Goal: Information Seeking & Learning: Learn about a topic

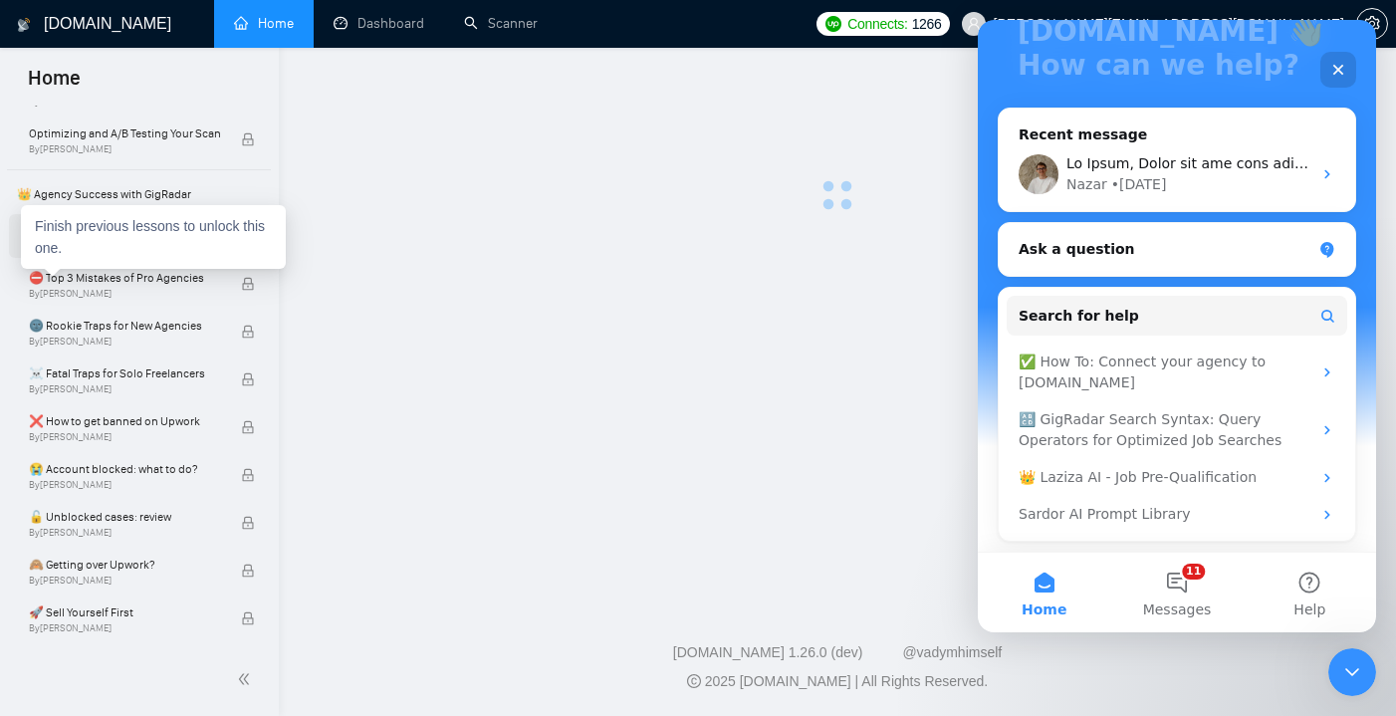
scroll to position [324, 0]
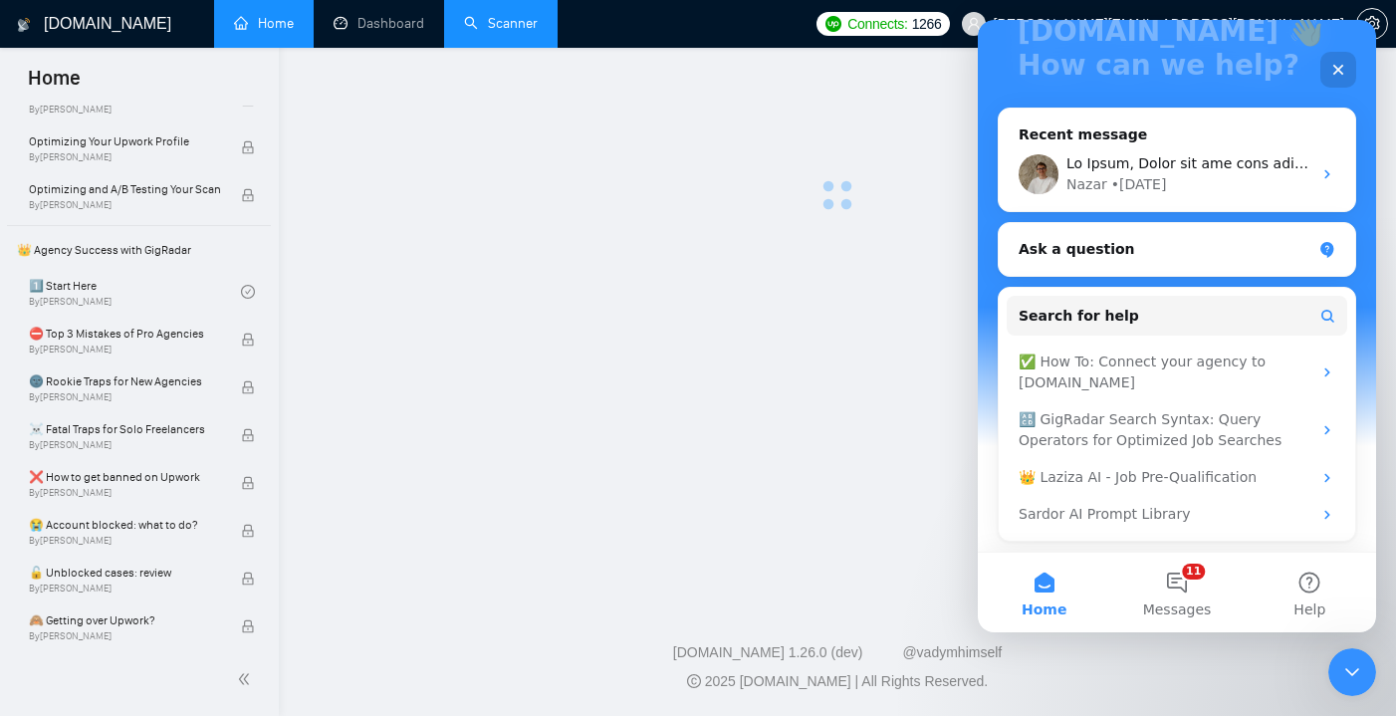
click at [492, 31] on link "Scanner" at bounding box center [501, 23] width 74 height 17
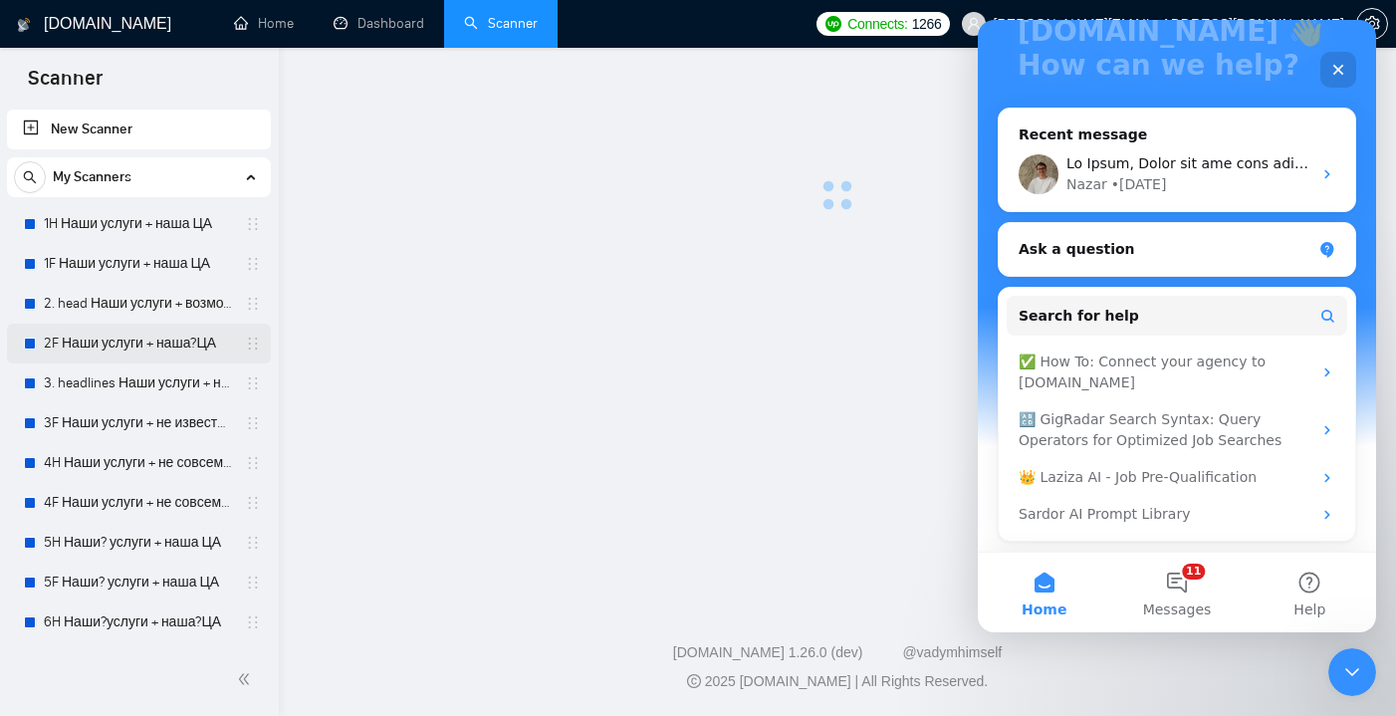
click at [134, 332] on link "2F Наши услуги + наша?ЦА" at bounding box center [138, 344] width 189 height 40
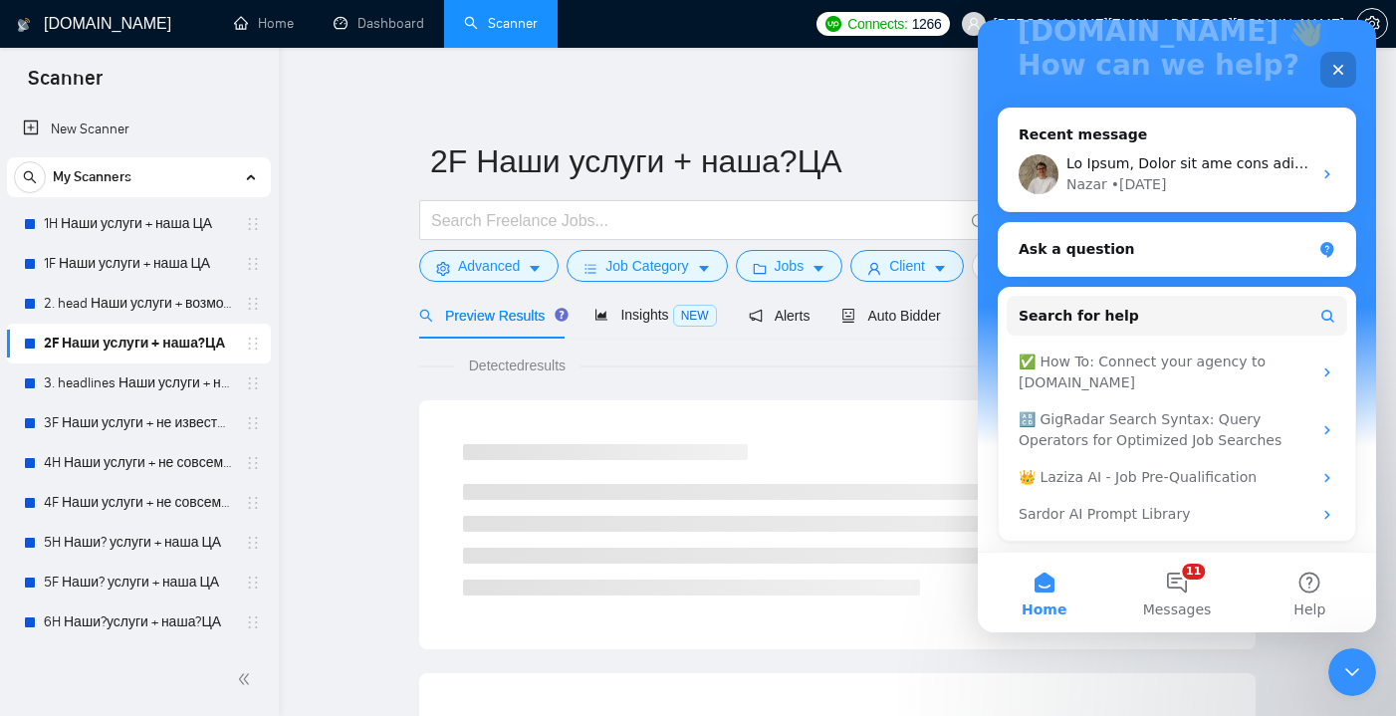
click at [1339, 63] on icon "Close" at bounding box center [1338, 70] width 16 height 16
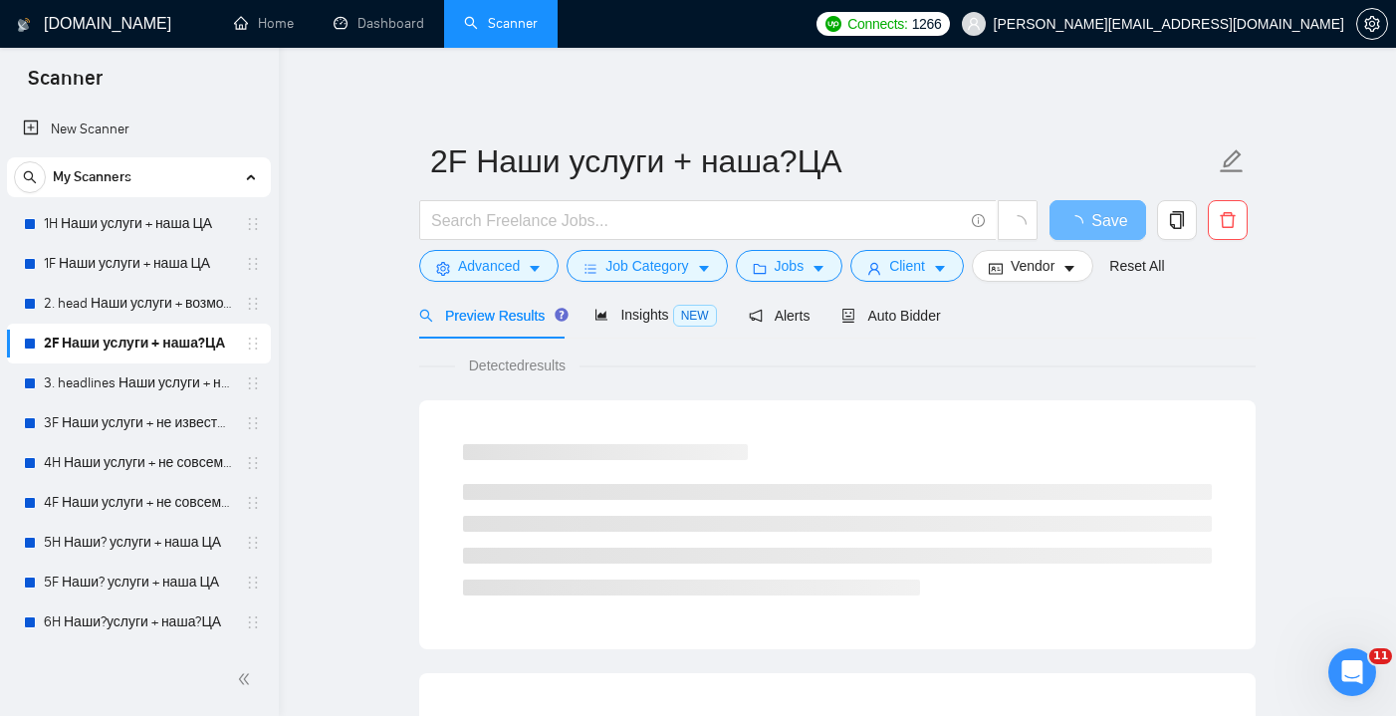
click at [245, 344] on icon "holder" at bounding box center [253, 344] width 16 height 16
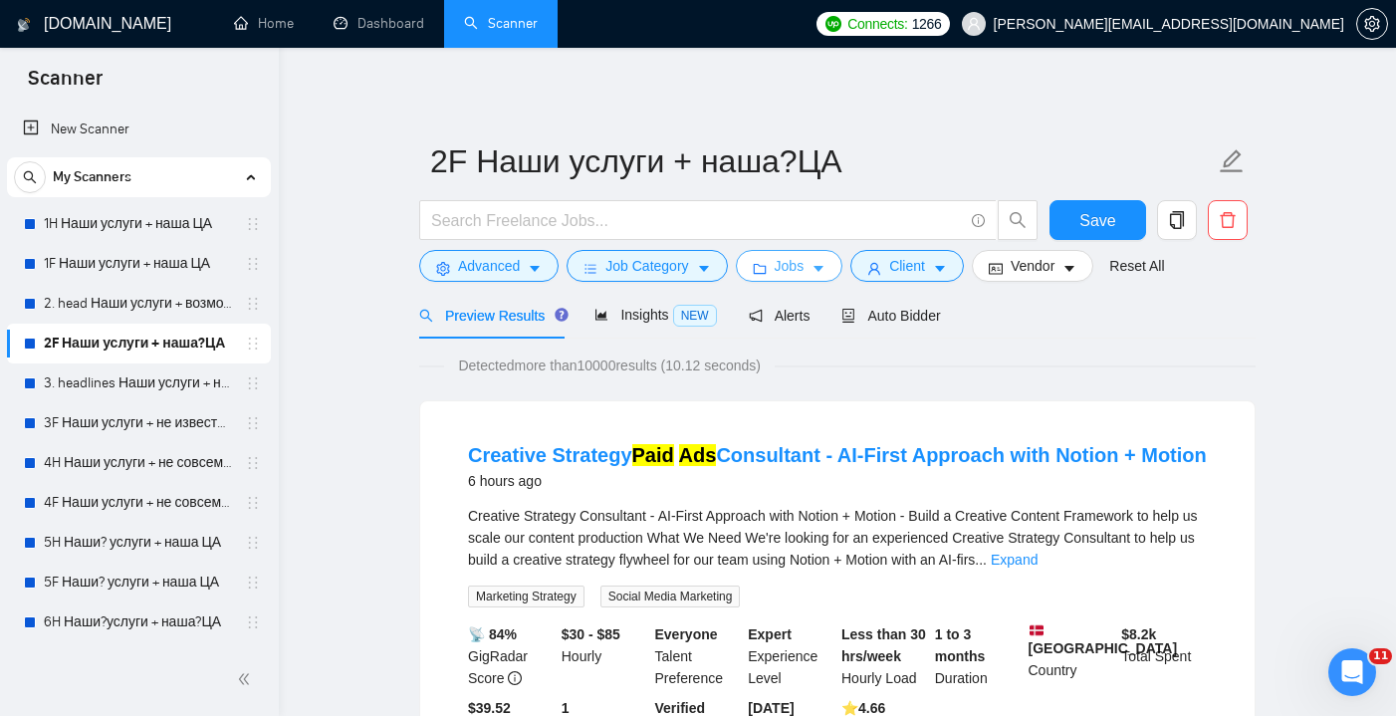
click at [819, 267] on icon "caret-down" at bounding box center [818, 269] width 14 height 14
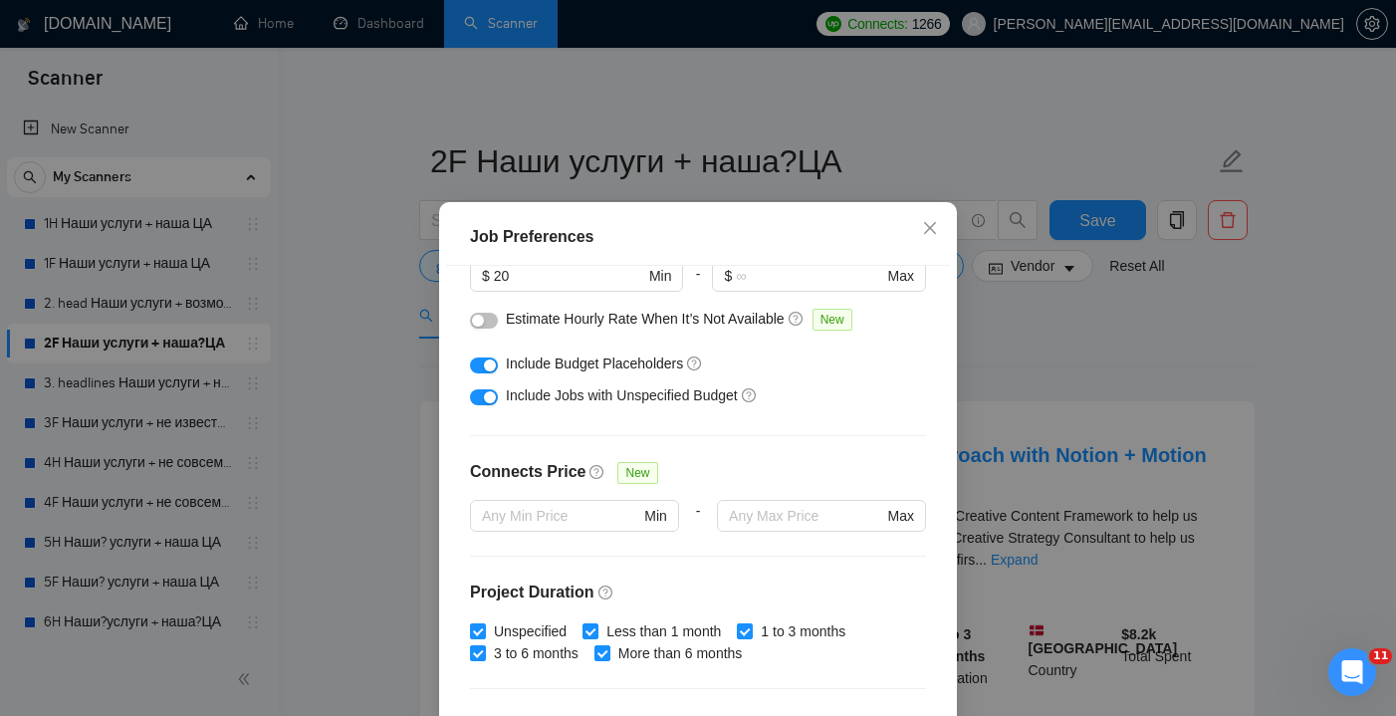
scroll to position [300, 0]
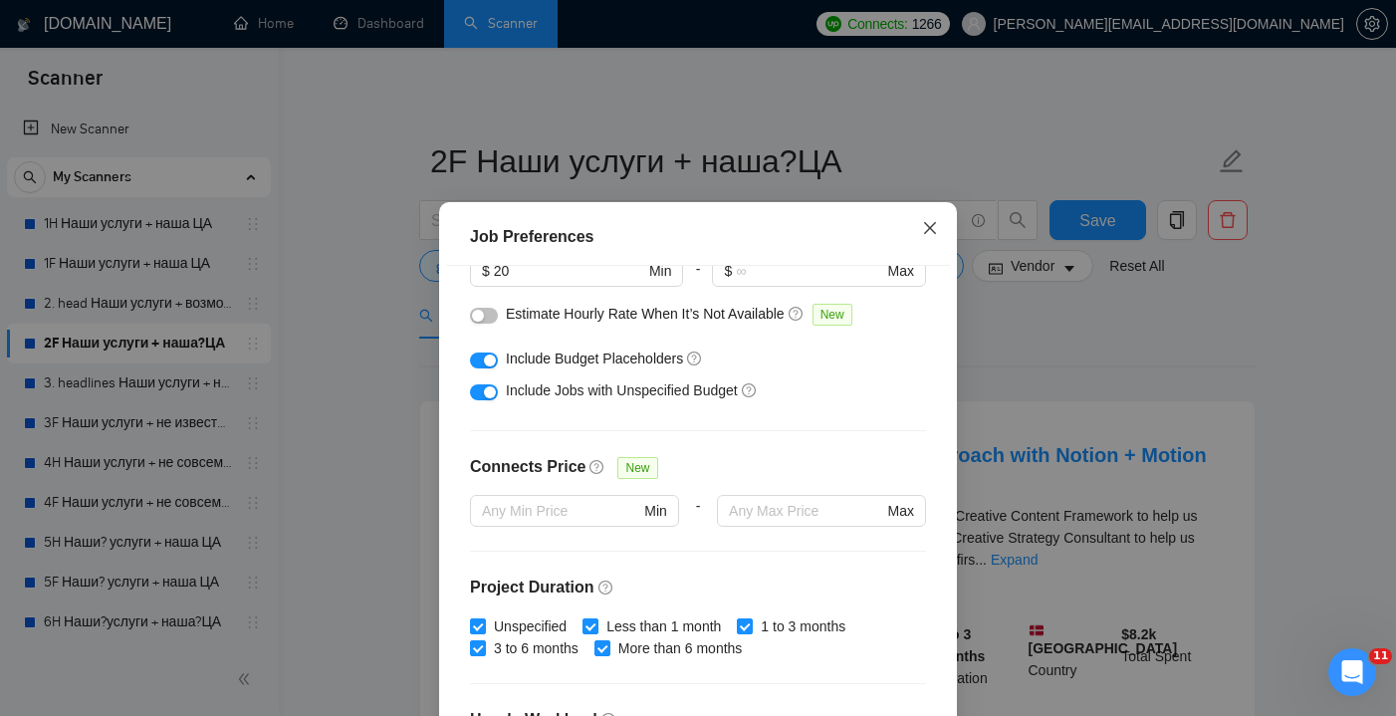
click at [926, 228] on icon "close" at bounding box center [930, 228] width 16 height 16
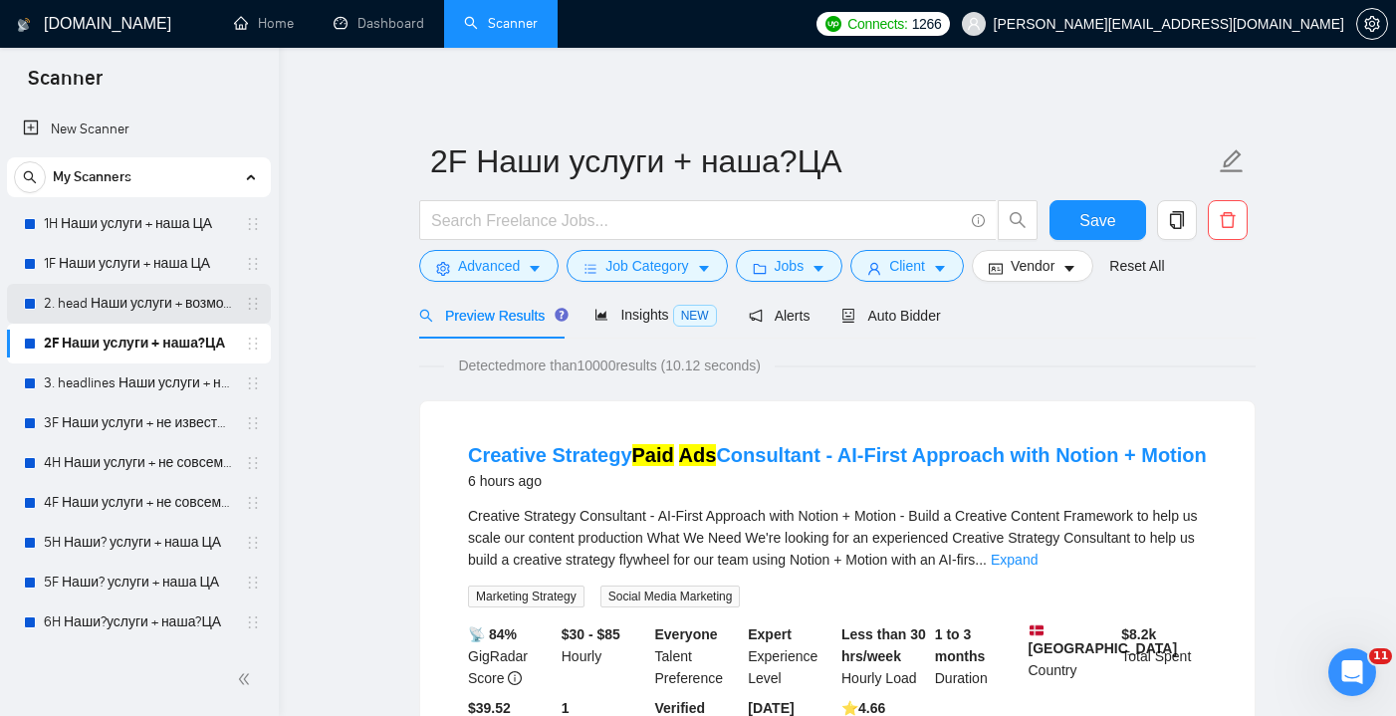
click at [193, 298] on link "2. head Наши услуги + возможно наша ЦА" at bounding box center [138, 304] width 189 height 40
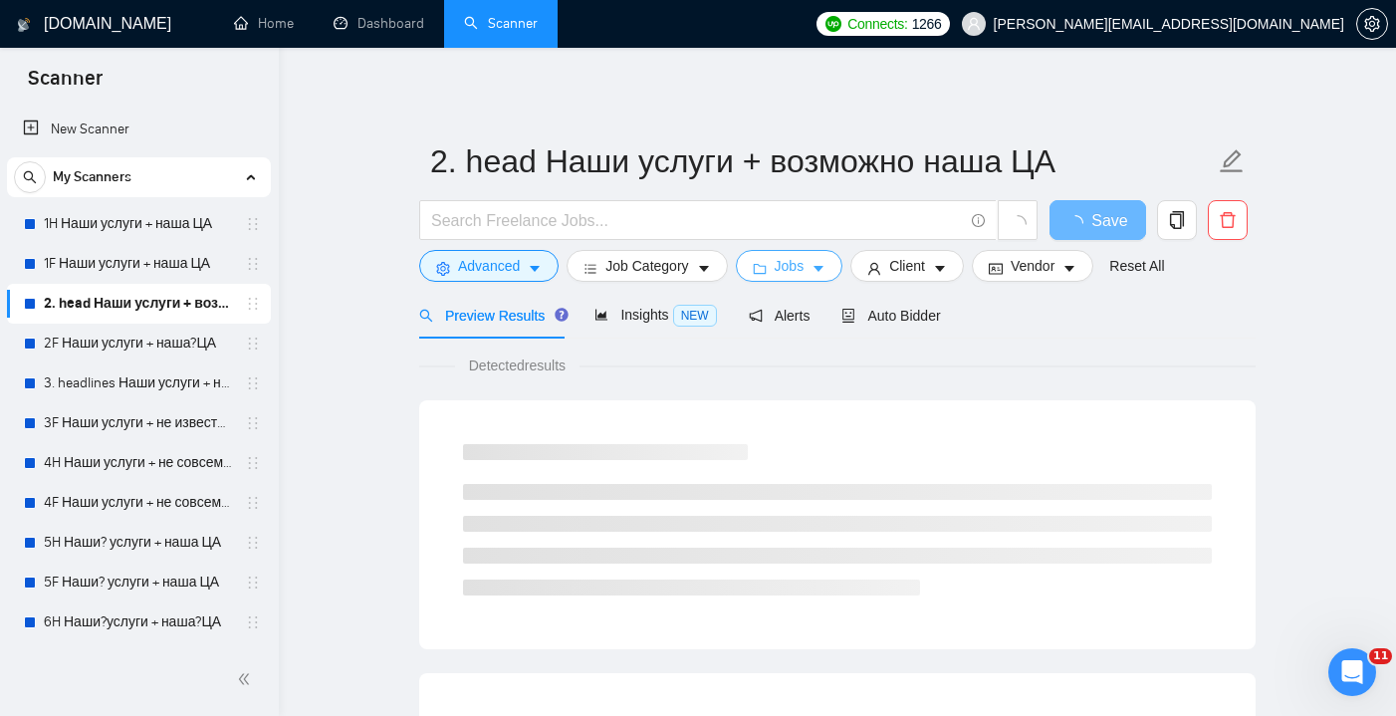
click at [814, 270] on button "Jobs" at bounding box center [790, 266] width 108 height 32
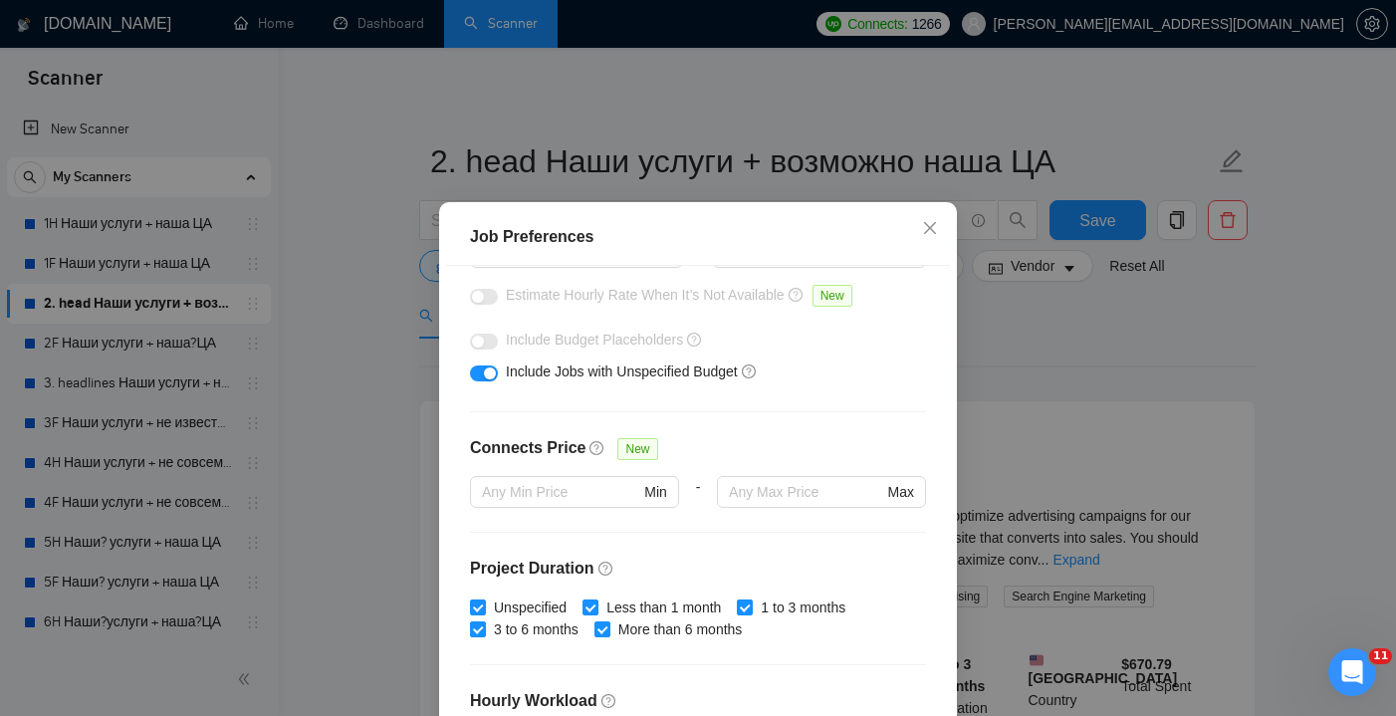
scroll to position [364, 0]
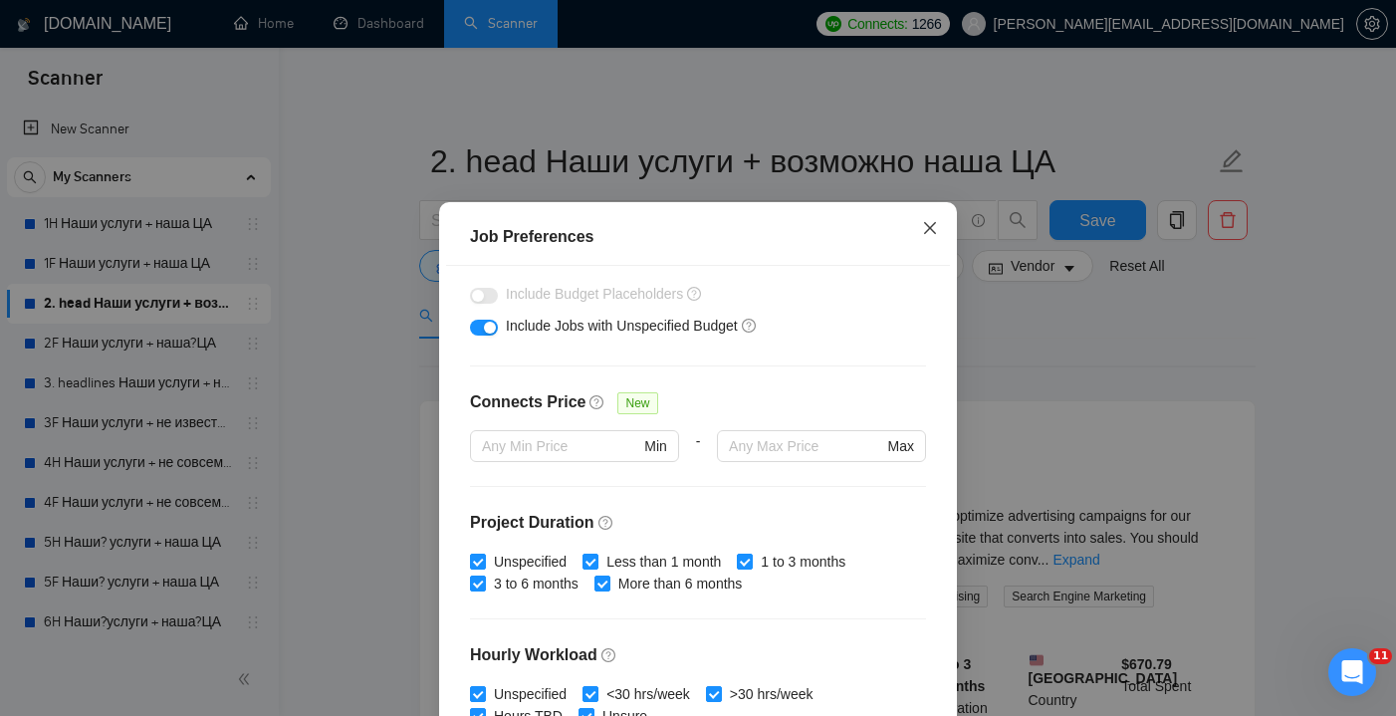
click at [932, 224] on icon "close" at bounding box center [930, 228] width 16 height 16
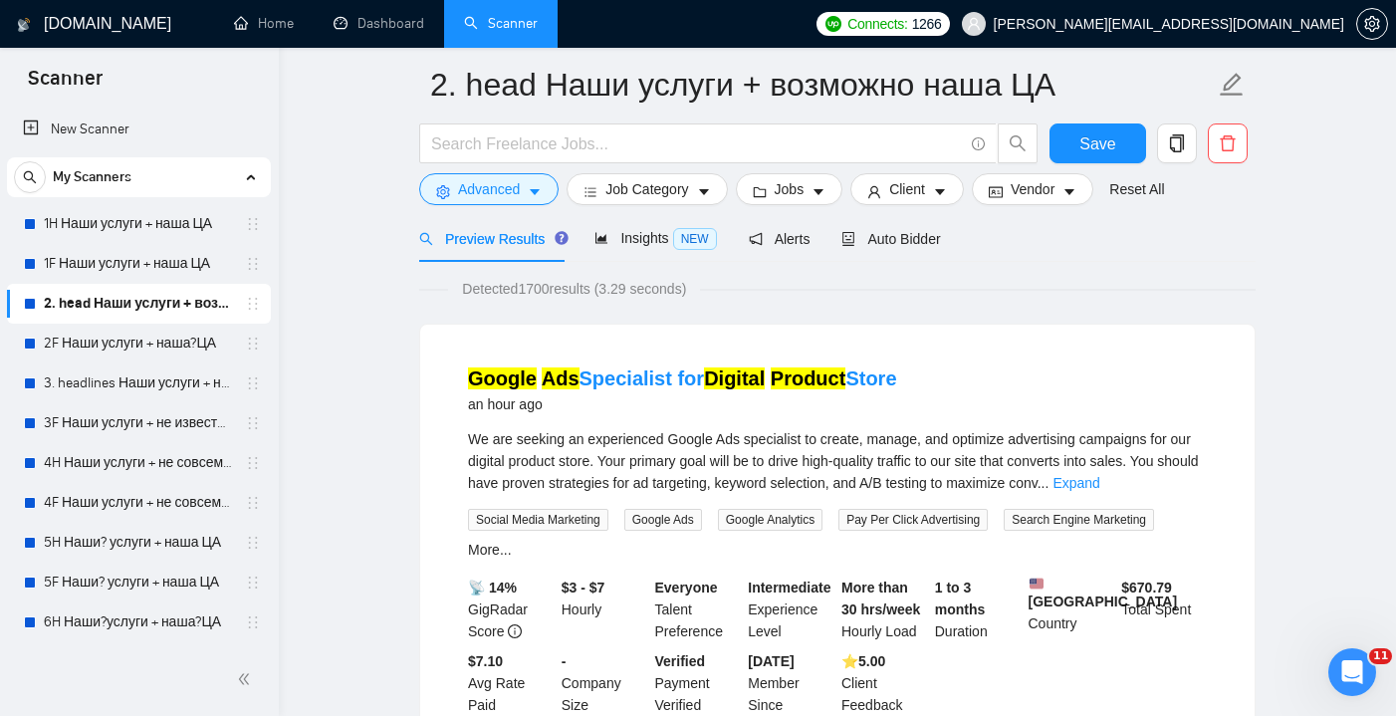
scroll to position [151, 0]
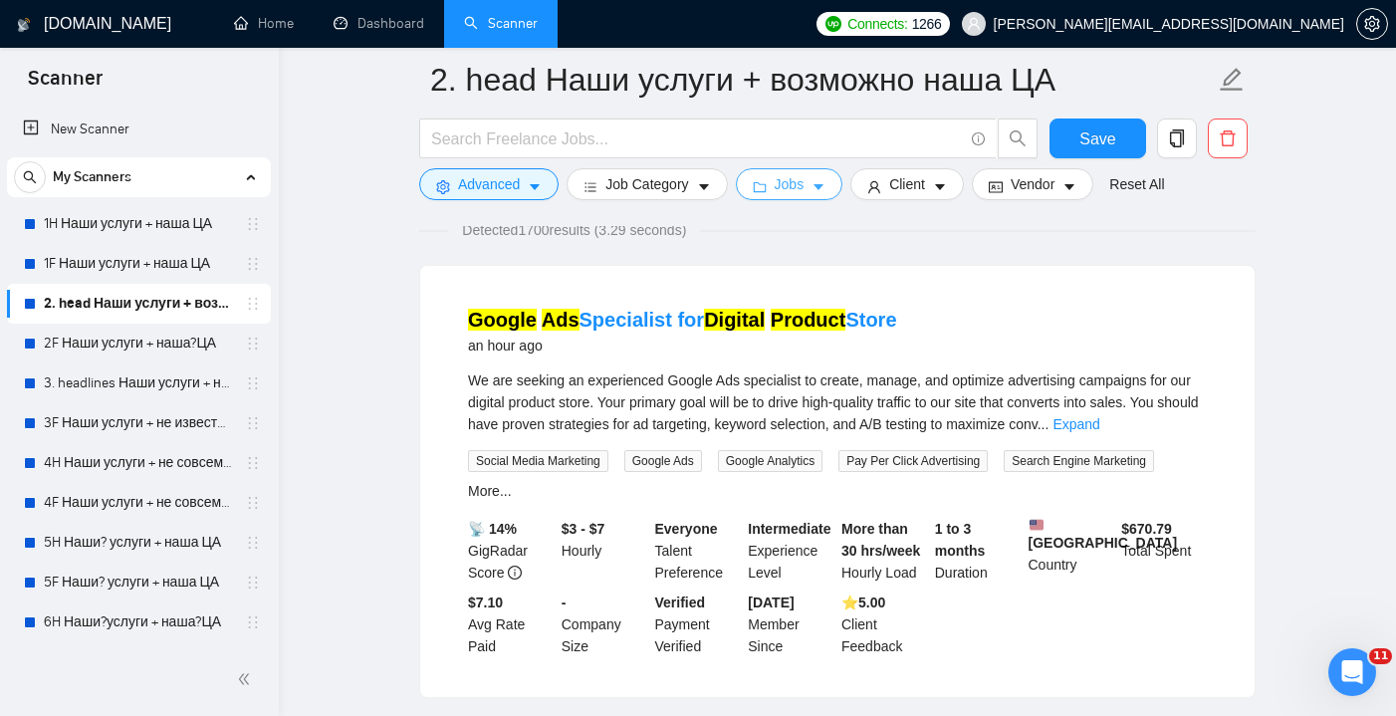
click at [804, 181] on span "Jobs" at bounding box center [790, 184] width 30 height 22
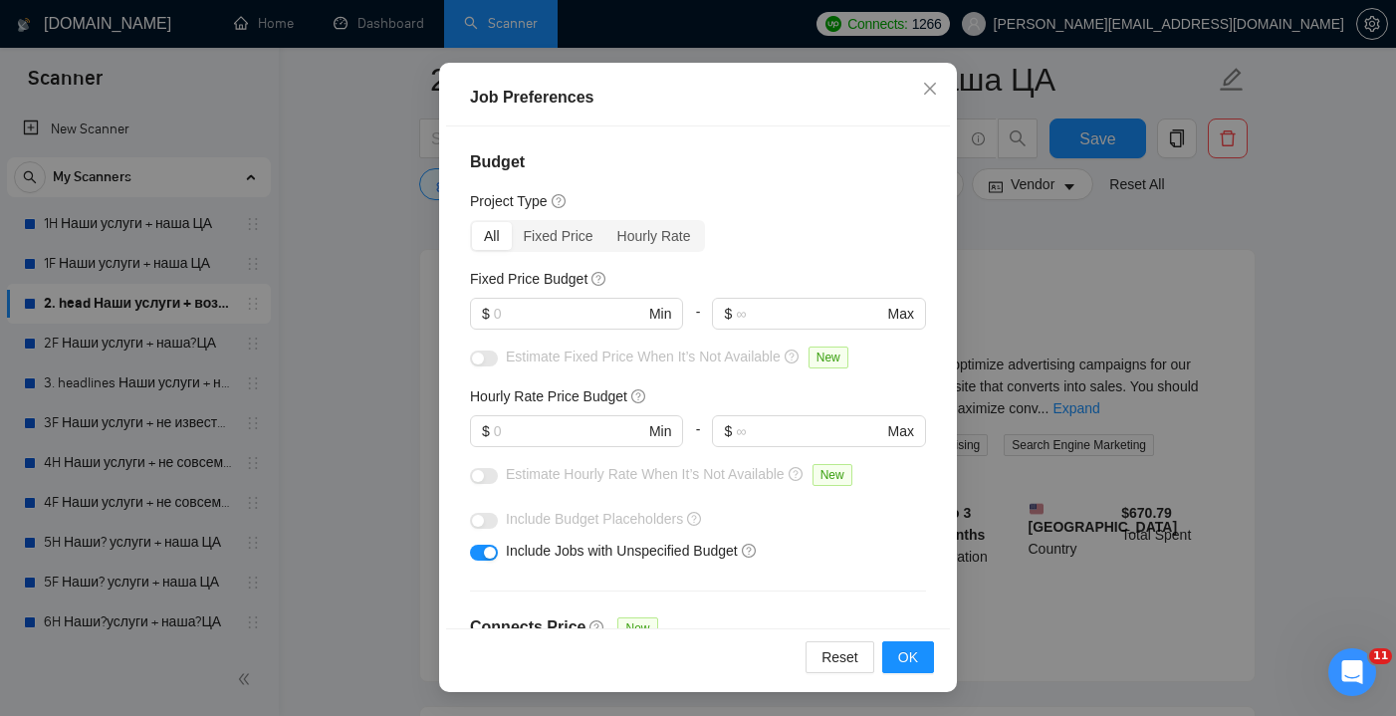
scroll to position [8, 0]
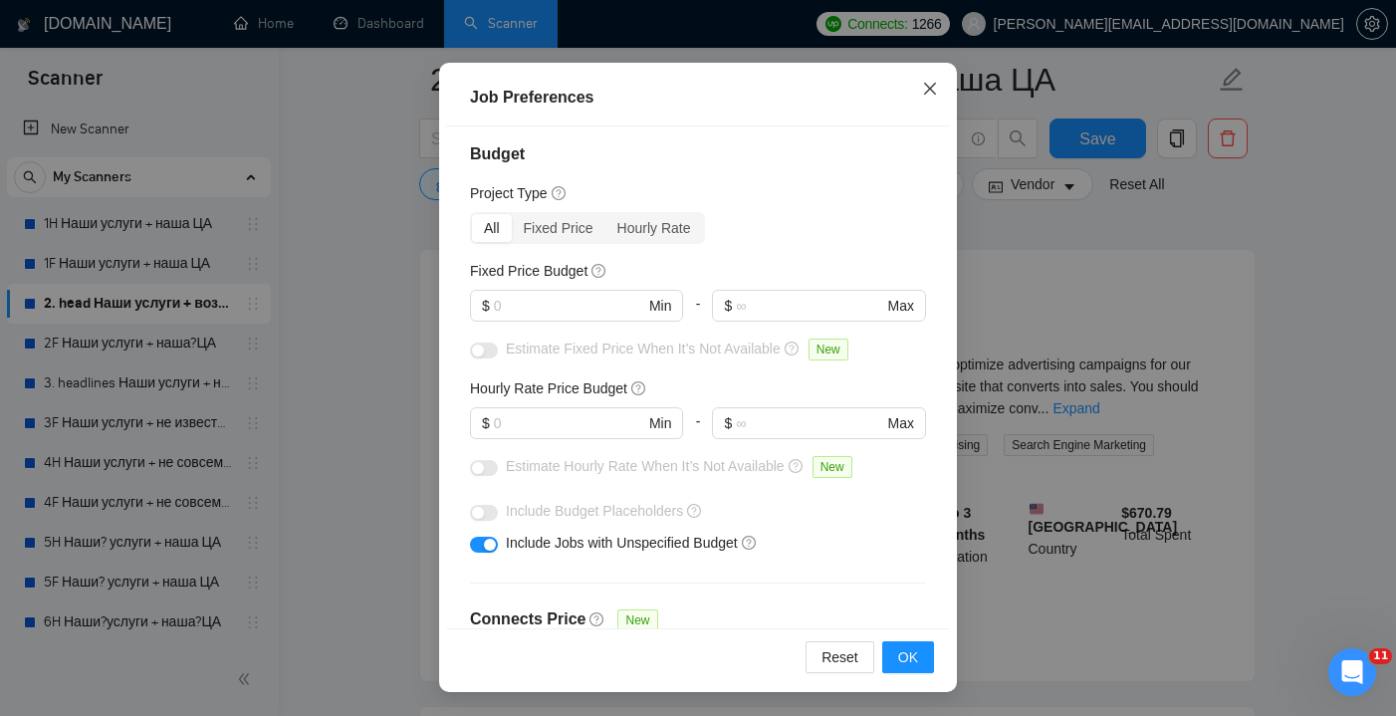
click at [929, 83] on icon "close" at bounding box center [930, 89] width 16 height 16
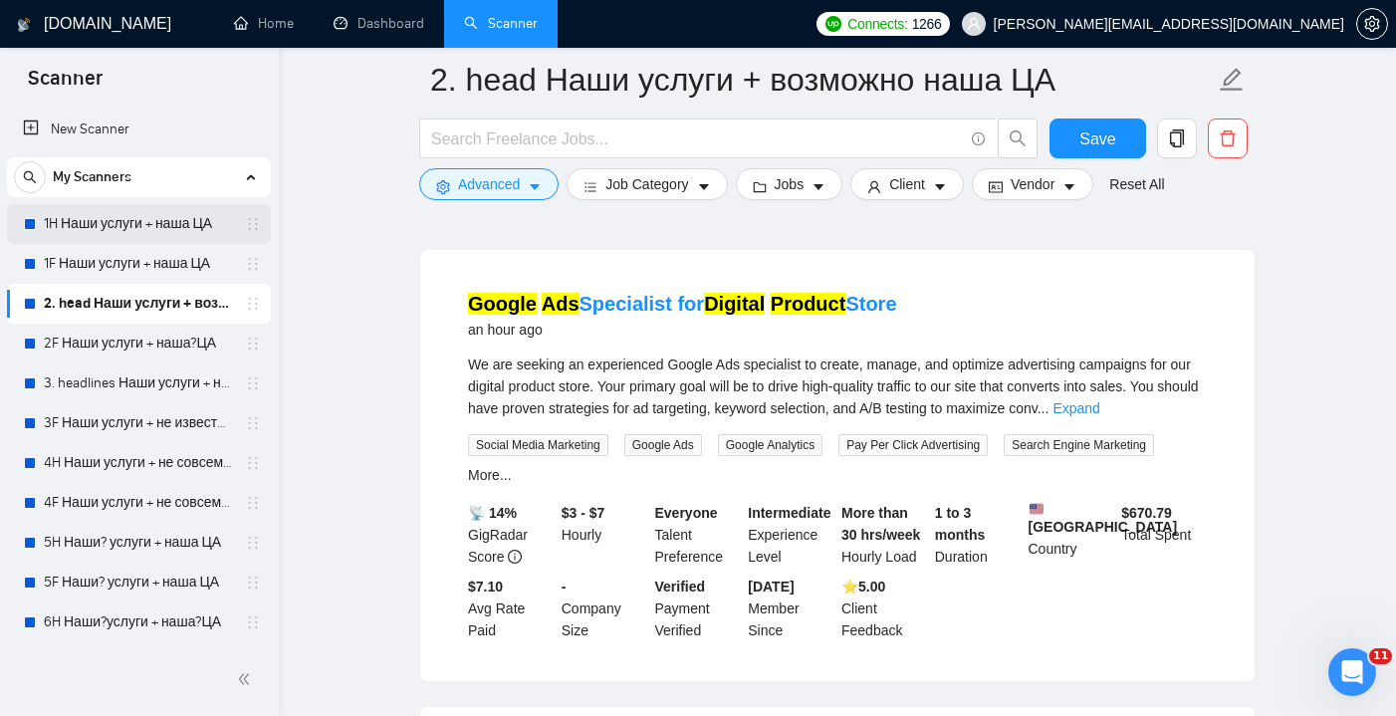
click at [245, 219] on icon "holder" at bounding box center [253, 224] width 16 height 16
click at [203, 229] on link "1H Наши услуги + наша ЦА" at bounding box center [138, 224] width 189 height 40
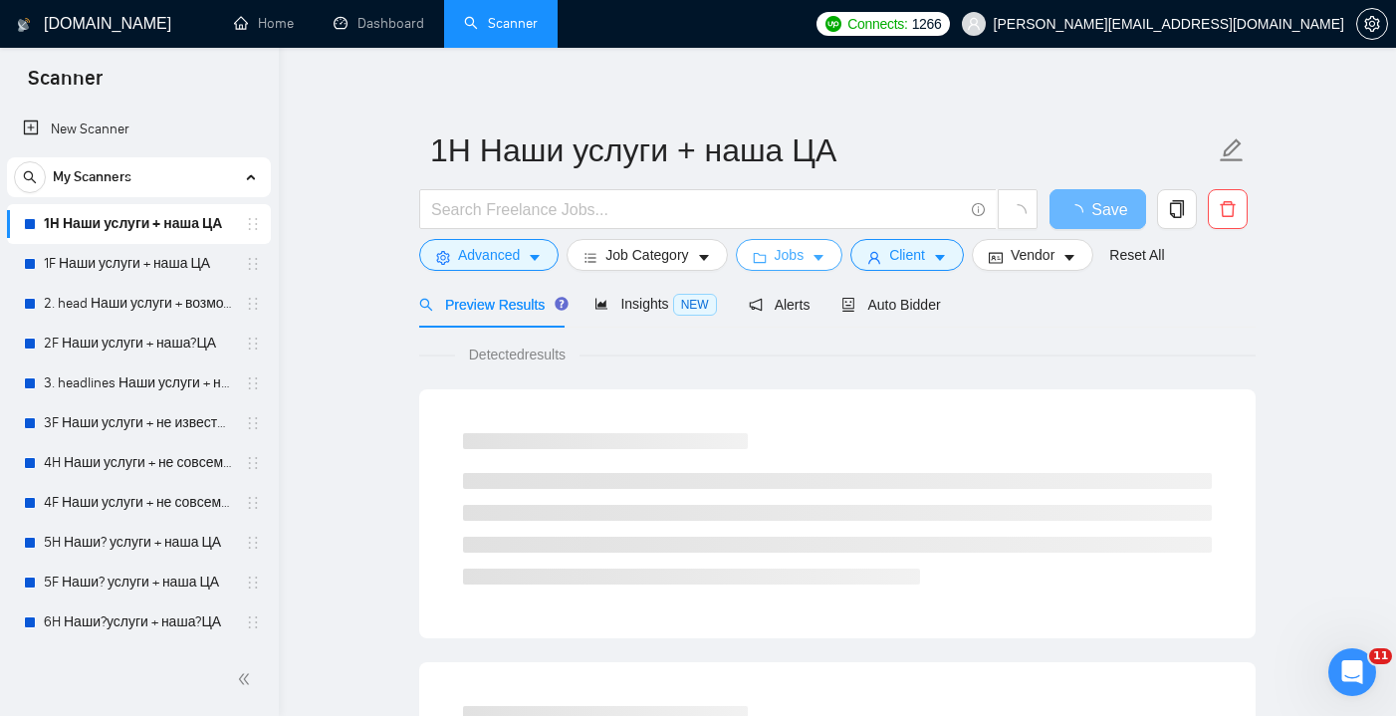
click at [816, 259] on button "Jobs" at bounding box center [790, 255] width 108 height 32
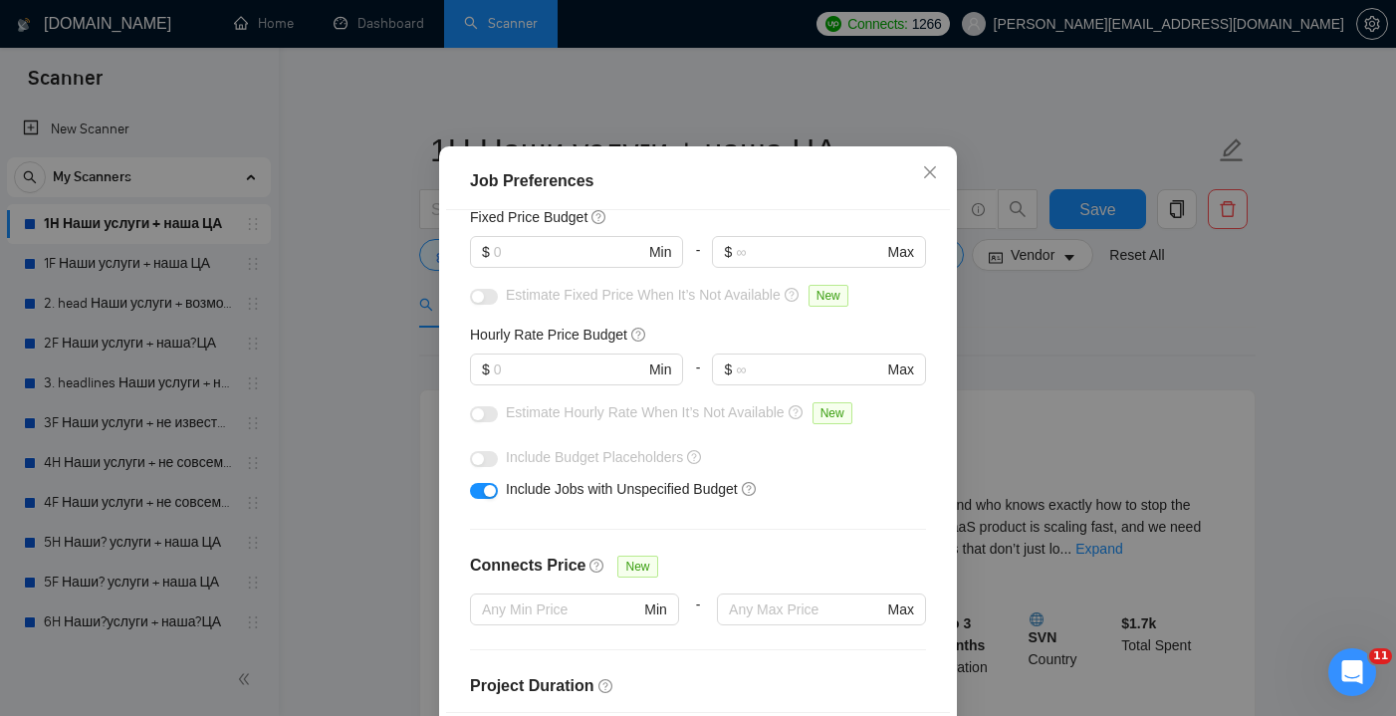
scroll to position [148, 0]
click at [921, 180] on span "Close" at bounding box center [930, 173] width 54 height 54
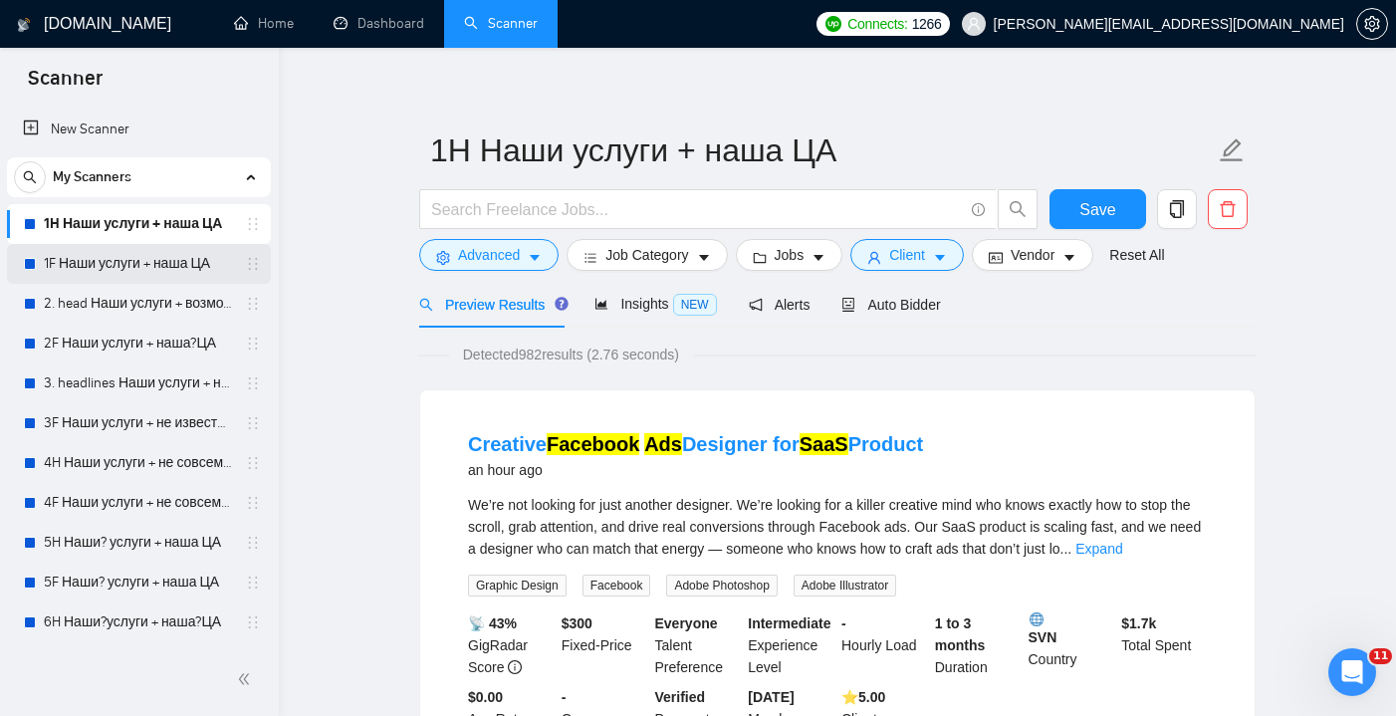
scroll to position [0, 0]
click at [204, 264] on link "1F Наши услуги + наша ЦА" at bounding box center [138, 264] width 189 height 40
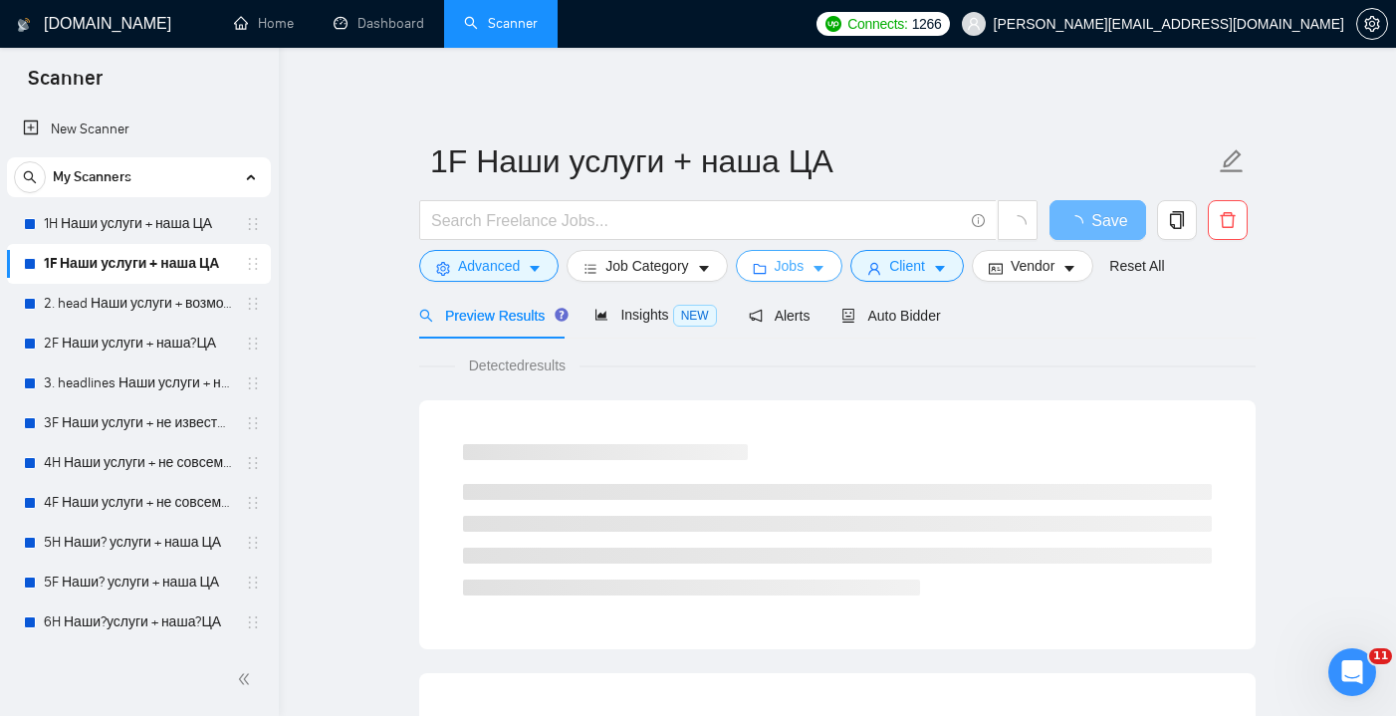
click at [792, 270] on span "Jobs" at bounding box center [790, 266] width 30 height 22
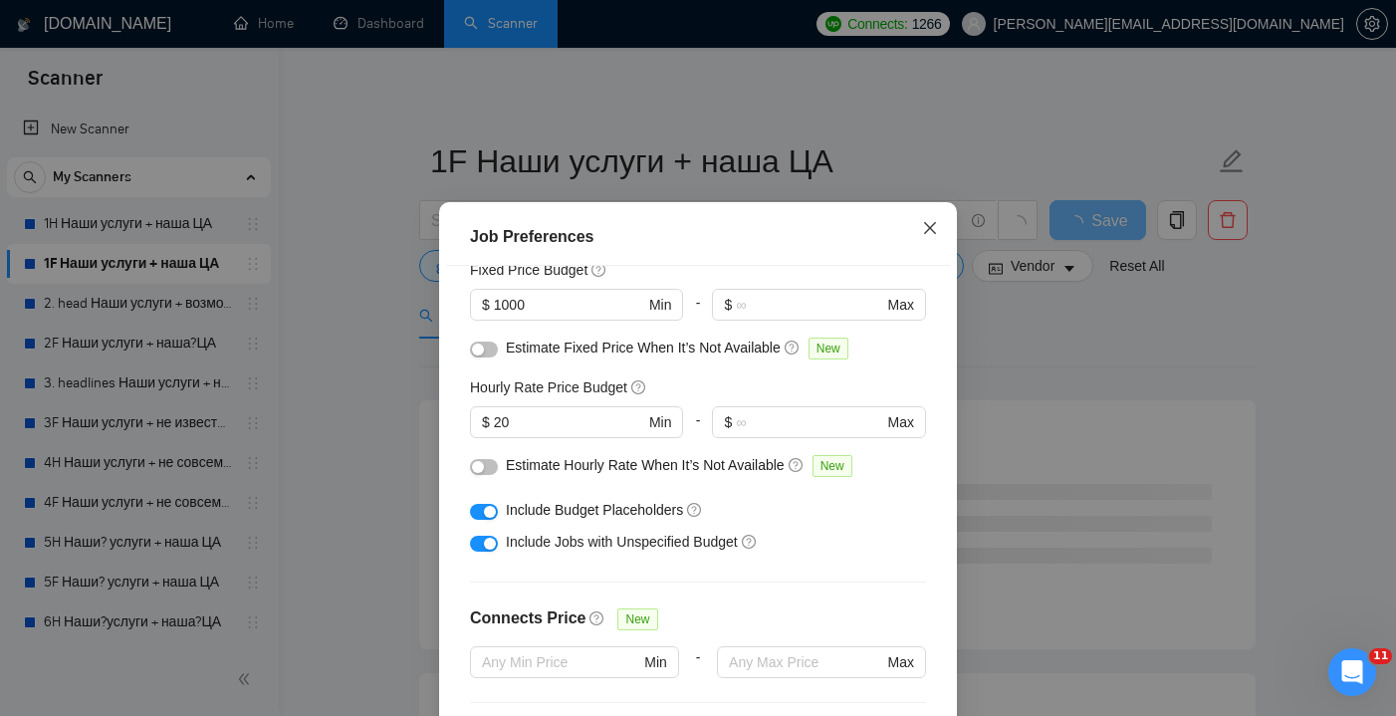
click at [923, 223] on icon "close" at bounding box center [930, 228] width 16 height 16
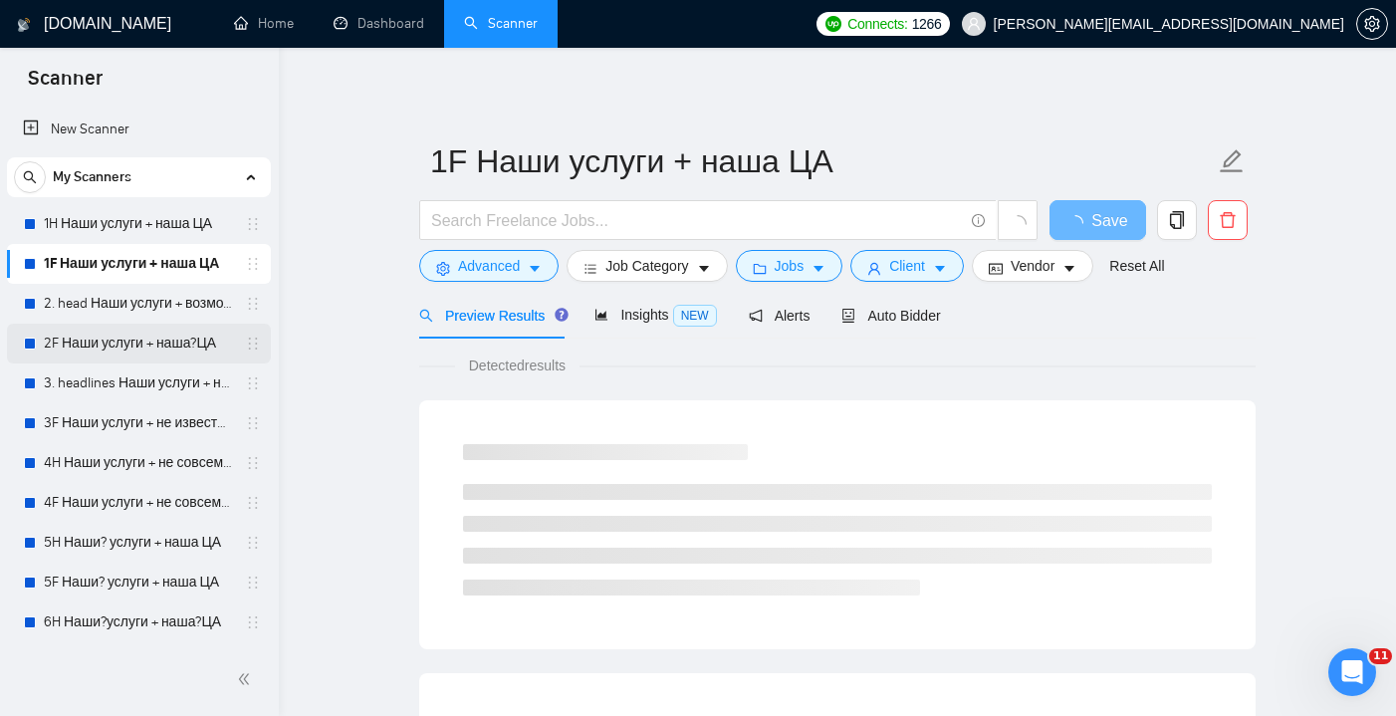
click at [151, 344] on link "2F Наши услуги + наша?ЦА" at bounding box center [138, 344] width 189 height 40
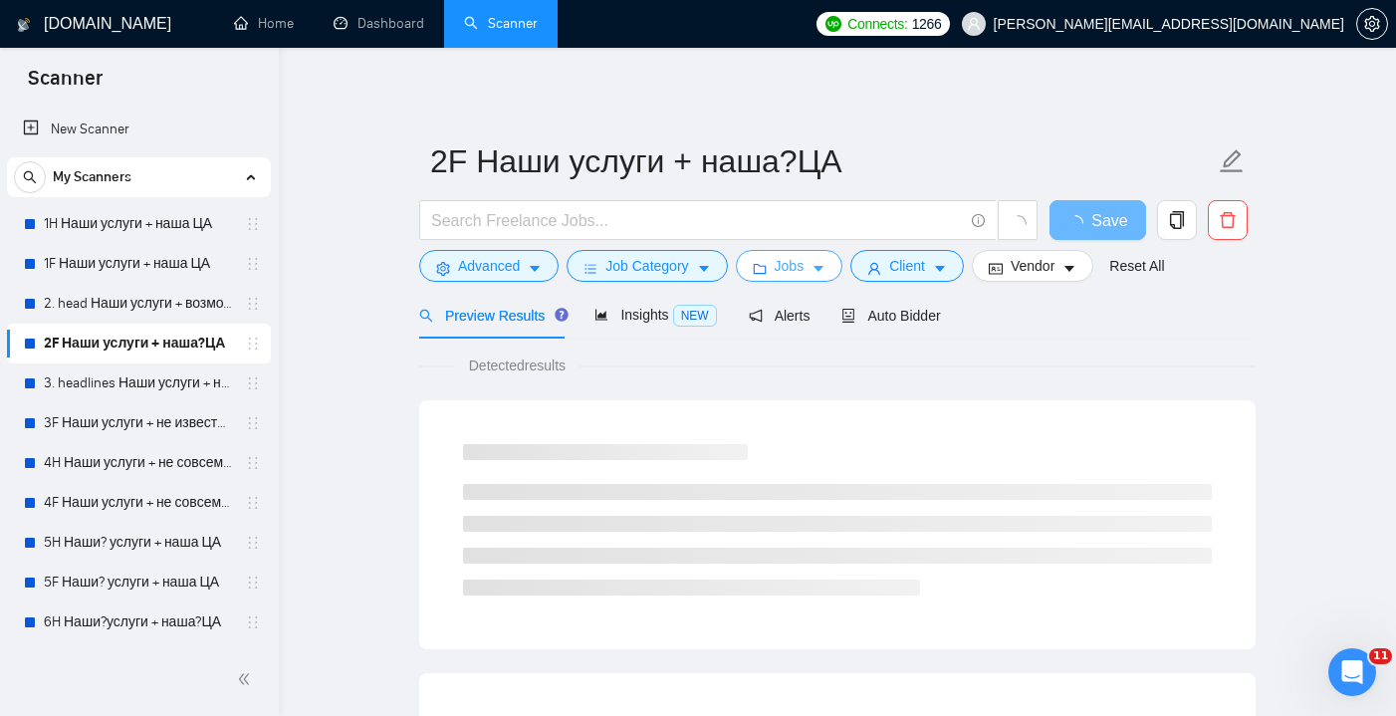
click at [819, 279] on button "Jobs" at bounding box center [790, 266] width 108 height 32
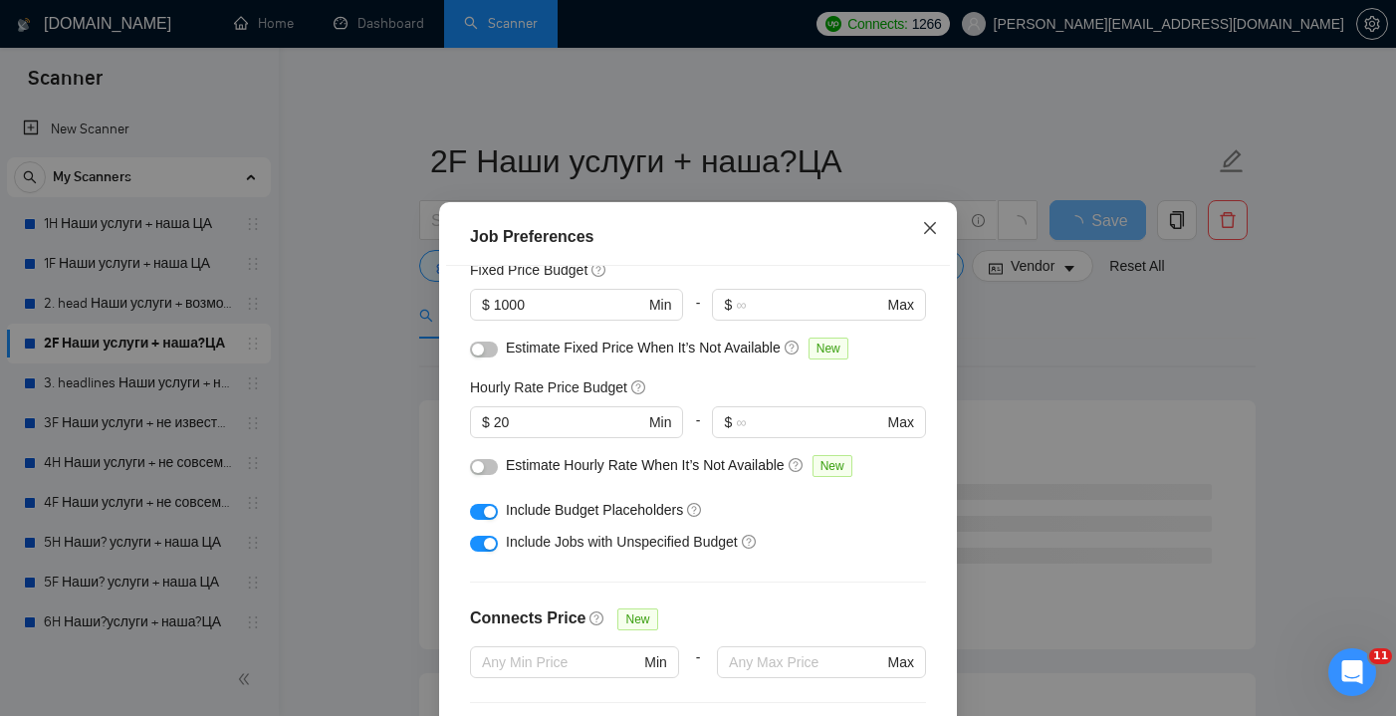
click at [935, 220] on span "Close" at bounding box center [930, 229] width 54 height 54
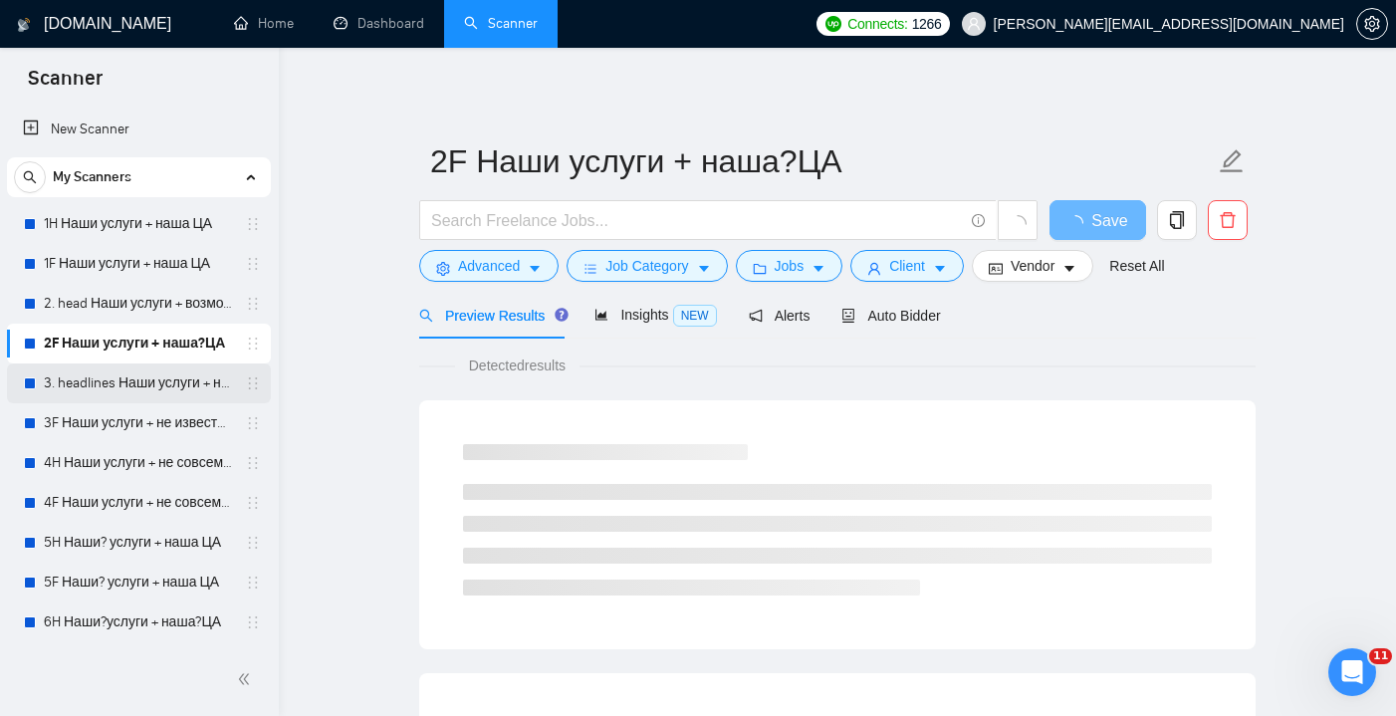
click at [168, 372] on link "3. headlines Наши услуги + не известна ЦА (минус наша ЦА)" at bounding box center [138, 383] width 189 height 40
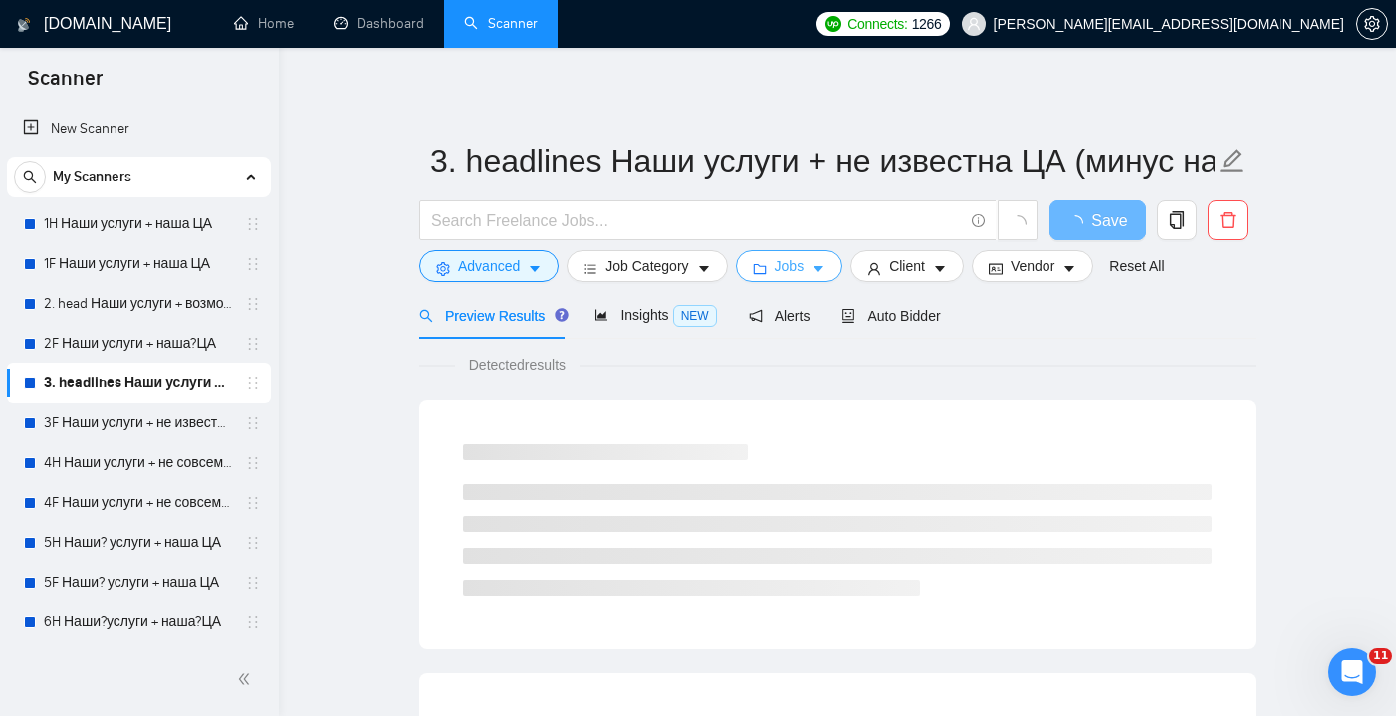
click at [802, 276] on span "Jobs" at bounding box center [790, 266] width 30 height 22
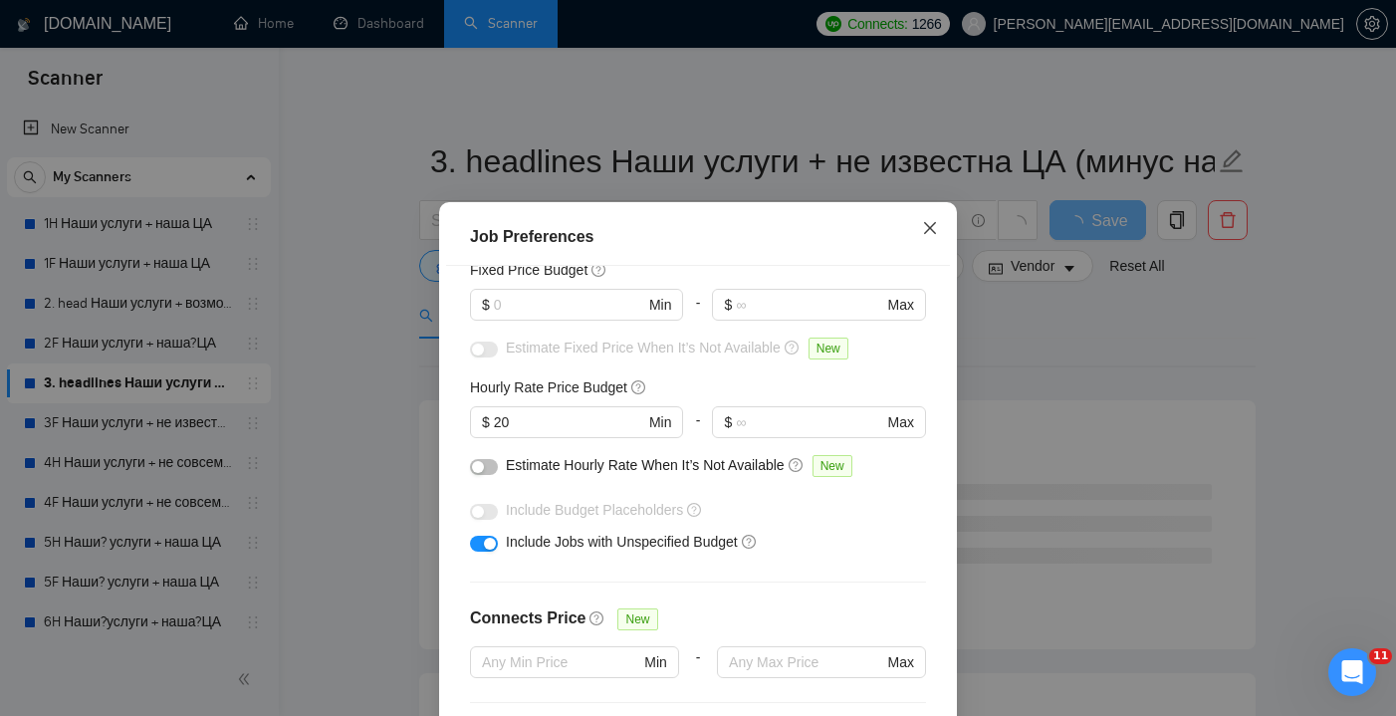
click at [928, 234] on icon "close" at bounding box center [930, 228] width 16 height 16
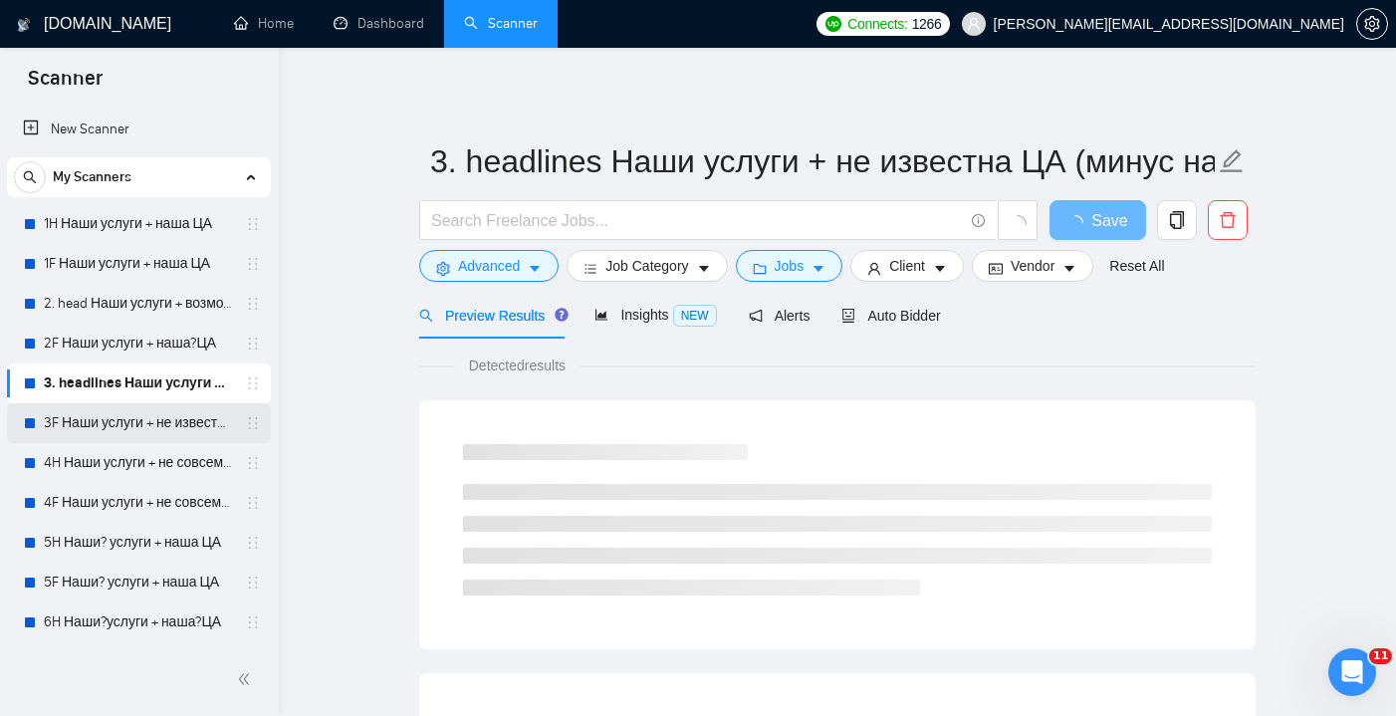
click at [112, 409] on link "3F Наши услуги + не известна ЦА (минус наша ЦА)" at bounding box center [138, 423] width 189 height 40
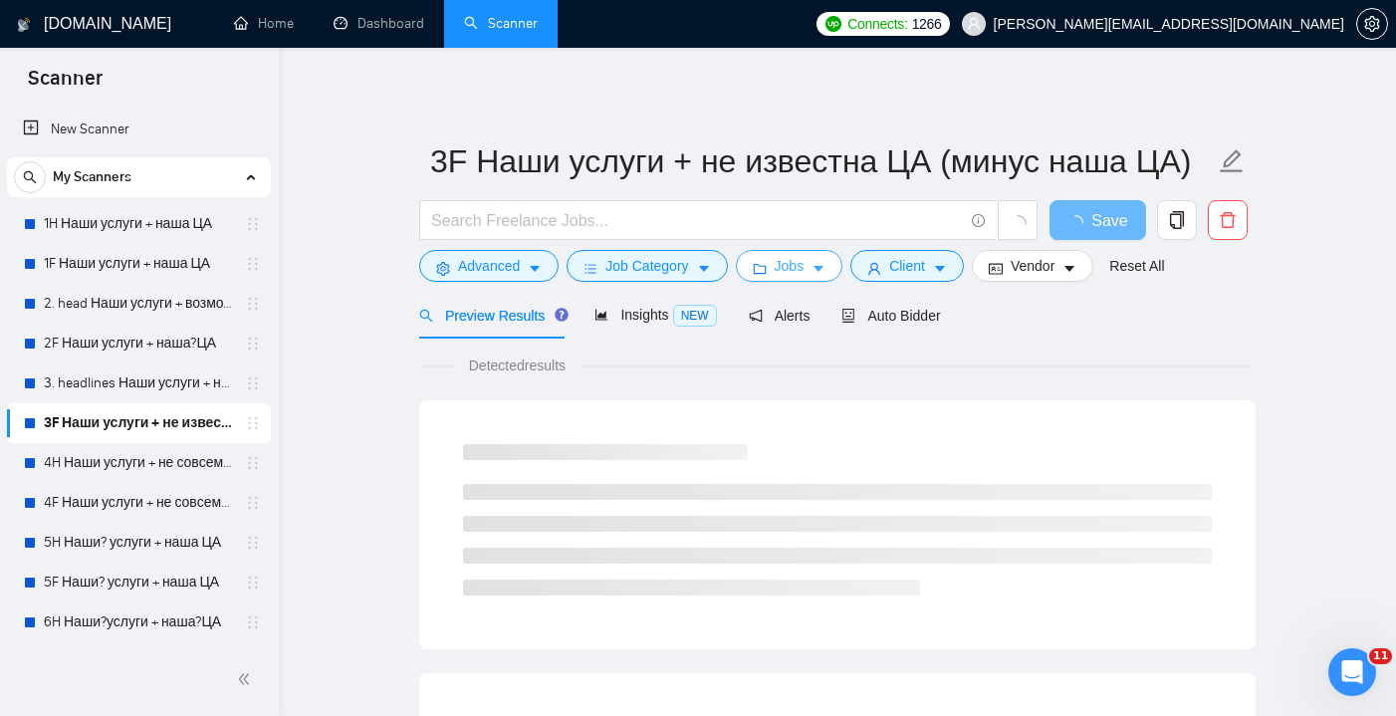
click at [787, 262] on span "Jobs" at bounding box center [790, 266] width 30 height 22
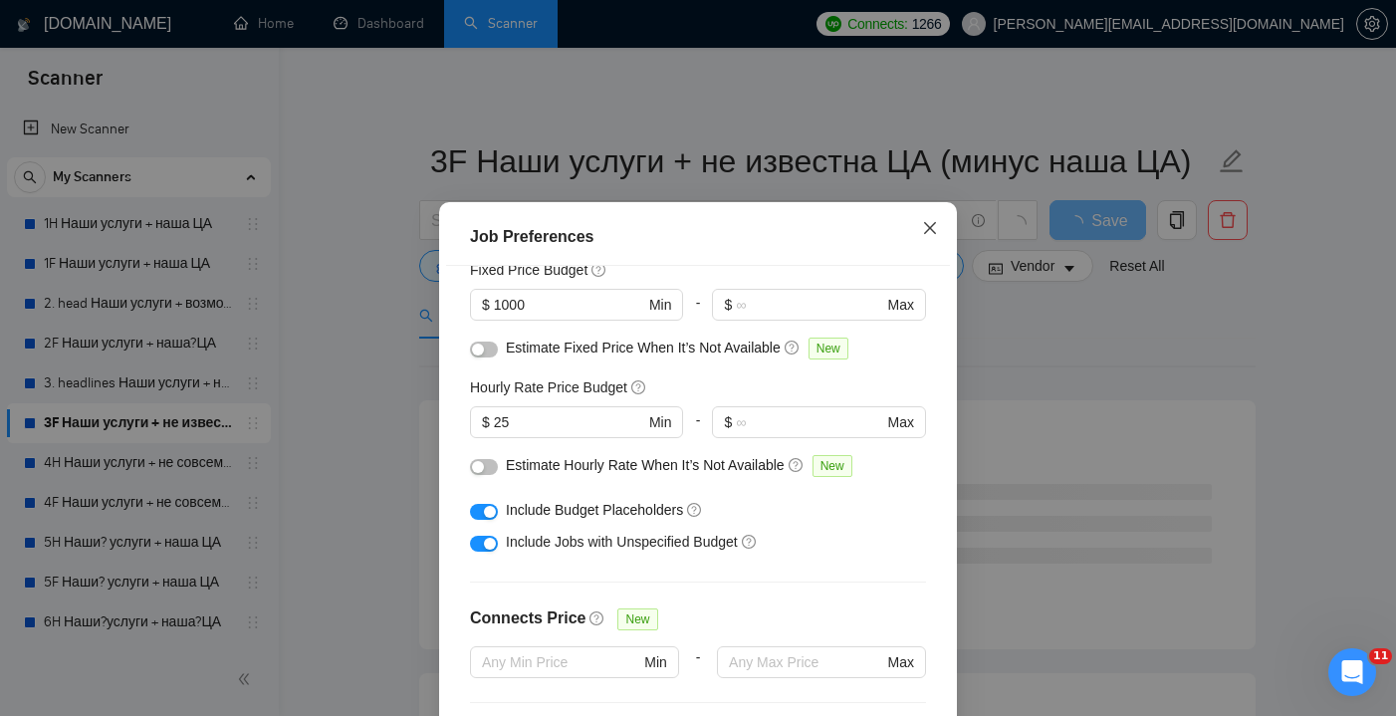
click at [917, 227] on span "Close" at bounding box center [930, 229] width 54 height 54
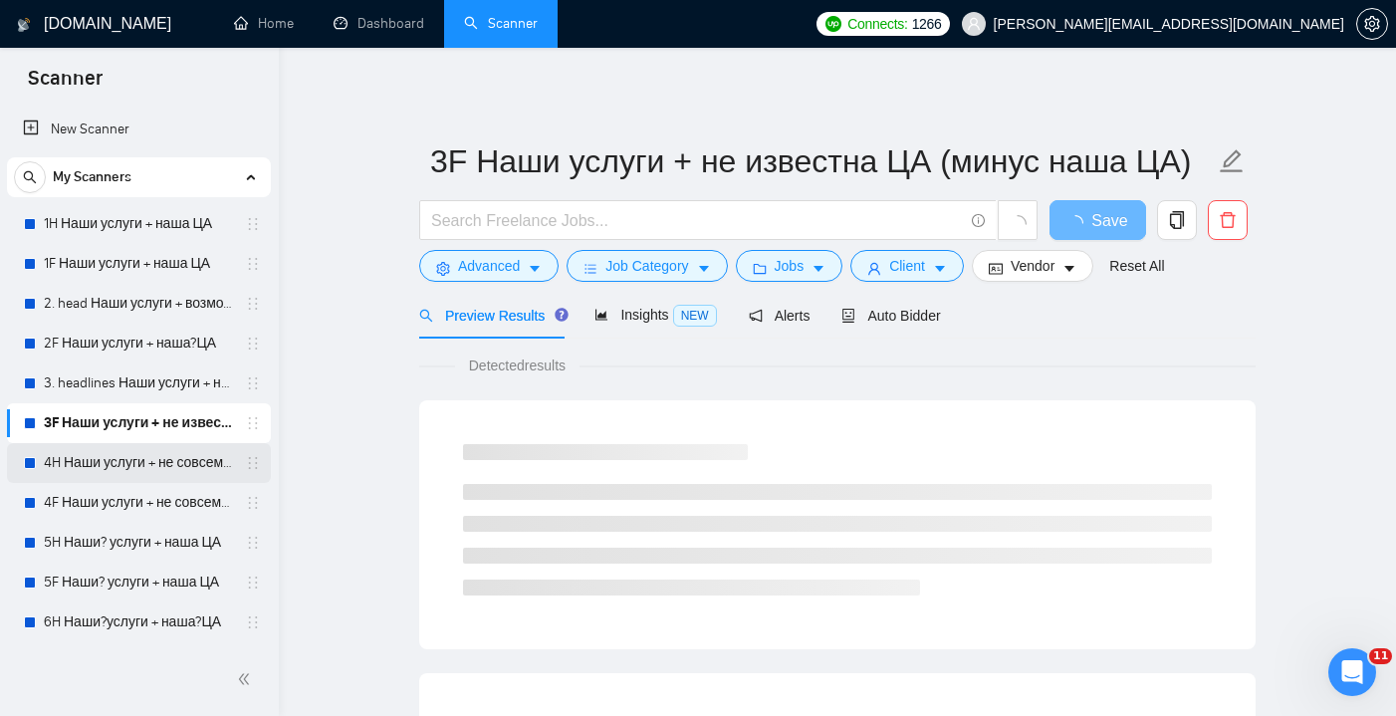
click at [169, 460] on link "4H Наши услуги + не совсем наша ЦА (минус наша ЦА)" at bounding box center [138, 463] width 189 height 40
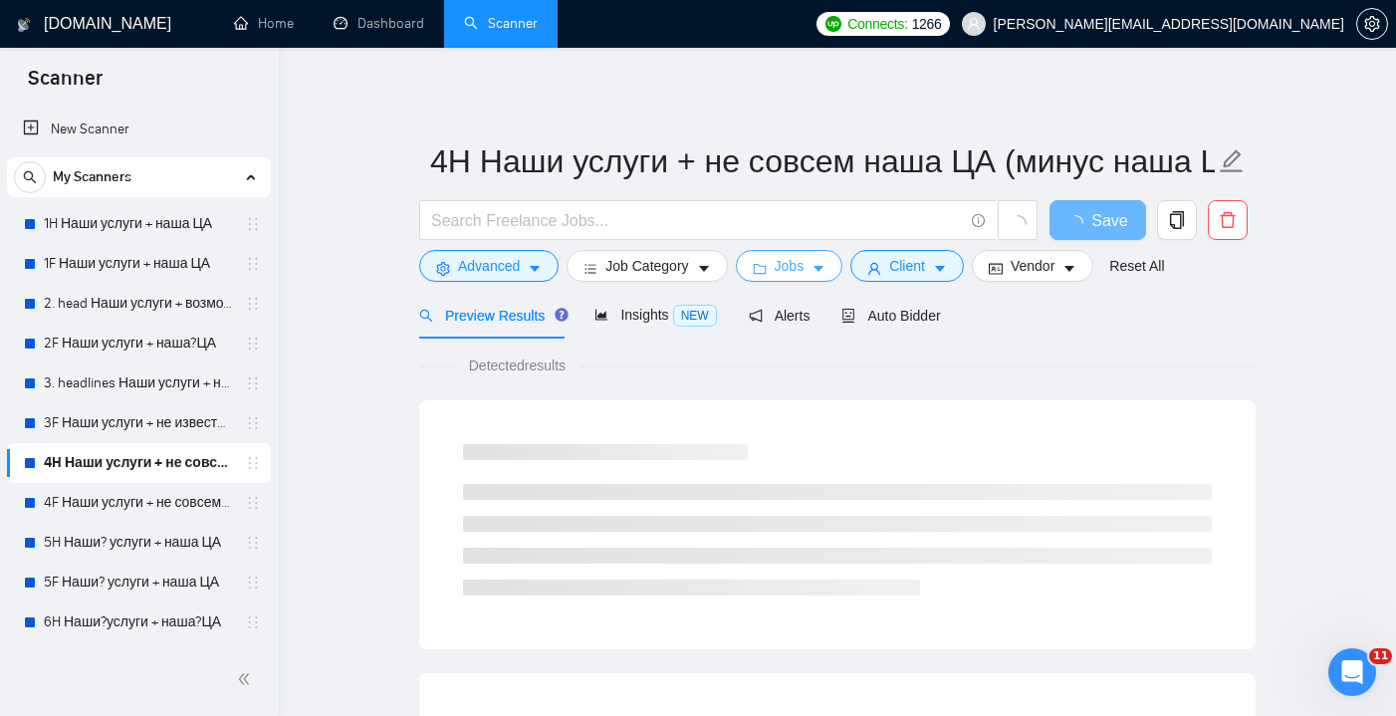
click at [775, 266] on button "Jobs" at bounding box center [790, 266] width 108 height 32
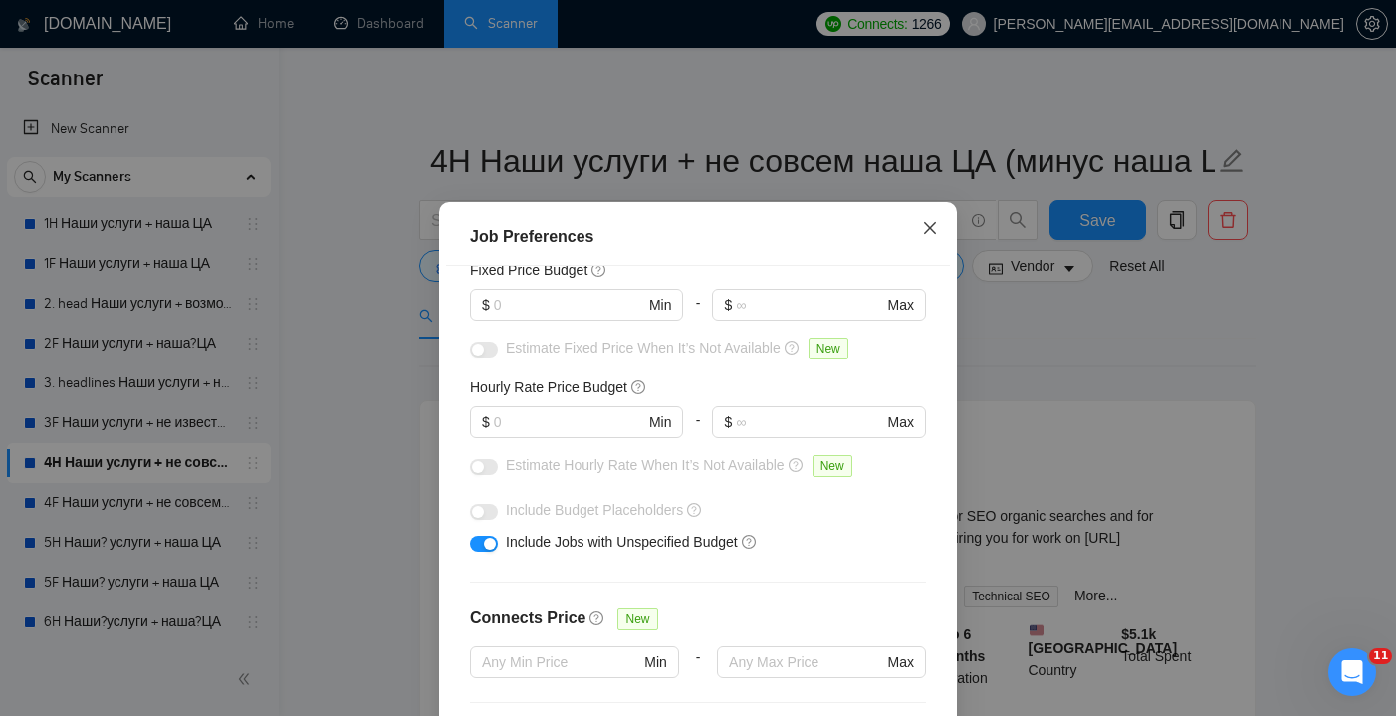
click at [923, 232] on icon "close" at bounding box center [930, 228] width 16 height 16
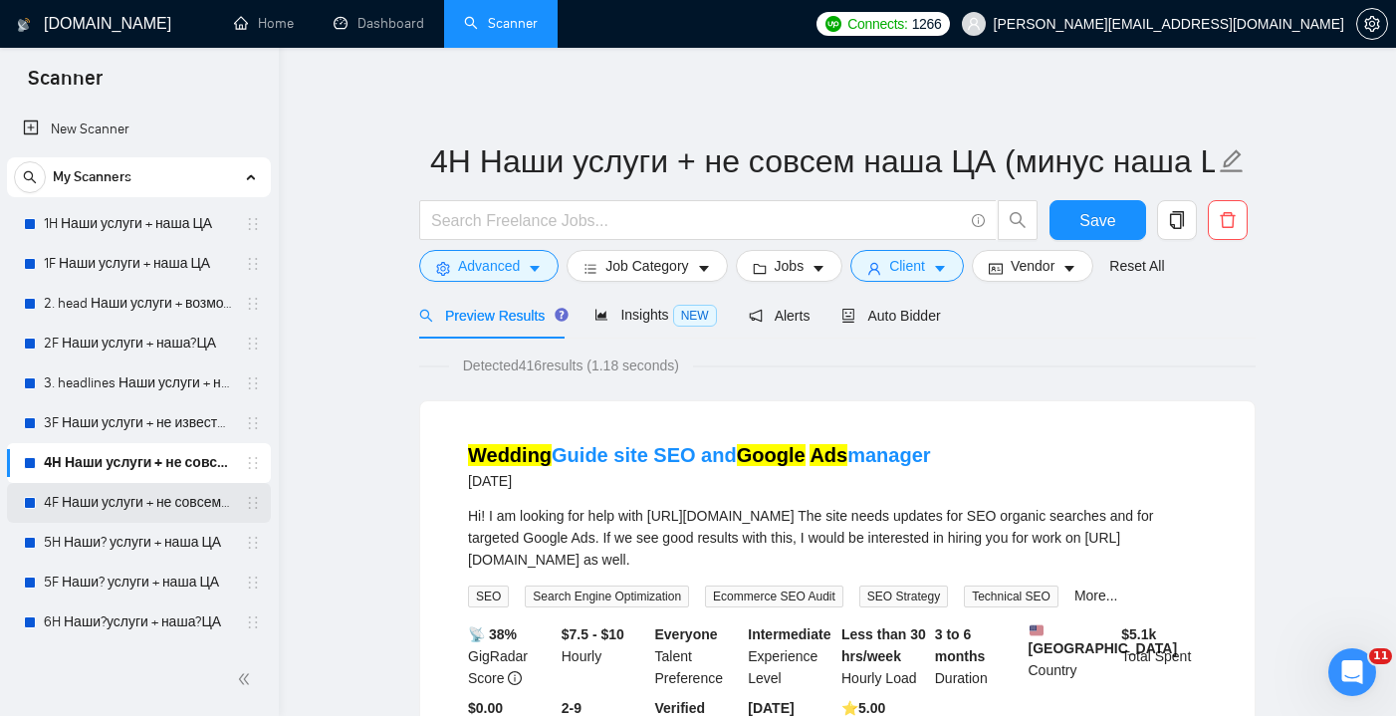
click at [141, 517] on link "4F Наши услуги + не совсем наша ЦА (минус наша ЦА)" at bounding box center [138, 503] width 189 height 40
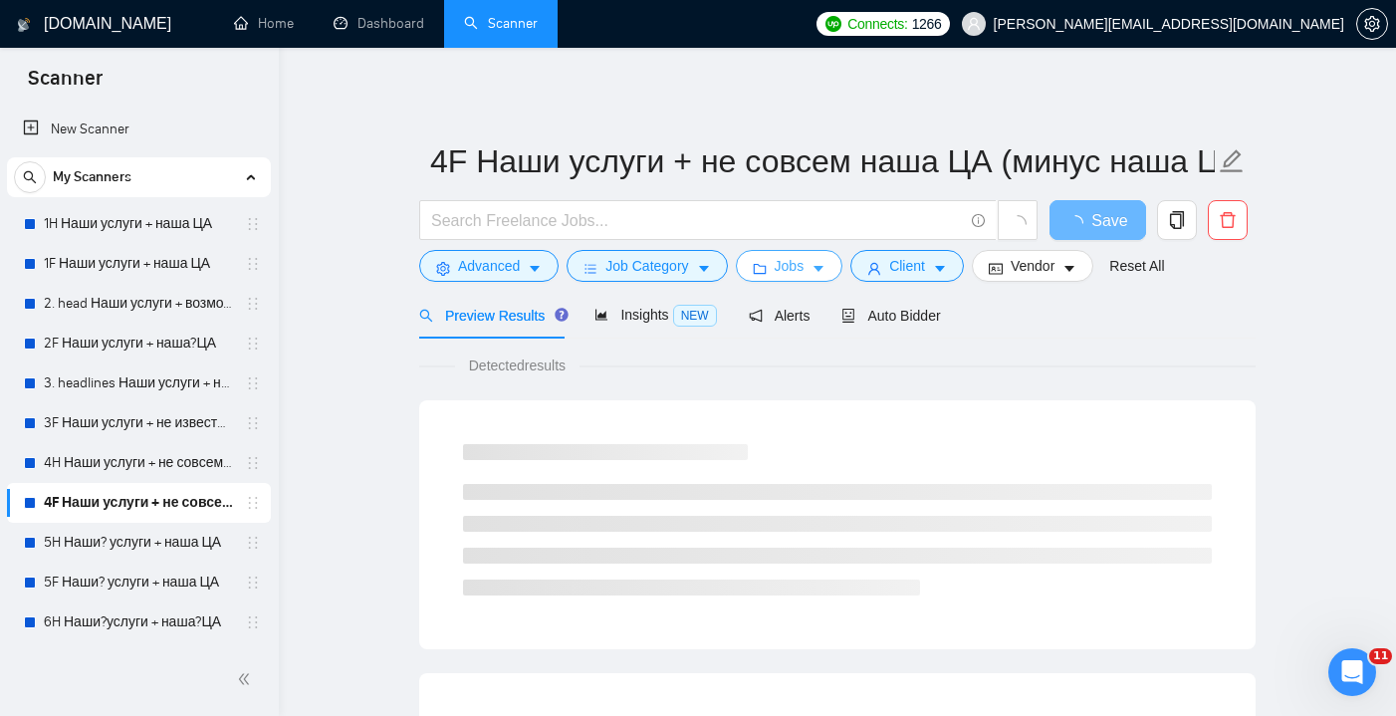
click at [816, 275] on button "Jobs" at bounding box center [790, 266] width 108 height 32
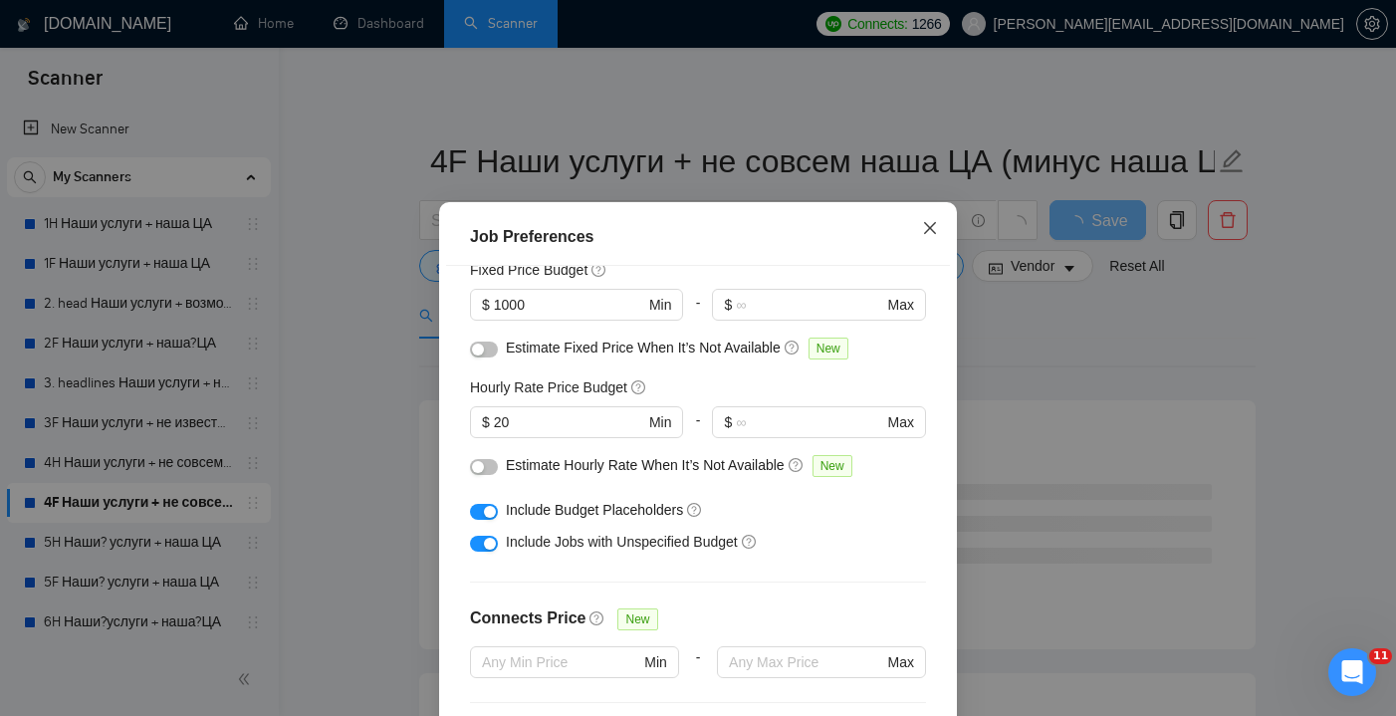
click at [933, 233] on icon "close" at bounding box center [930, 228] width 12 height 12
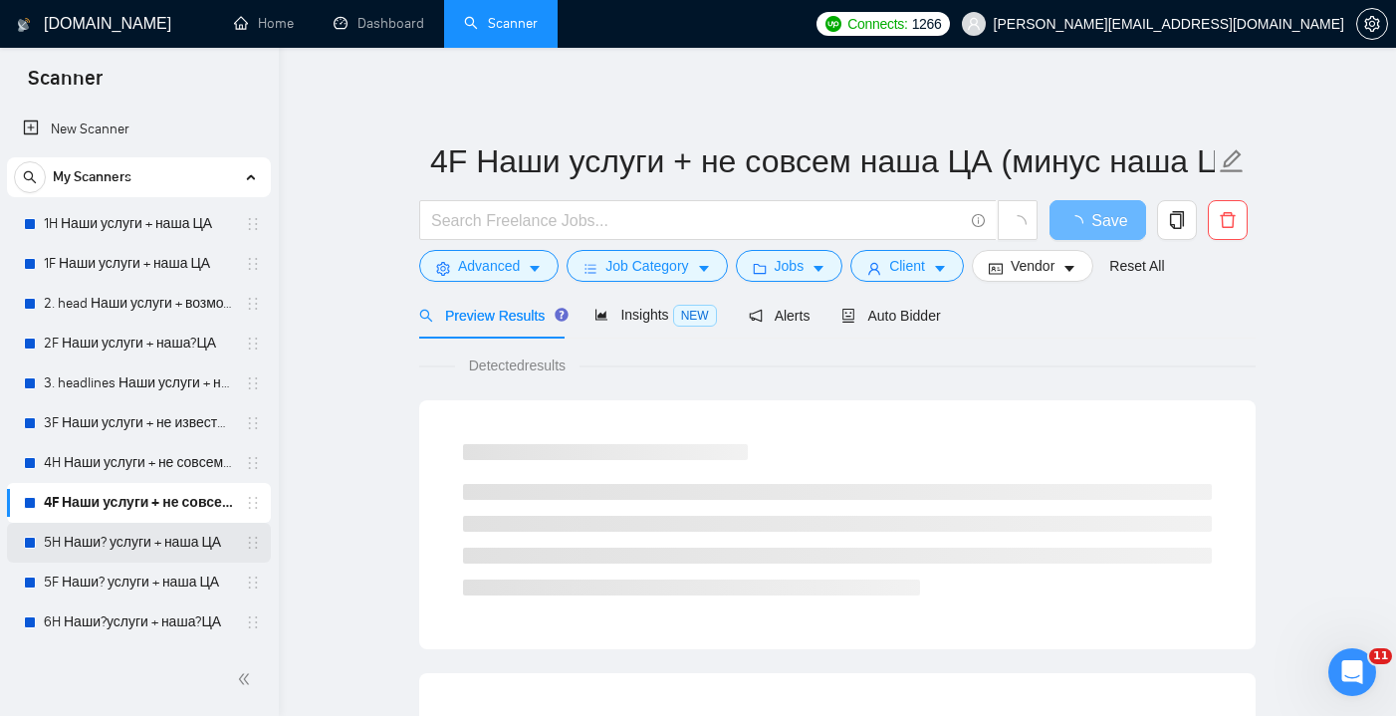
click at [91, 548] on link "5H Наши? услуги + наша ЦА" at bounding box center [138, 543] width 189 height 40
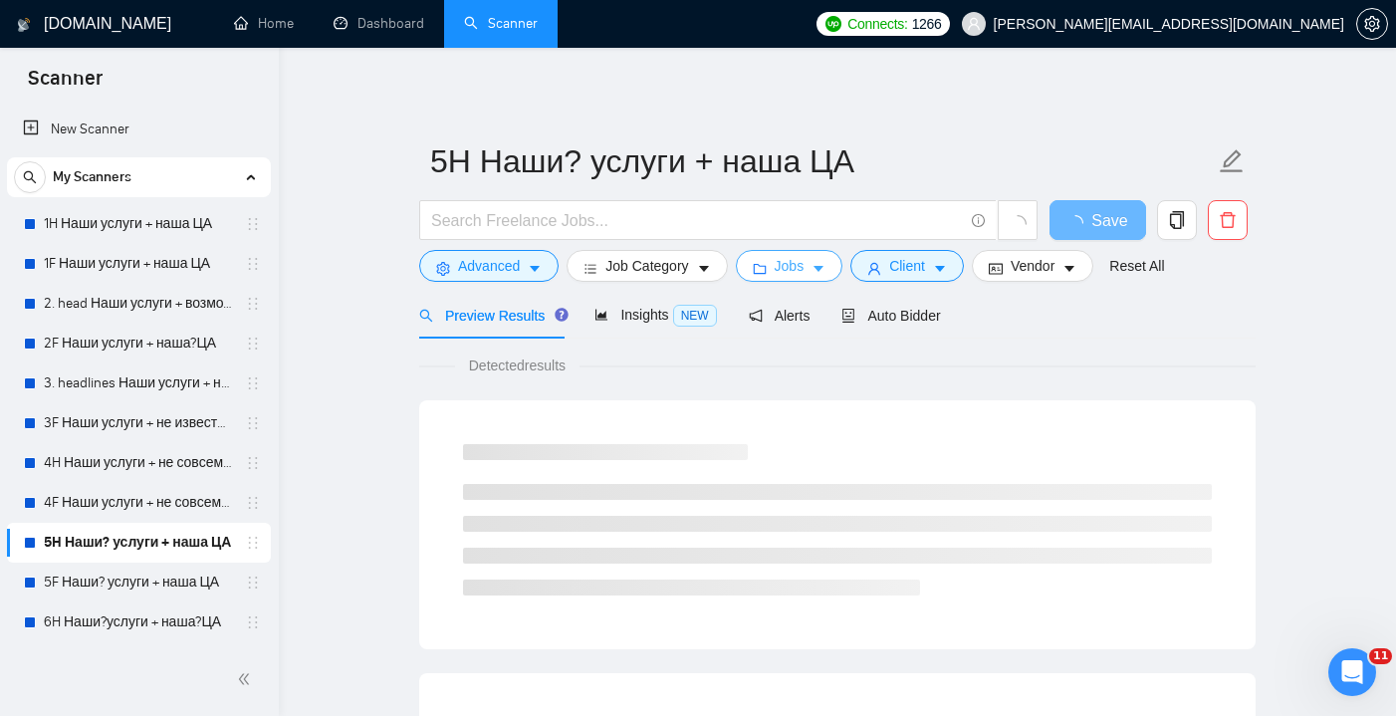
click at [834, 261] on button "Jobs" at bounding box center [790, 266] width 108 height 32
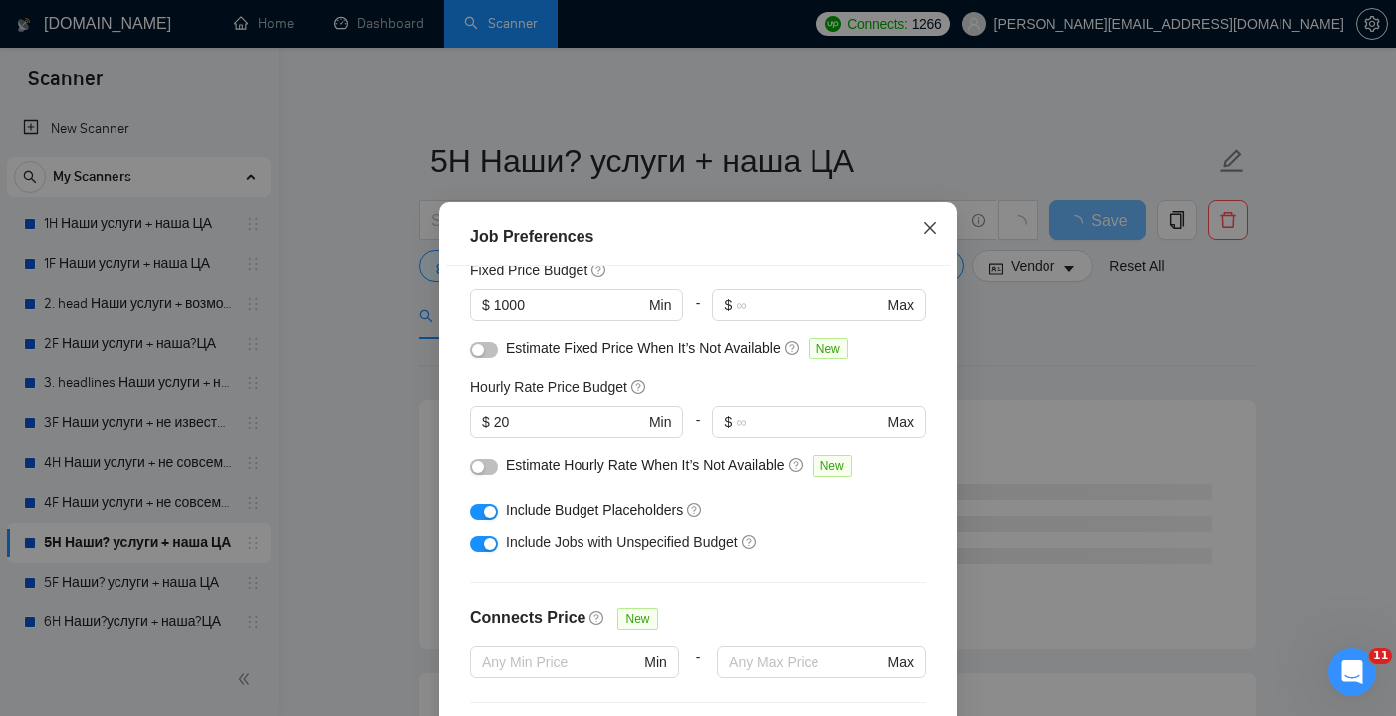
click at [925, 225] on icon "close" at bounding box center [930, 228] width 16 height 16
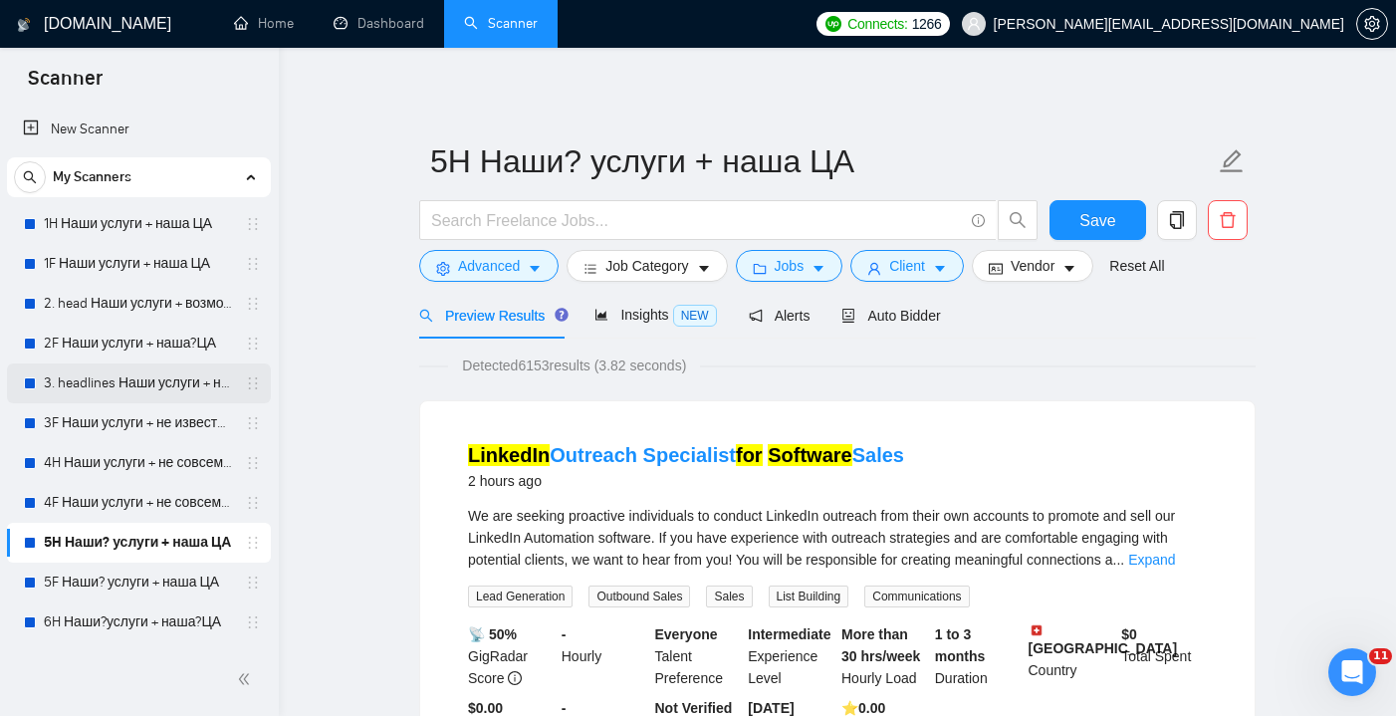
click at [192, 383] on link "3. headlines Наши услуги + не известна ЦА (минус наша ЦА)" at bounding box center [138, 383] width 189 height 40
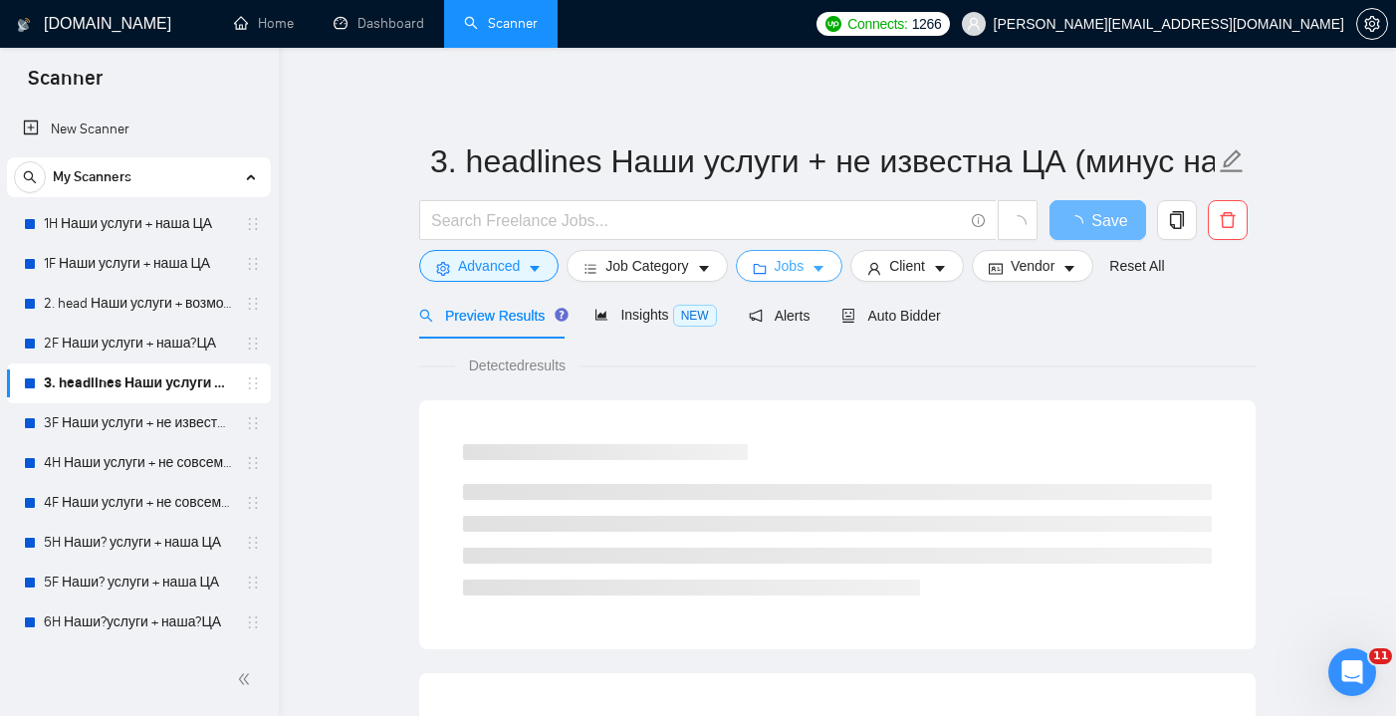
click at [787, 266] on span "Jobs" at bounding box center [790, 266] width 30 height 22
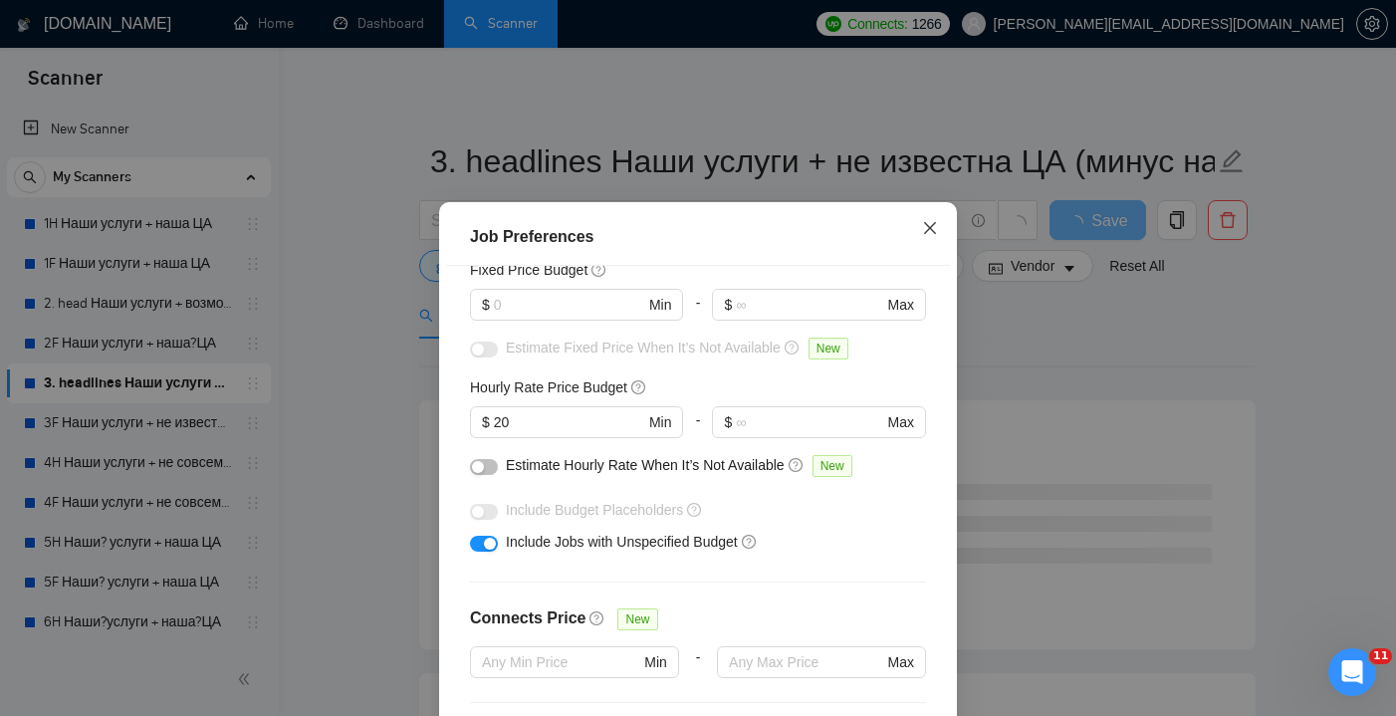
click at [925, 223] on icon "close" at bounding box center [930, 228] width 16 height 16
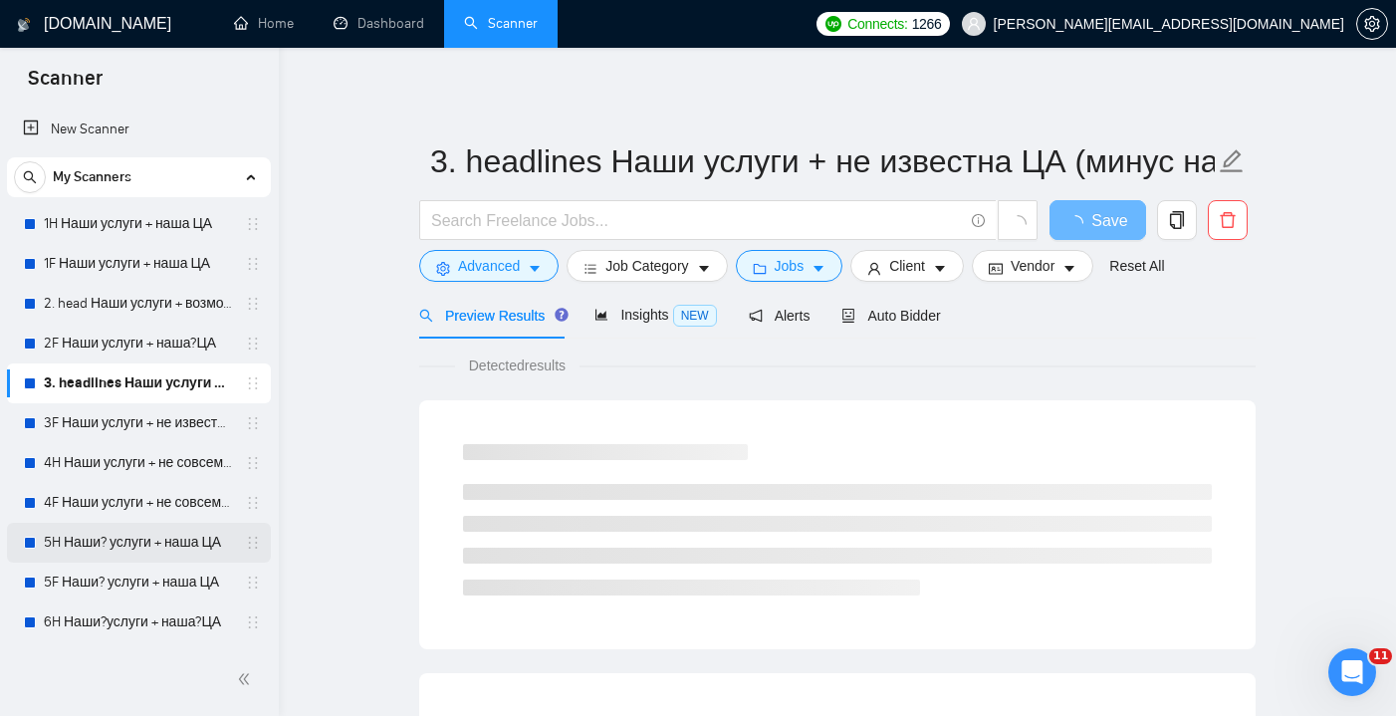
click at [148, 536] on link "5H Наши? услуги + наша ЦА" at bounding box center [138, 543] width 189 height 40
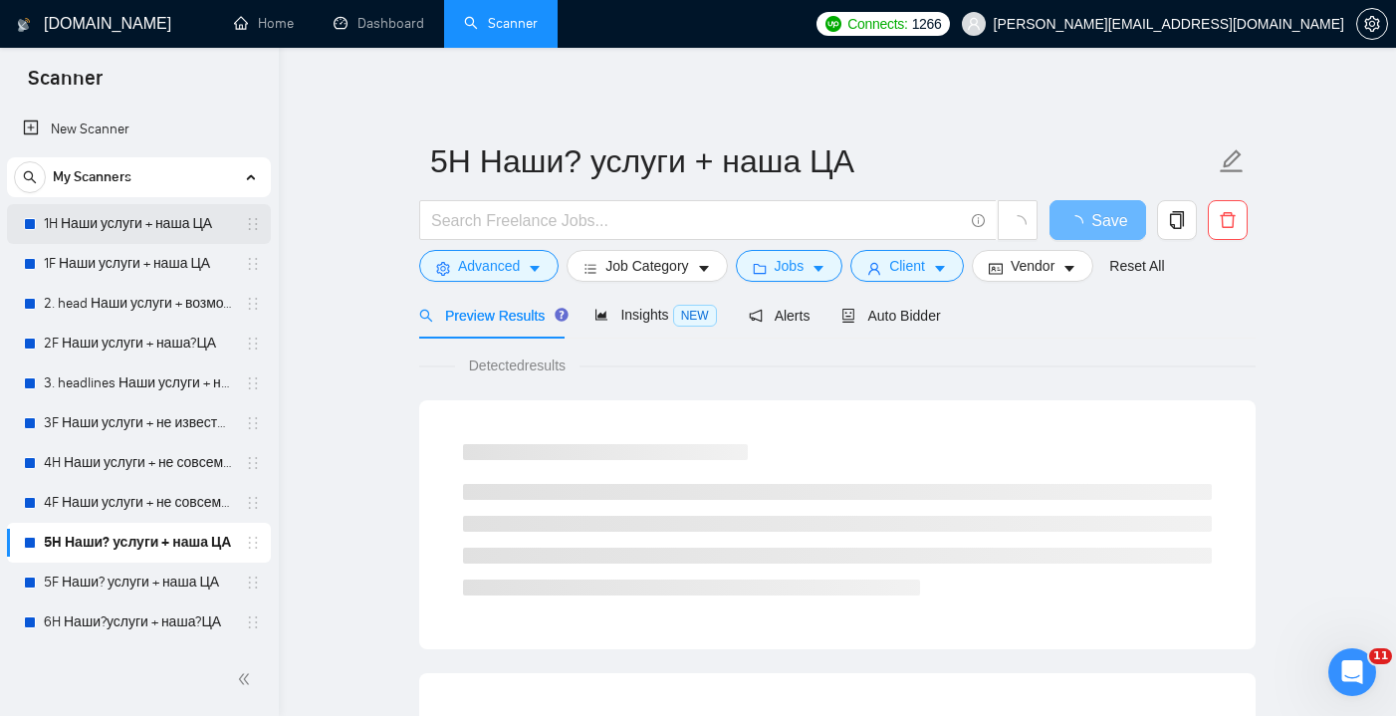
click at [199, 227] on link "1H Наши услуги + наша ЦА" at bounding box center [138, 224] width 189 height 40
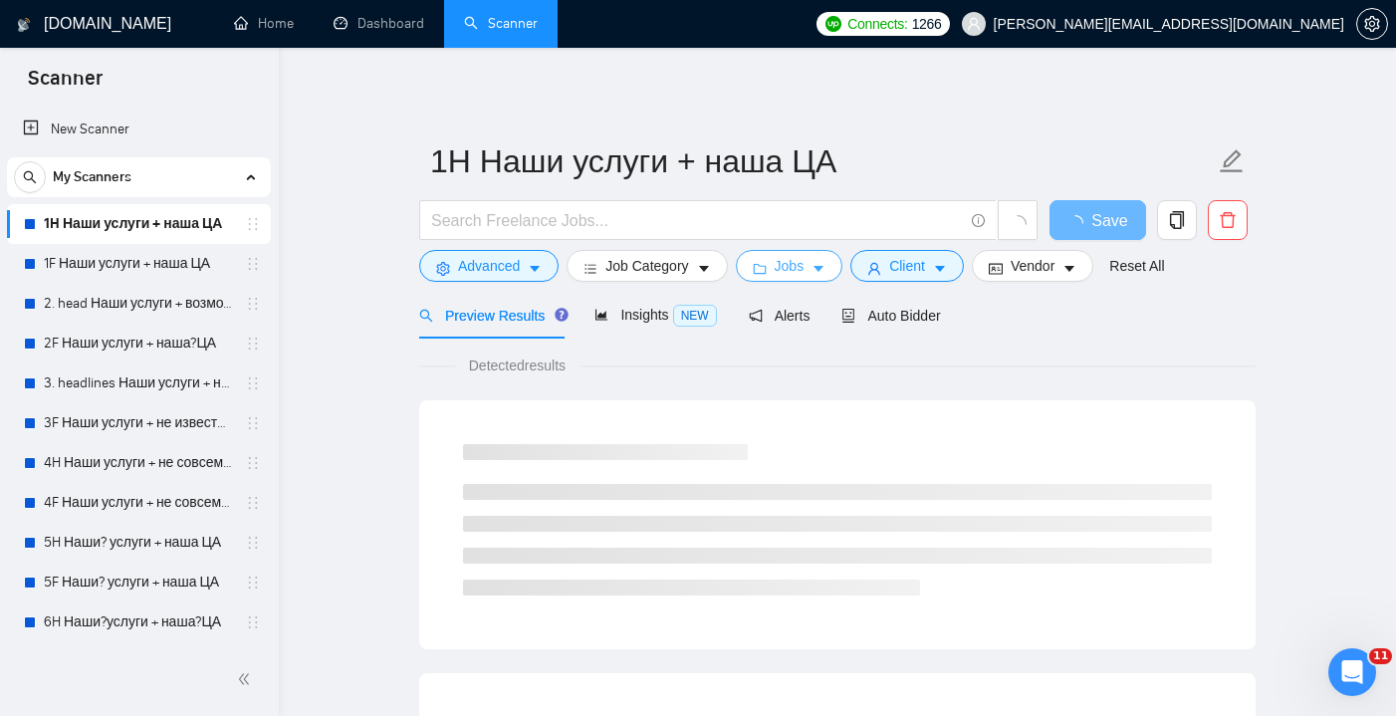
click at [791, 272] on span "Jobs" at bounding box center [790, 266] width 30 height 22
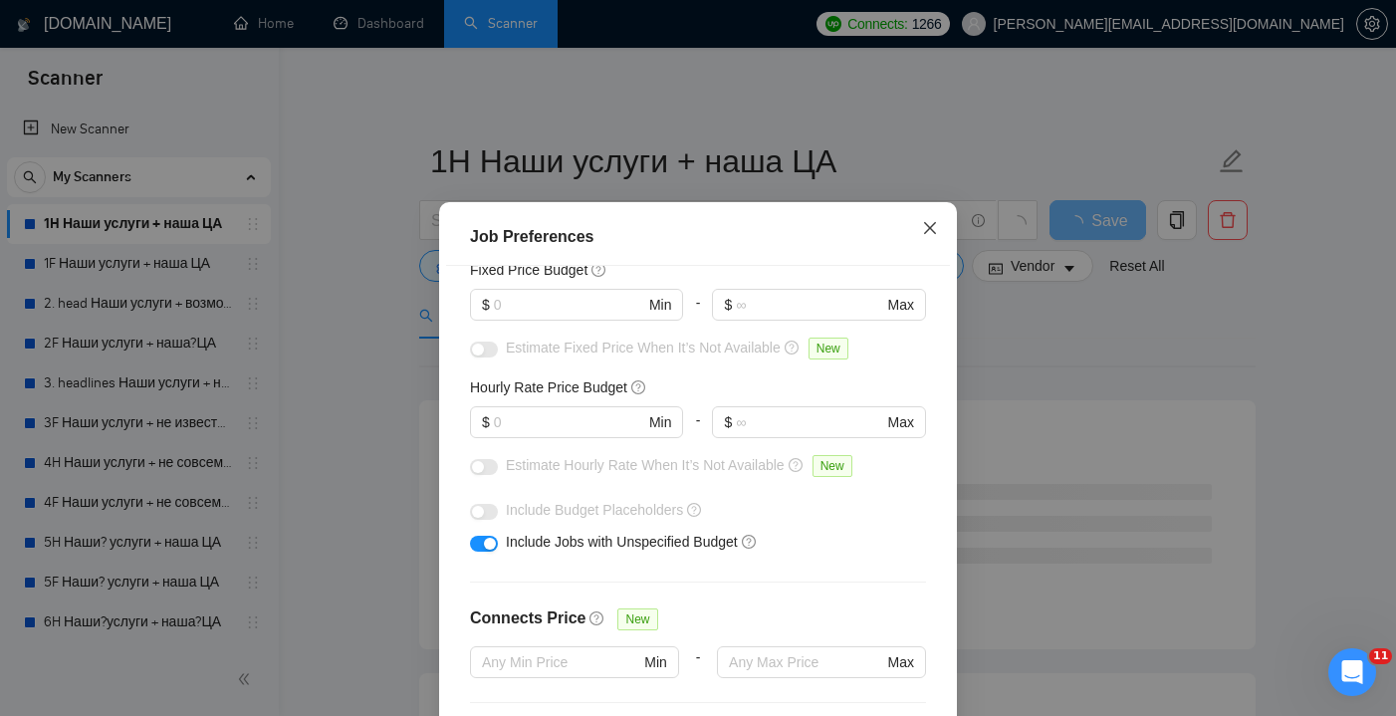
click at [919, 241] on span "Close" at bounding box center [930, 229] width 54 height 54
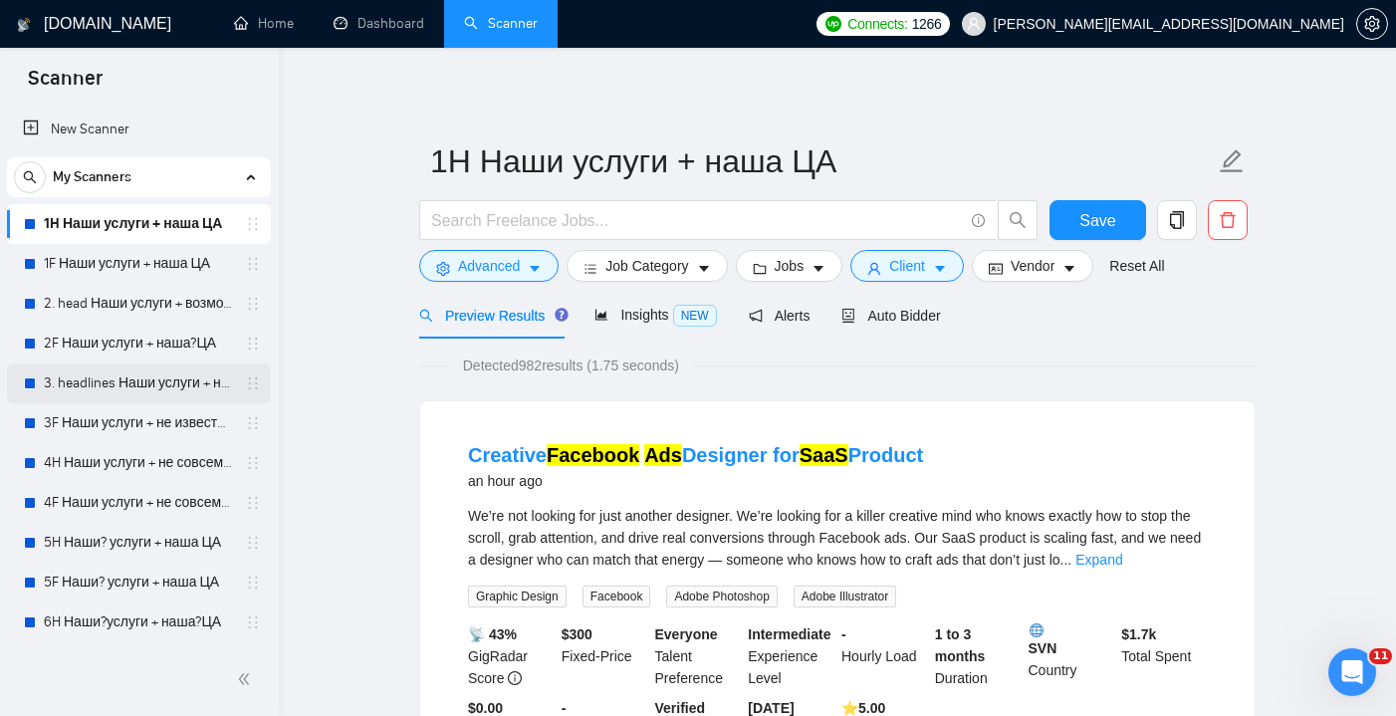
click at [151, 381] on link "3. headlines Наши услуги + не известна ЦА (минус наша ЦА)" at bounding box center [138, 383] width 189 height 40
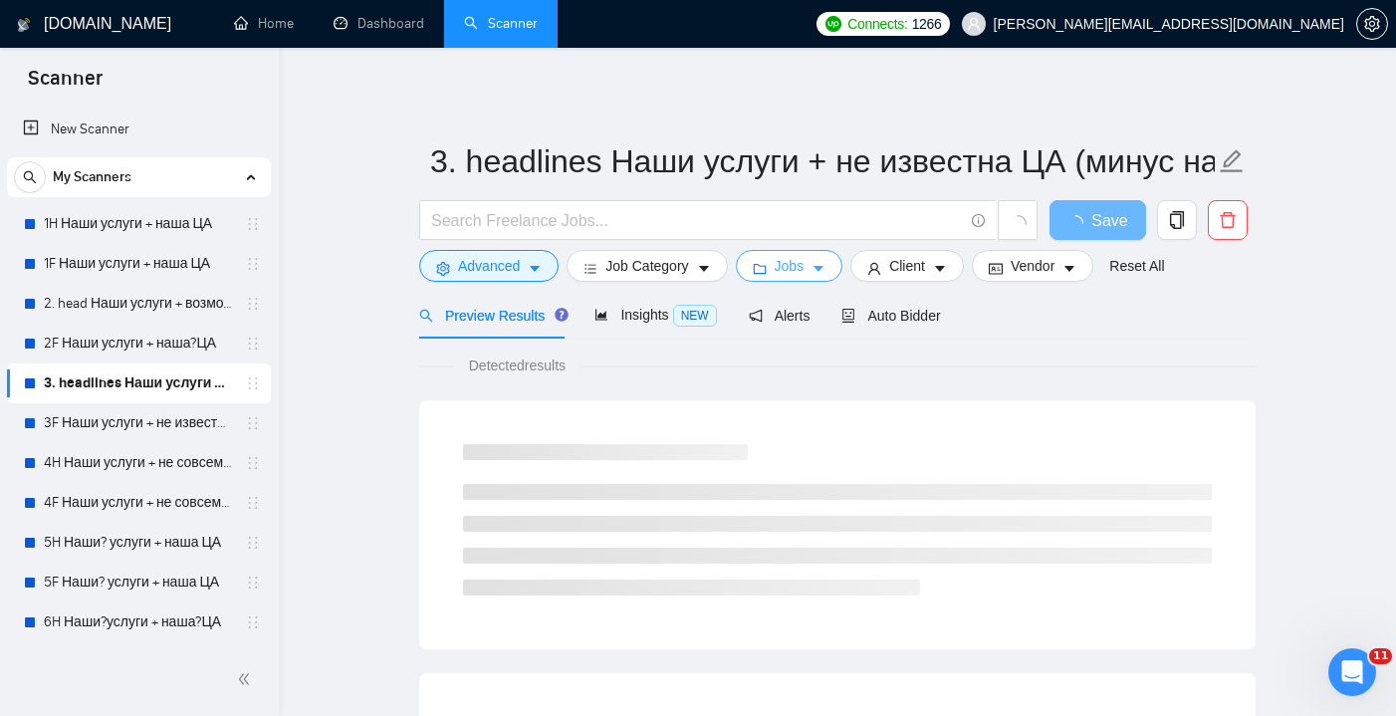
click at [812, 260] on button "Jobs" at bounding box center [790, 266] width 108 height 32
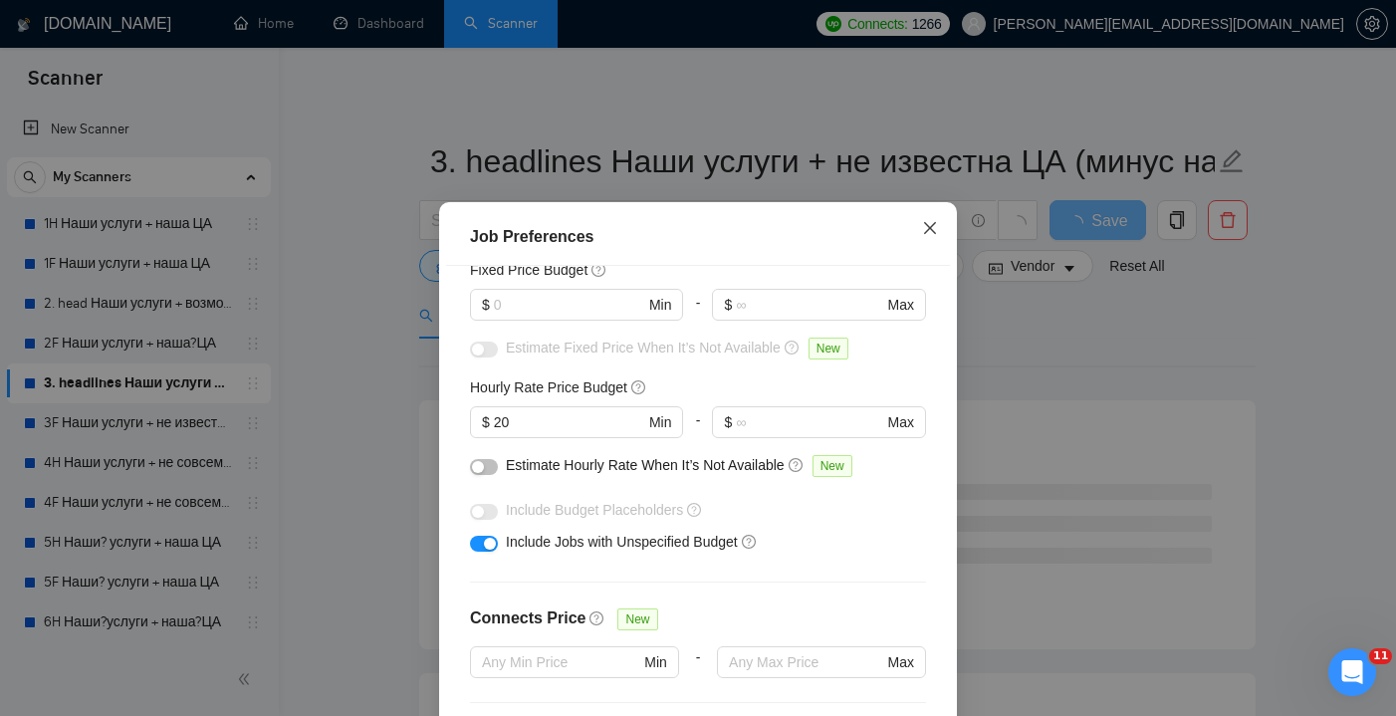
click at [940, 228] on span "Close" at bounding box center [930, 229] width 54 height 54
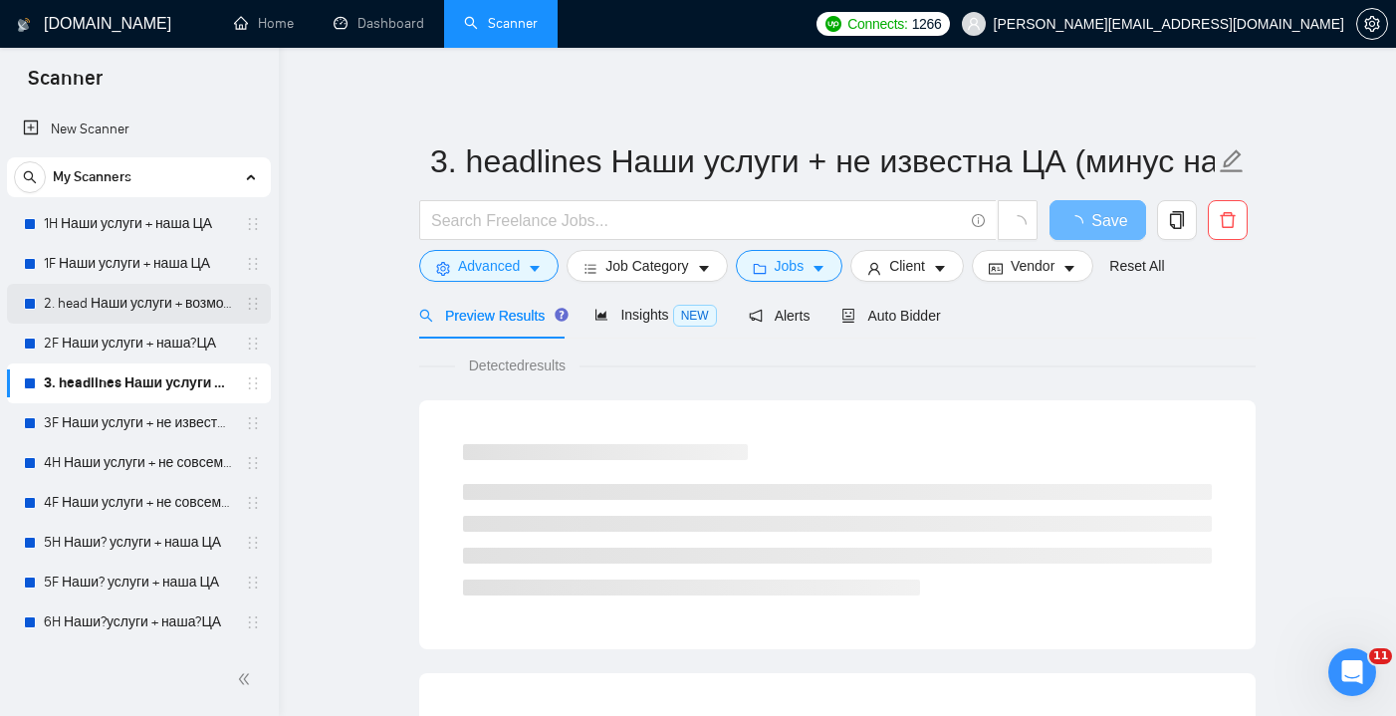
click at [183, 313] on link "2. head Наши услуги + возможно наша ЦА" at bounding box center [138, 304] width 189 height 40
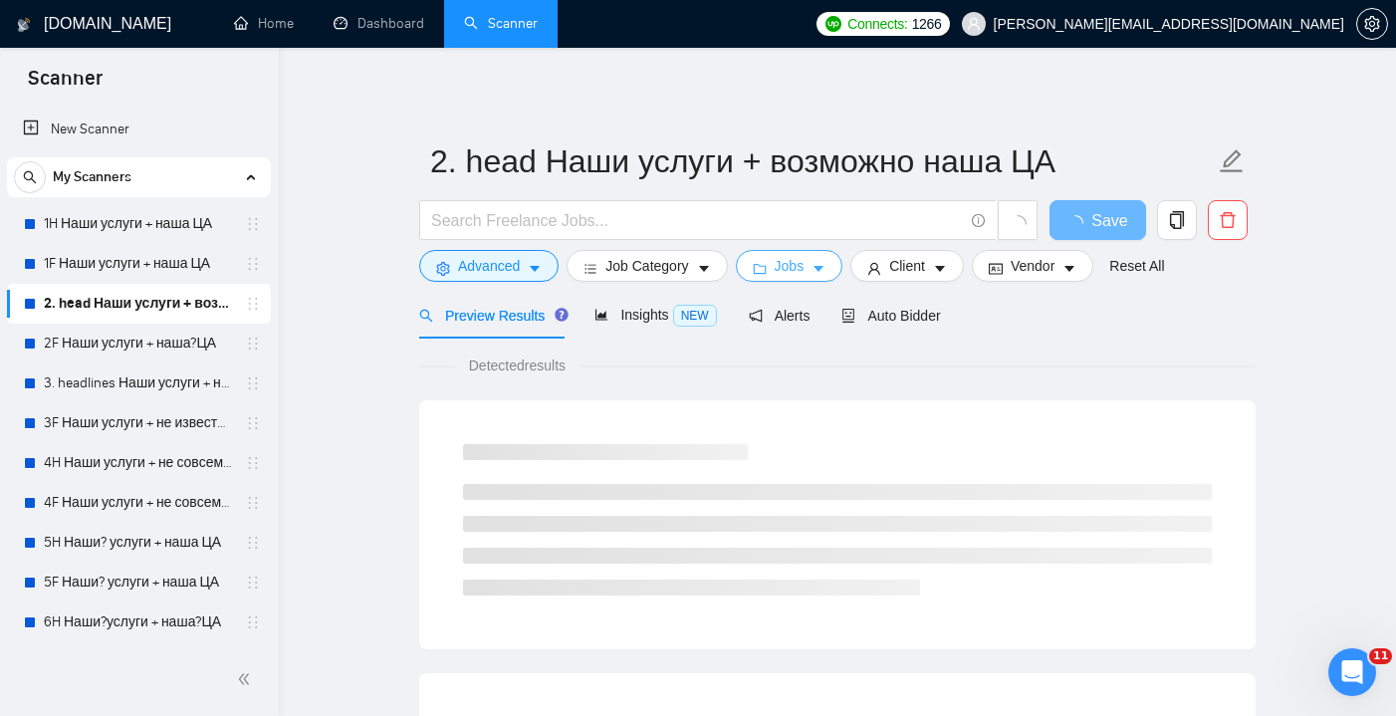
click at [798, 274] on span "Jobs" at bounding box center [790, 266] width 30 height 22
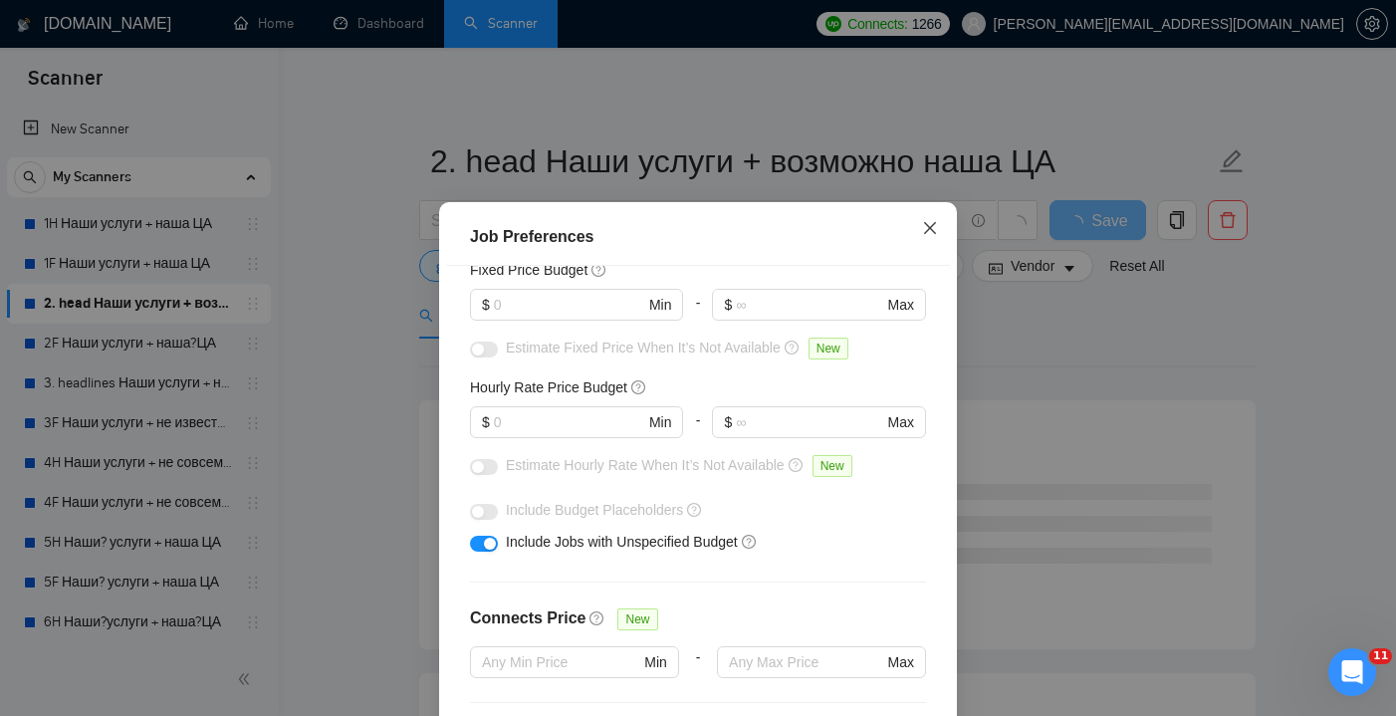
click at [932, 238] on span "Close" at bounding box center [930, 229] width 54 height 54
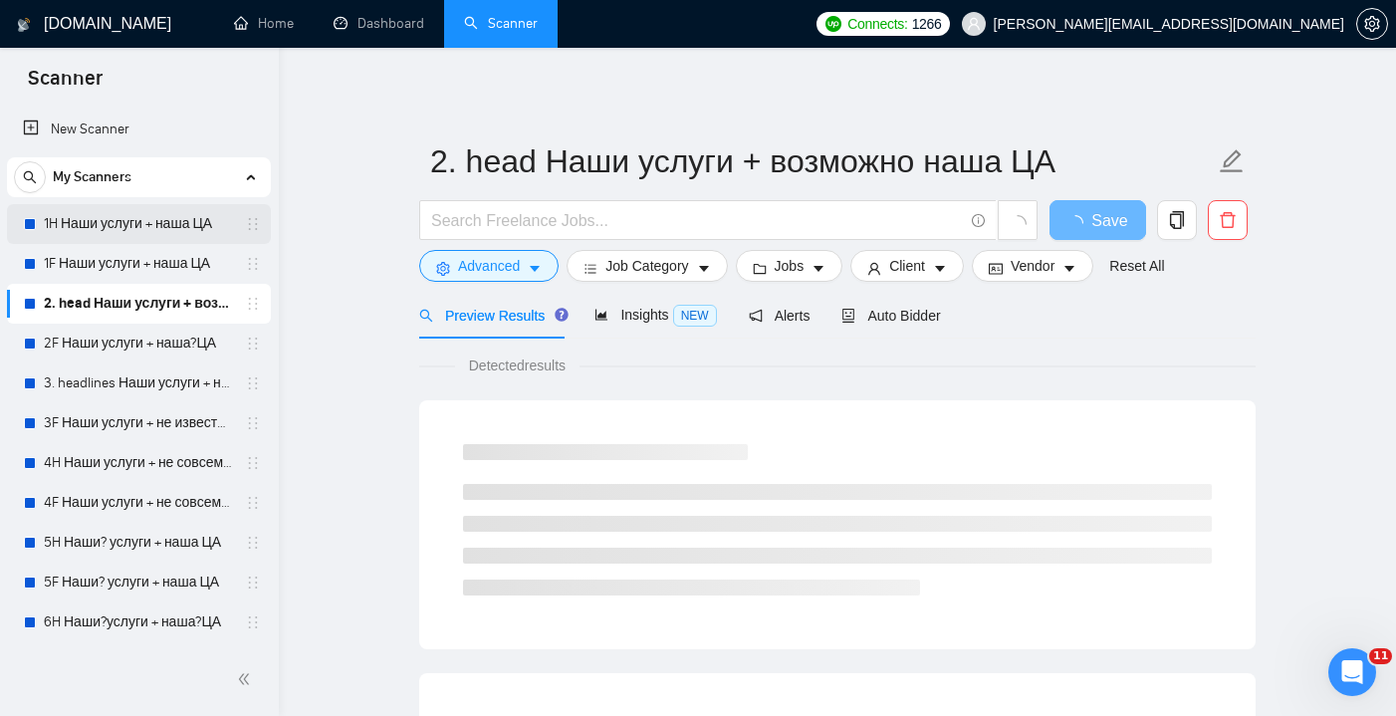
click at [195, 223] on link "1H Наши услуги + наша ЦА" at bounding box center [138, 224] width 189 height 40
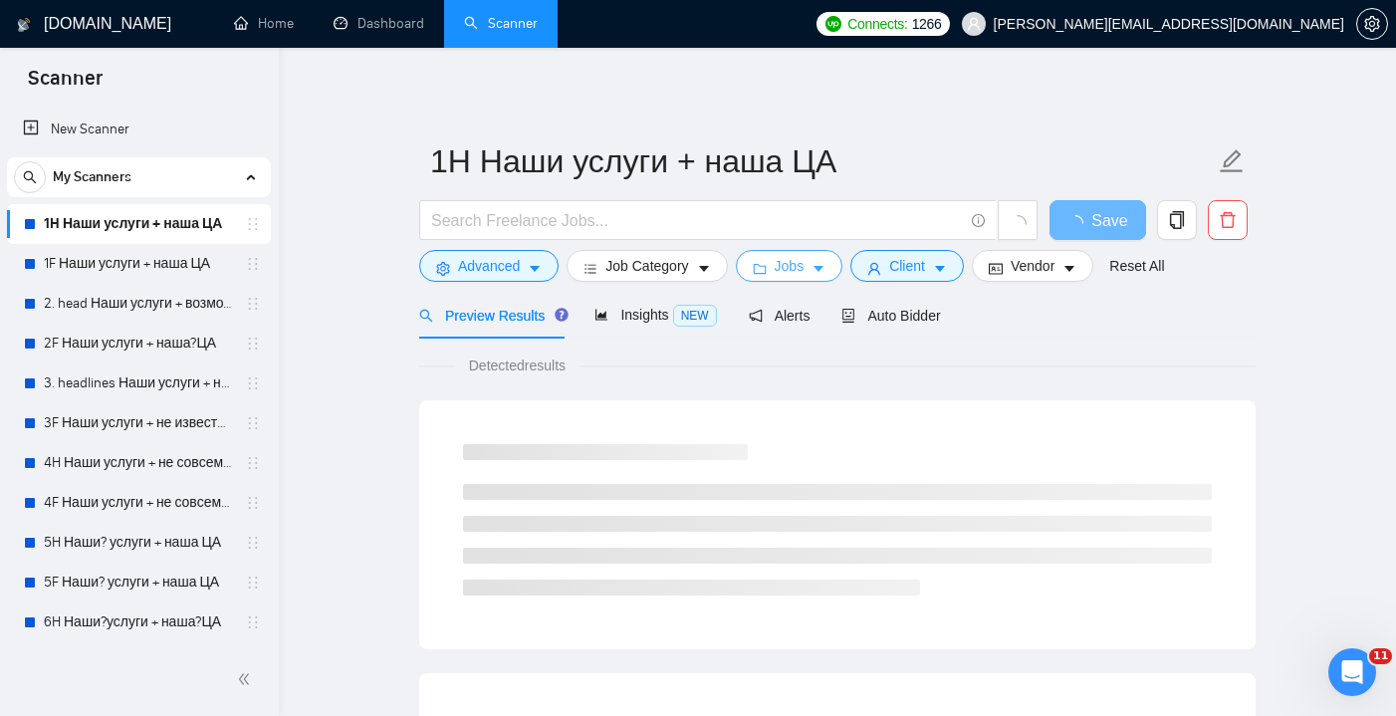
click at [767, 271] on icon "folder" at bounding box center [760, 269] width 14 height 14
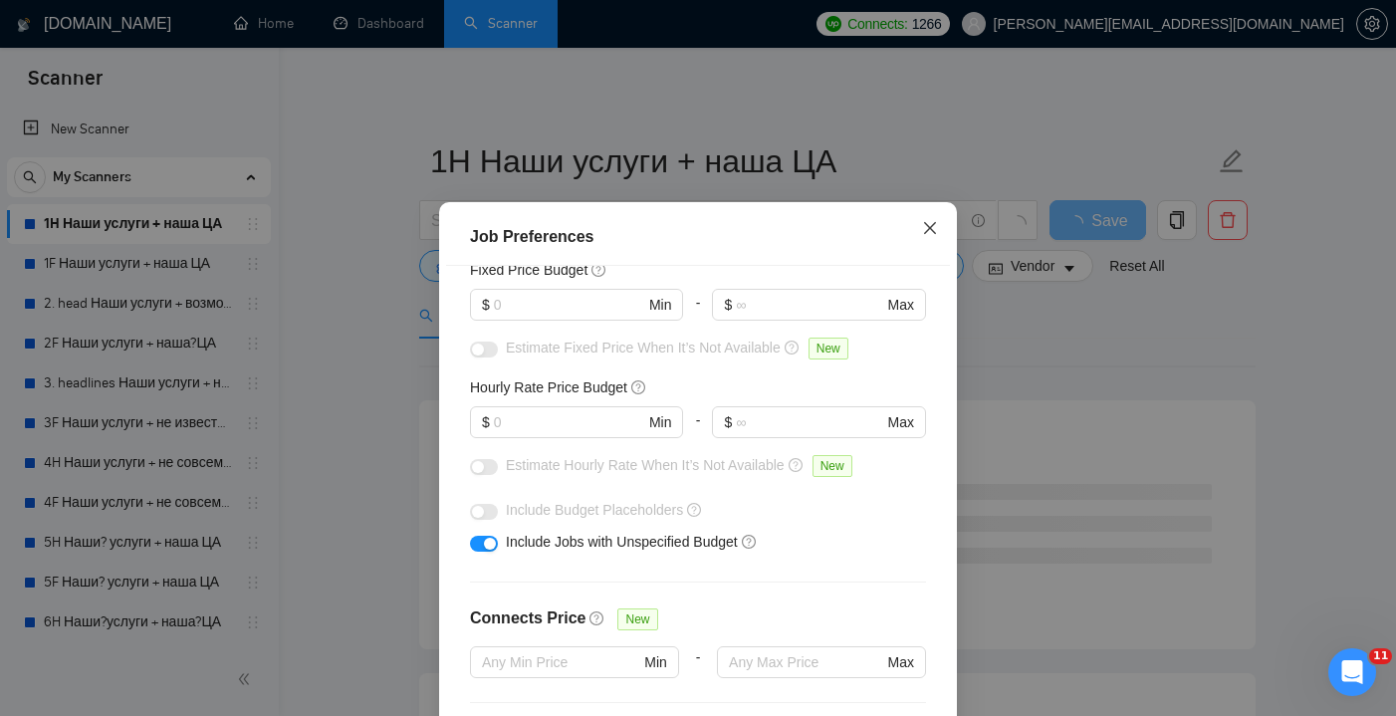
click at [926, 238] on span "Close" at bounding box center [930, 229] width 54 height 54
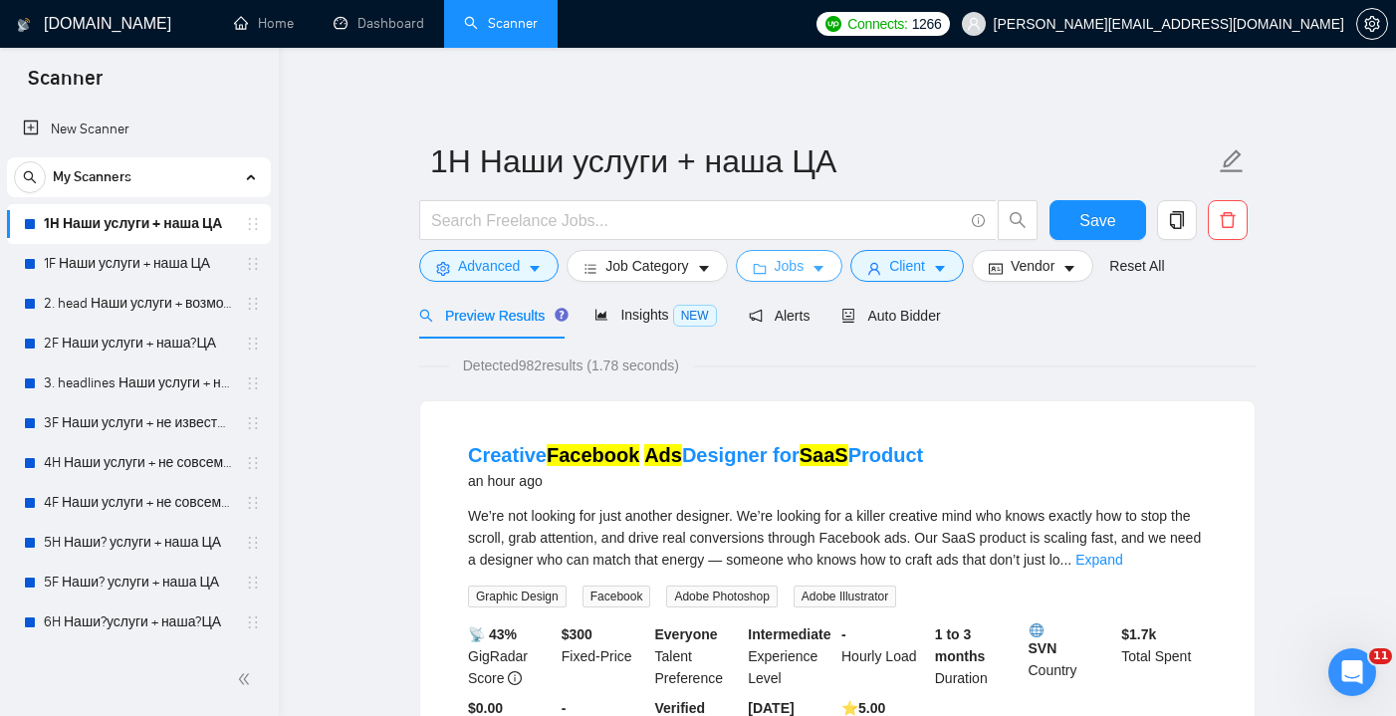
click at [804, 265] on span "Jobs" at bounding box center [790, 266] width 30 height 22
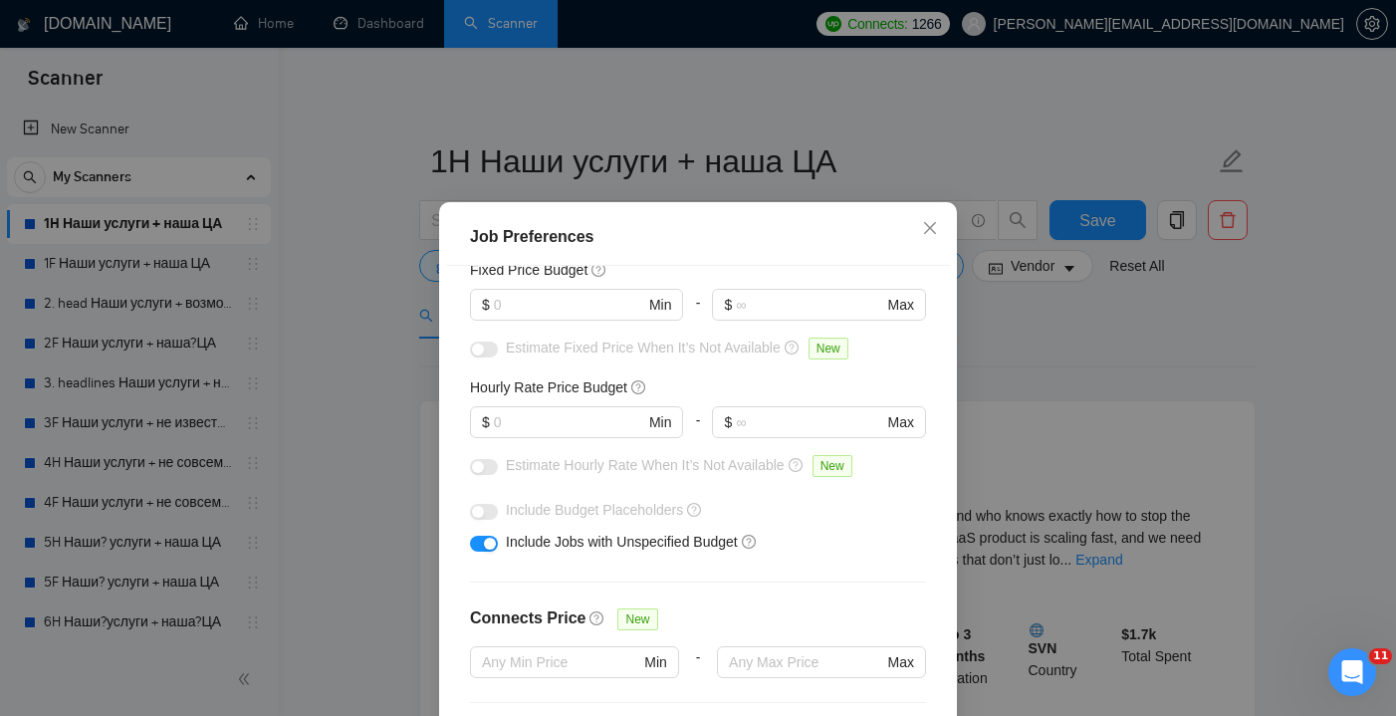
click at [362, 265] on div "Job Preferences Budget Project Type All Fixed Price Hourly Rate Fixed Price Bud…" at bounding box center [698, 358] width 1396 height 716
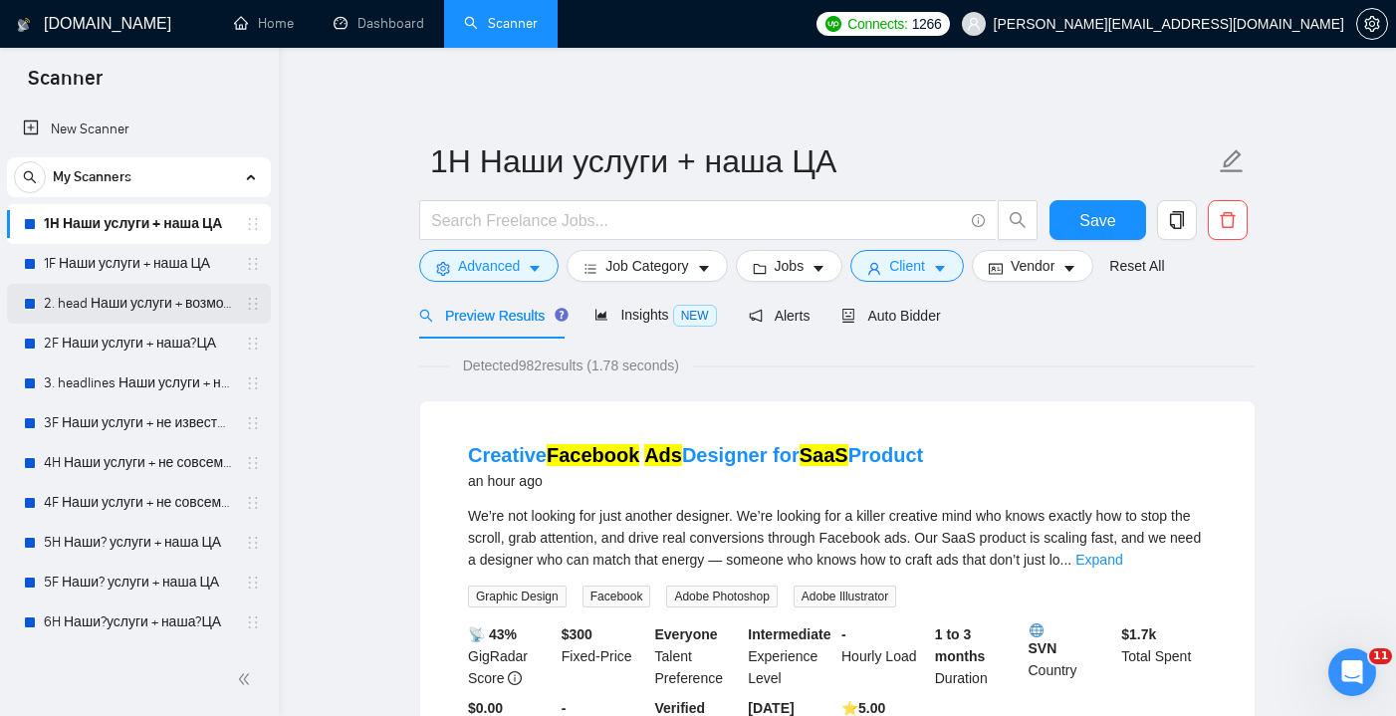
click at [156, 301] on link "2. head Наши услуги + возможно наша ЦА" at bounding box center [138, 304] width 189 height 40
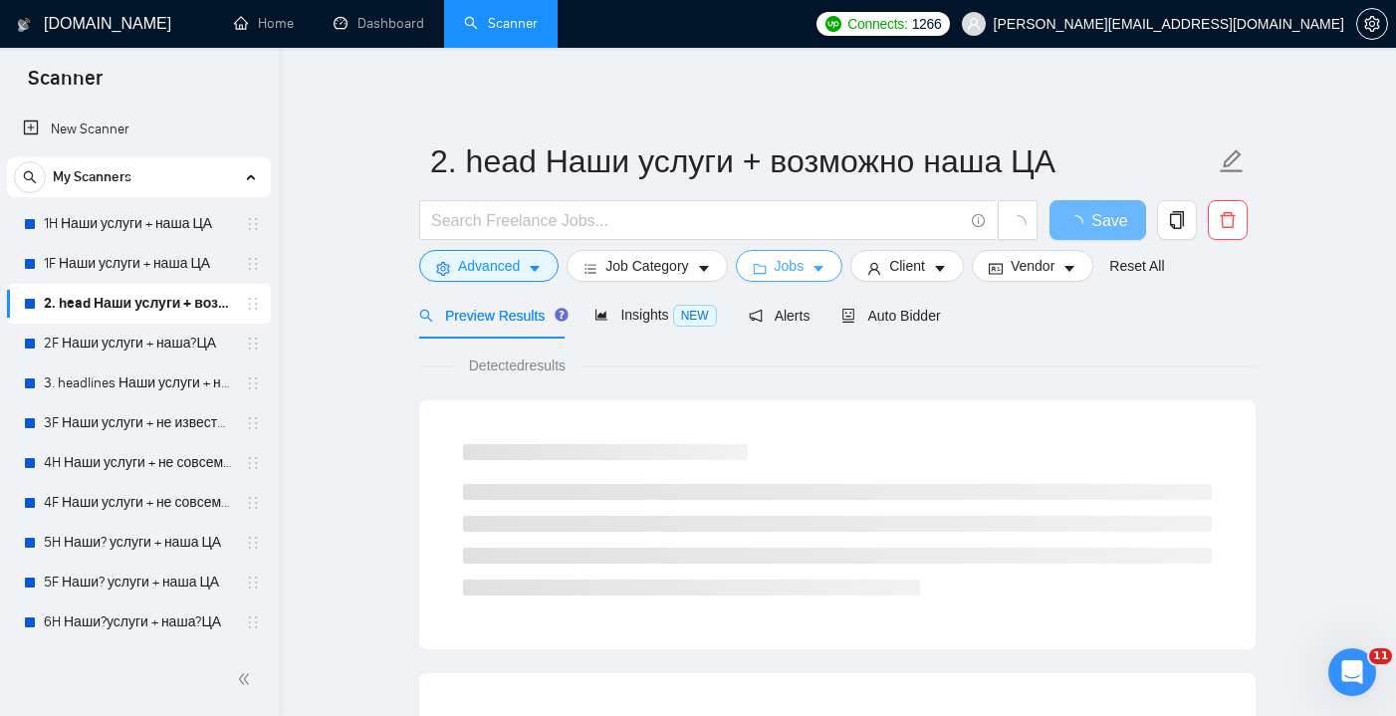
click at [822, 271] on icon "caret-down" at bounding box center [818, 269] width 14 height 14
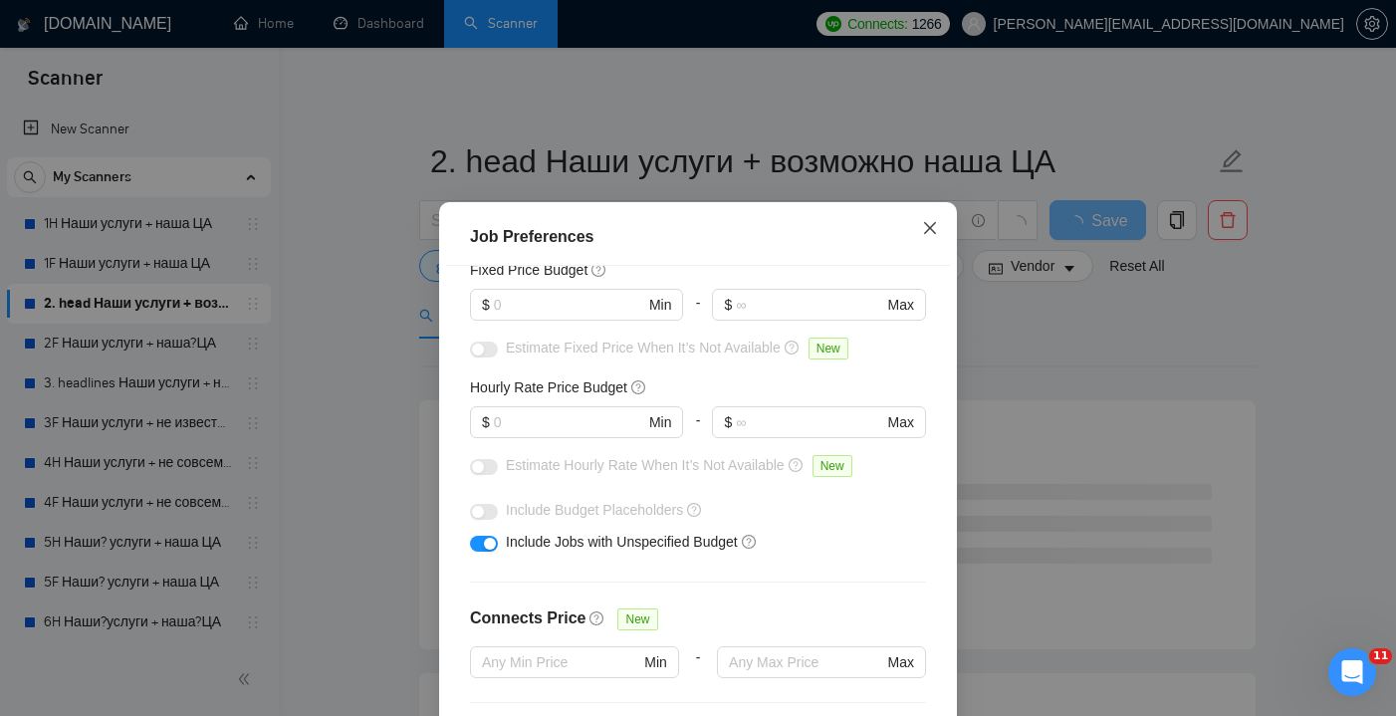
click at [929, 232] on icon "close" at bounding box center [930, 228] width 16 height 16
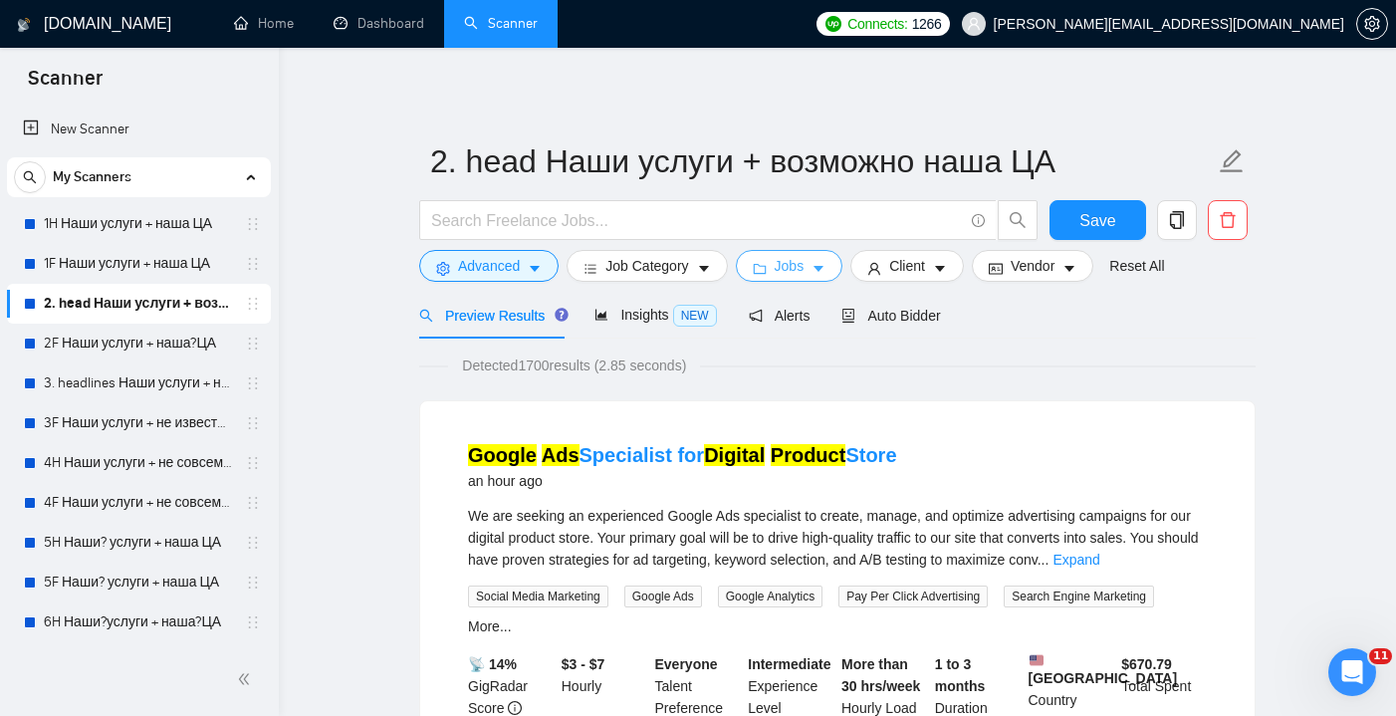
click at [822, 257] on button "Jobs" at bounding box center [790, 266] width 108 height 32
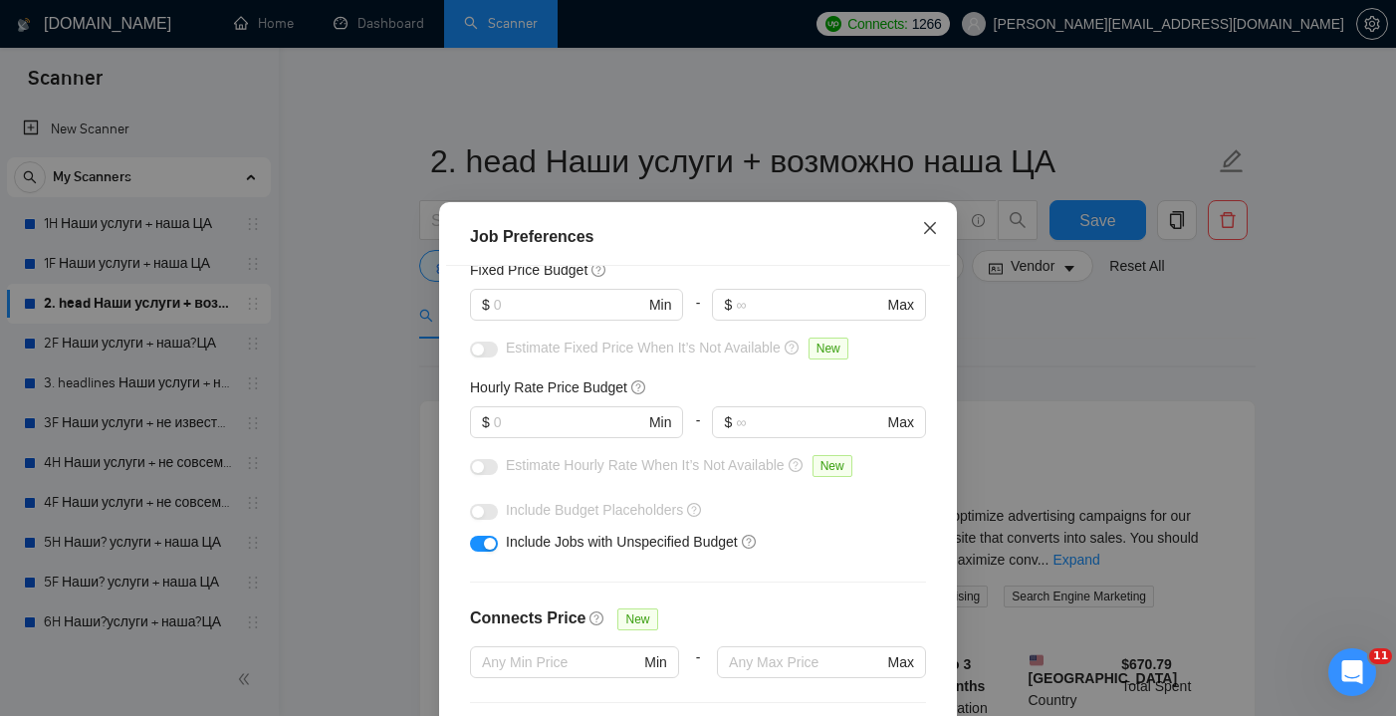
click at [932, 223] on icon "close" at bounding box center [930, 228] width 16 height 16
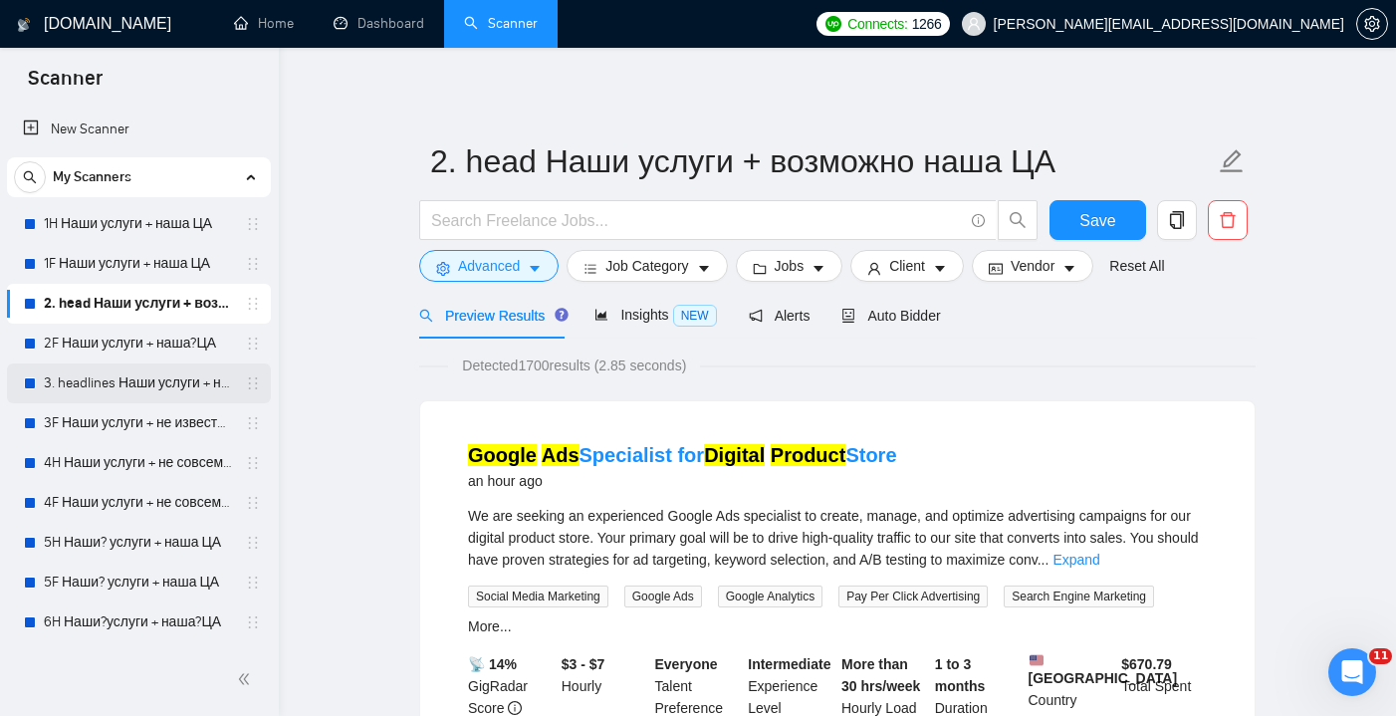
click at [130, 369] on link "3. headlines Наши услуги + не известна ЦА (минус наша ЦА)" at bounding box center [138, 383] width 189 height 40
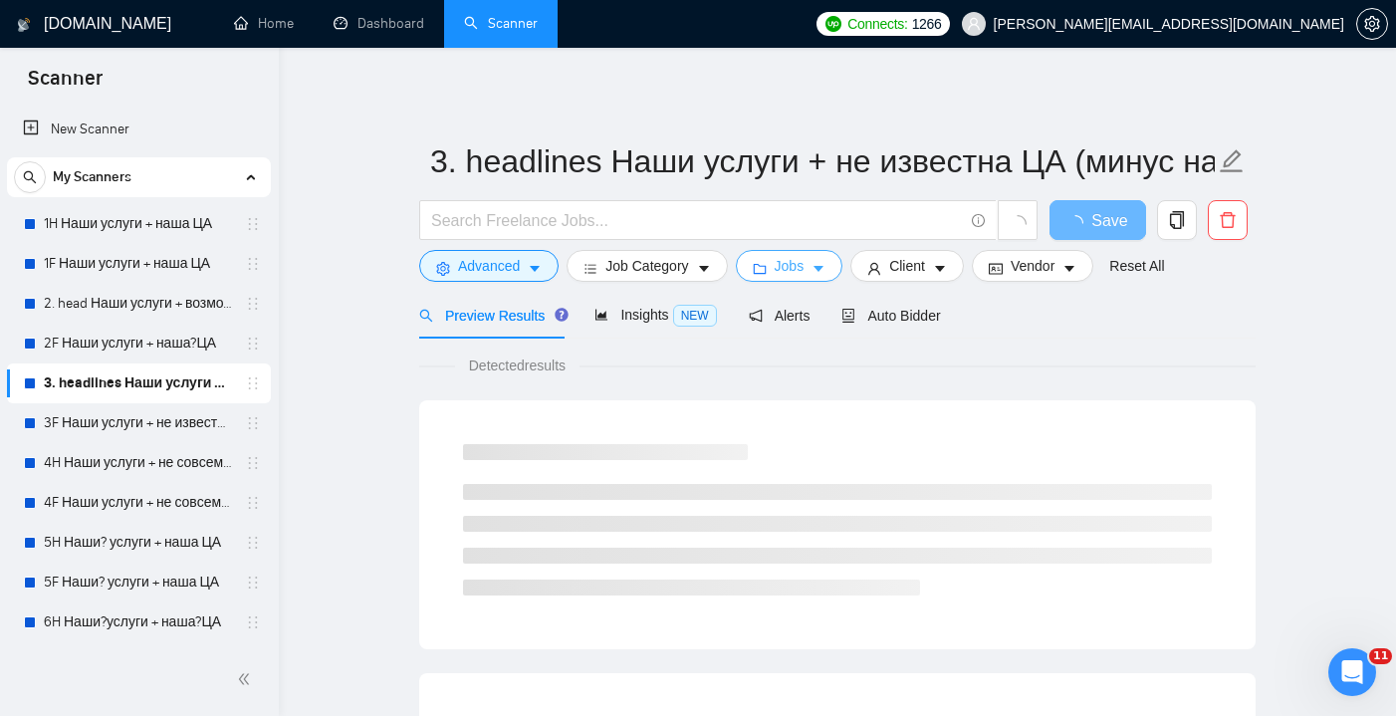
click at [825, 271] on icon "caret-down" at bounding box center [818, 269] width 14 height 14
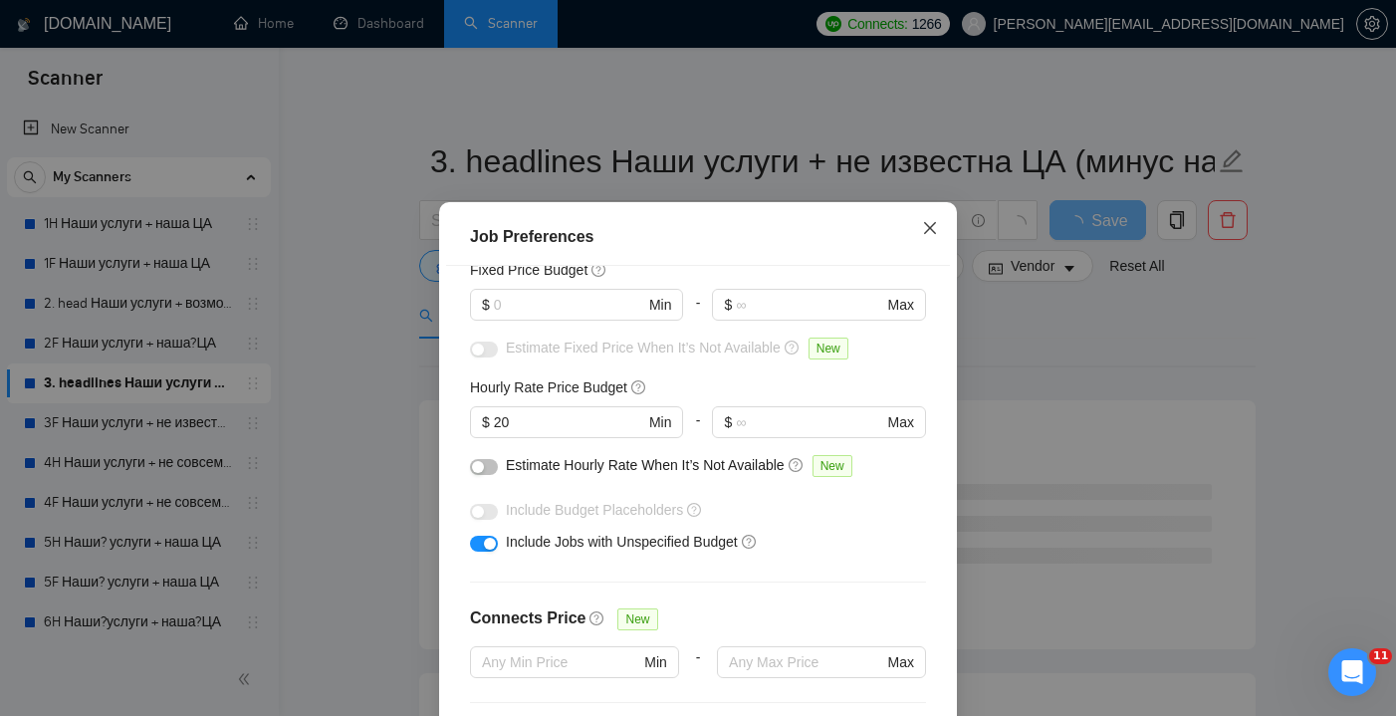
click at [927, 229] on icon "close" at bounding box center [930, 228] width 16 height 16
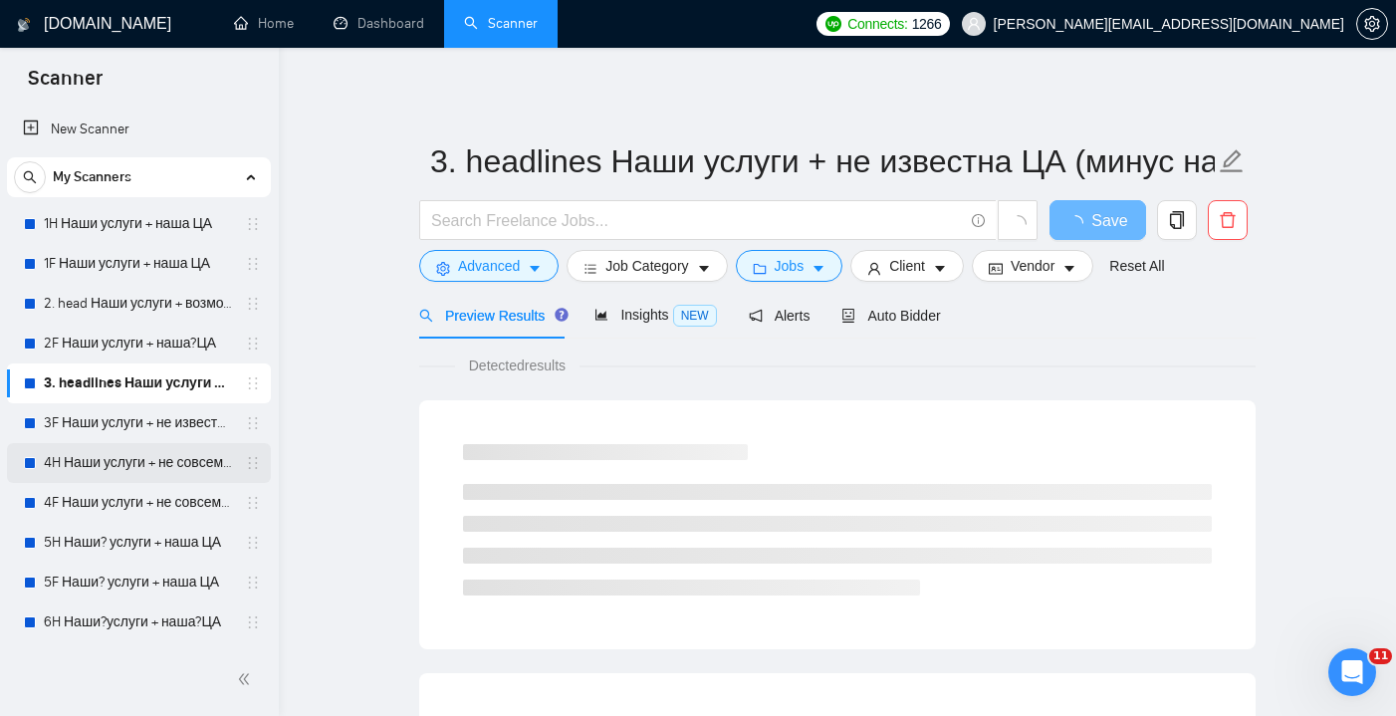
click at [156, 473] on link "4H Наши услуги + не совсем наша ЦА (минус наша ЦА)" at bounding box center [138, 463] width 189 height 40
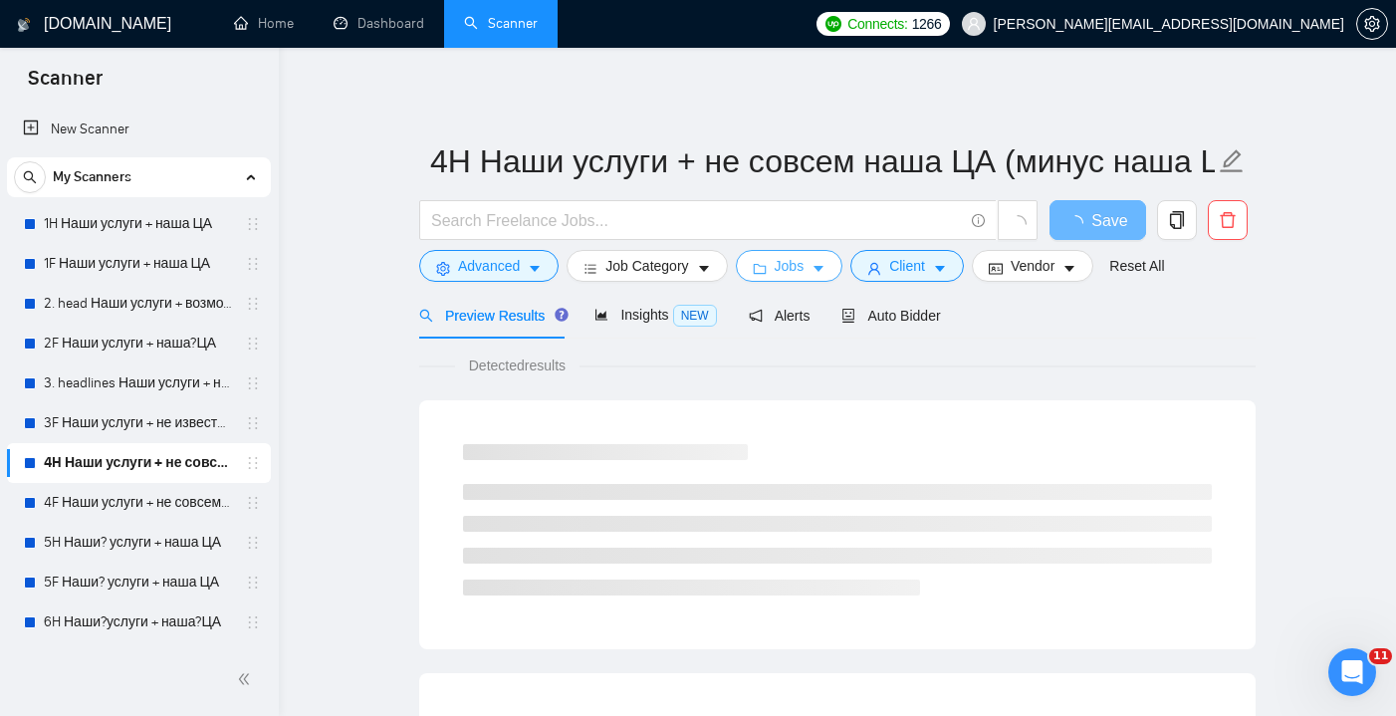
click at [804, 277] on span "Jobs" at bounding box center [790, 266] width 30 height 22
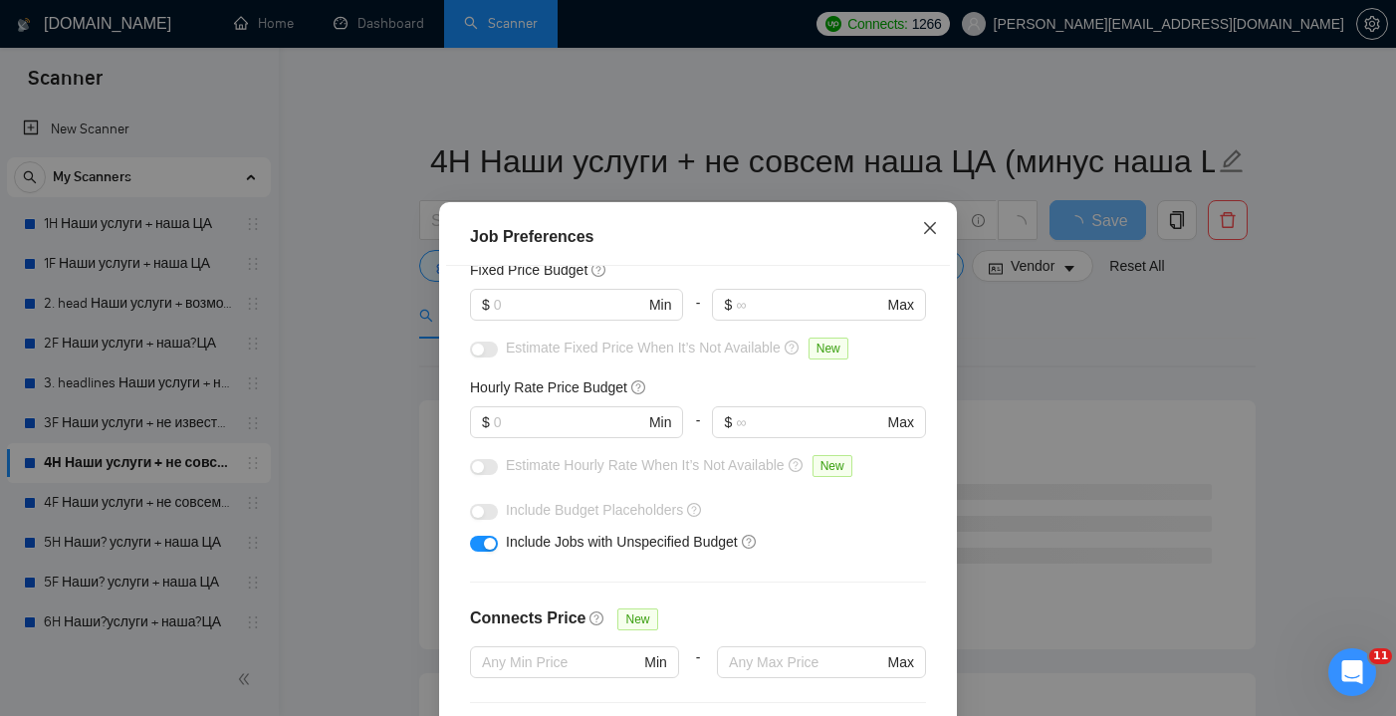
click at [927, 230] on icon "close" at bounding box center [930, 228] width 16 height 16
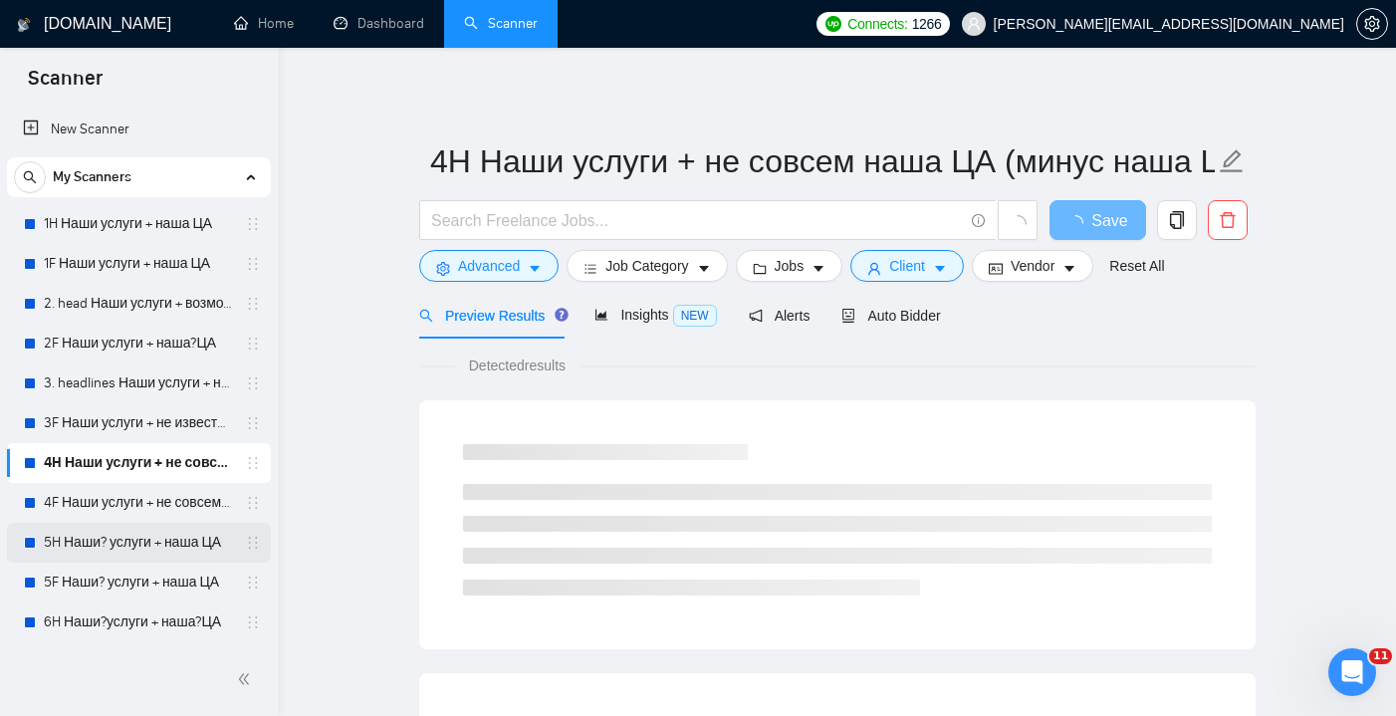
click at [143, 540] on link "5H Наши? услуги + наша ЦА" at bounding box center [138, 543] width 189 height 40
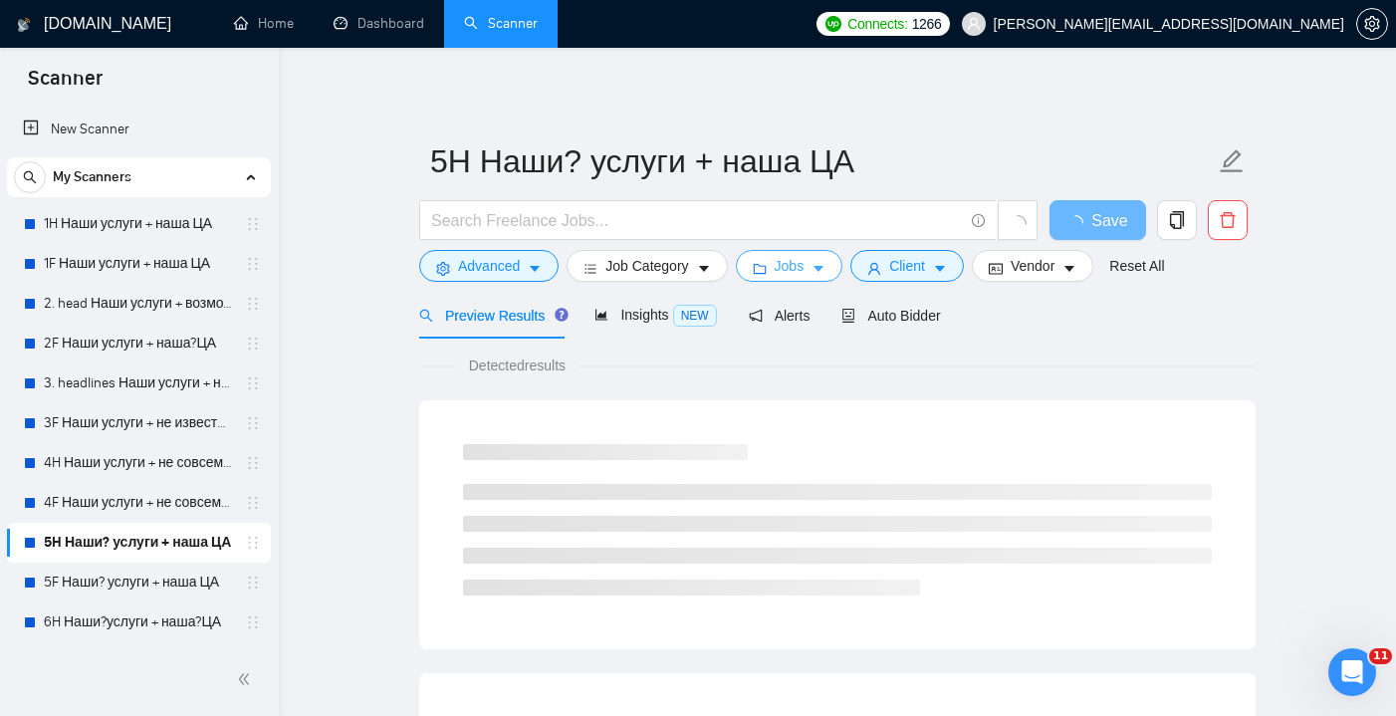
click at [823, 261] on span "caret-down" at bounding box center [818, 268] width 14 height 15
